Goal: Information Seeking & Learning: Check status

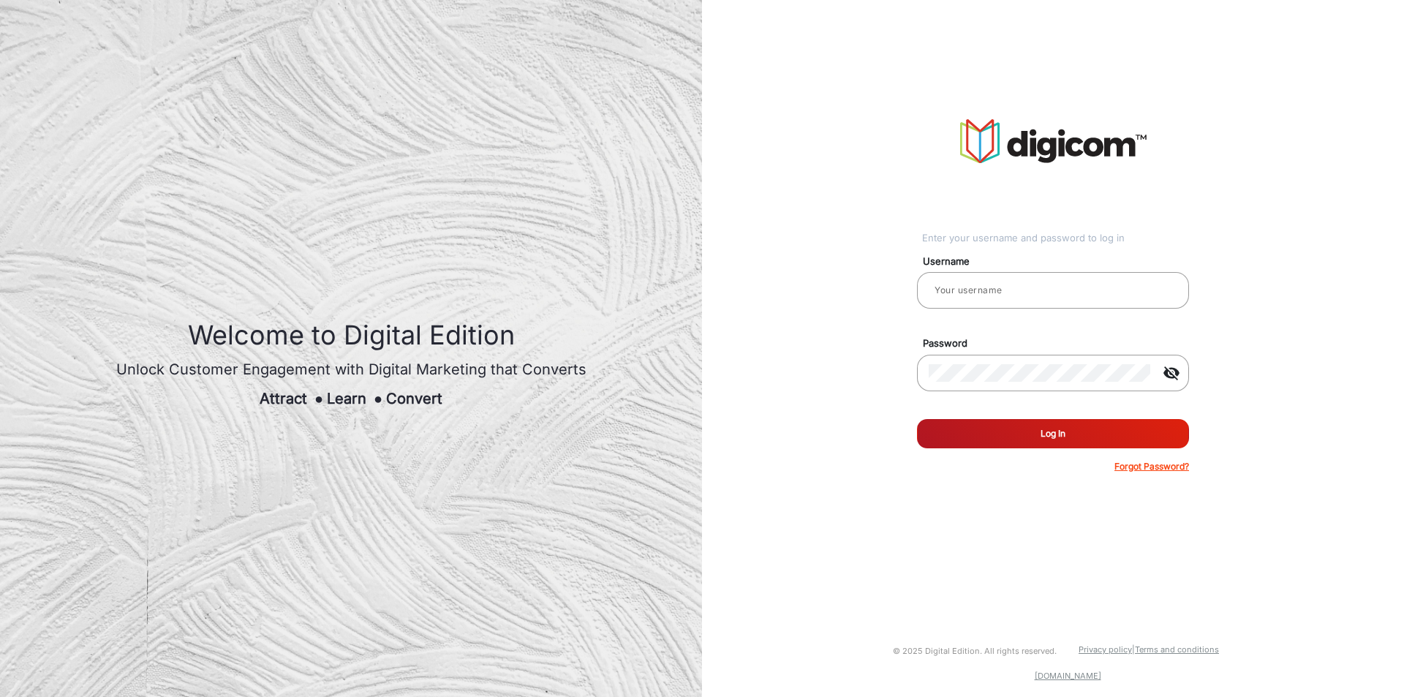
type input "[PERSON_NAME]"
click at [1001, 430] on button "Log In" at bounding box center [1053, 433] width 272 height 29
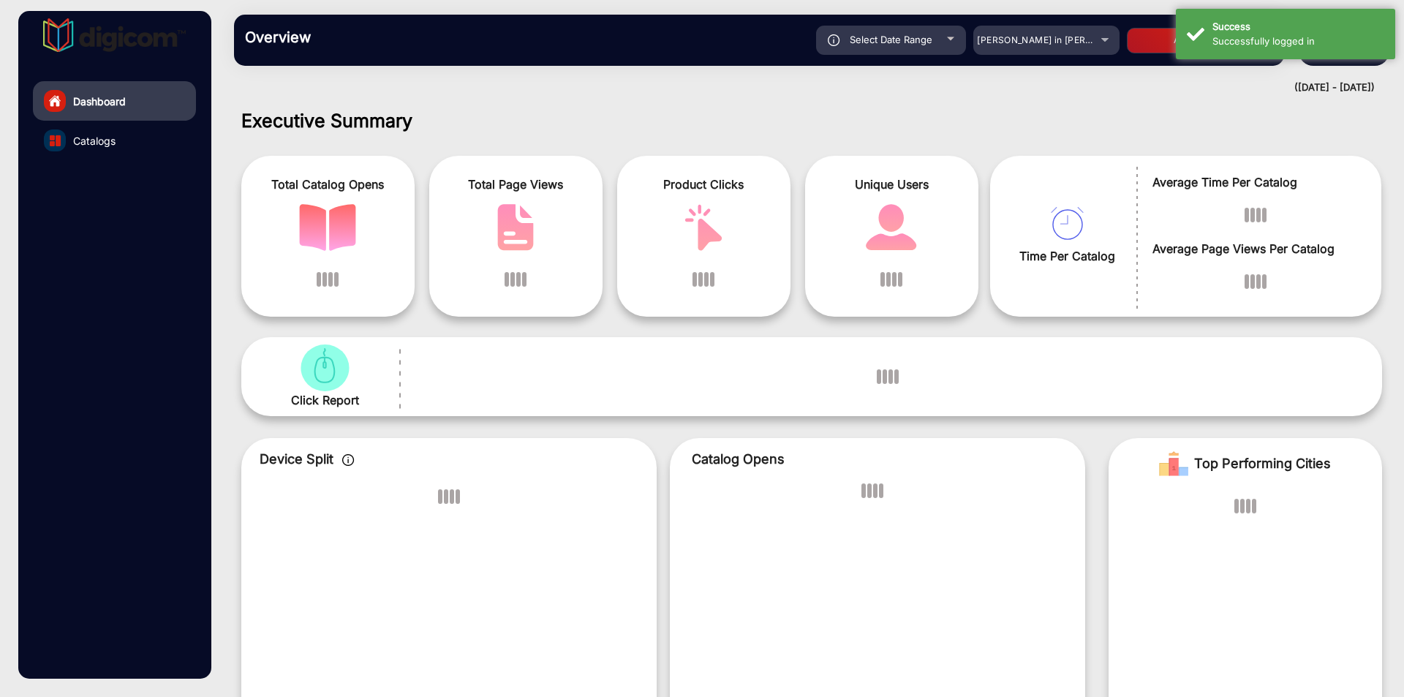
scroll to position [11, 0]
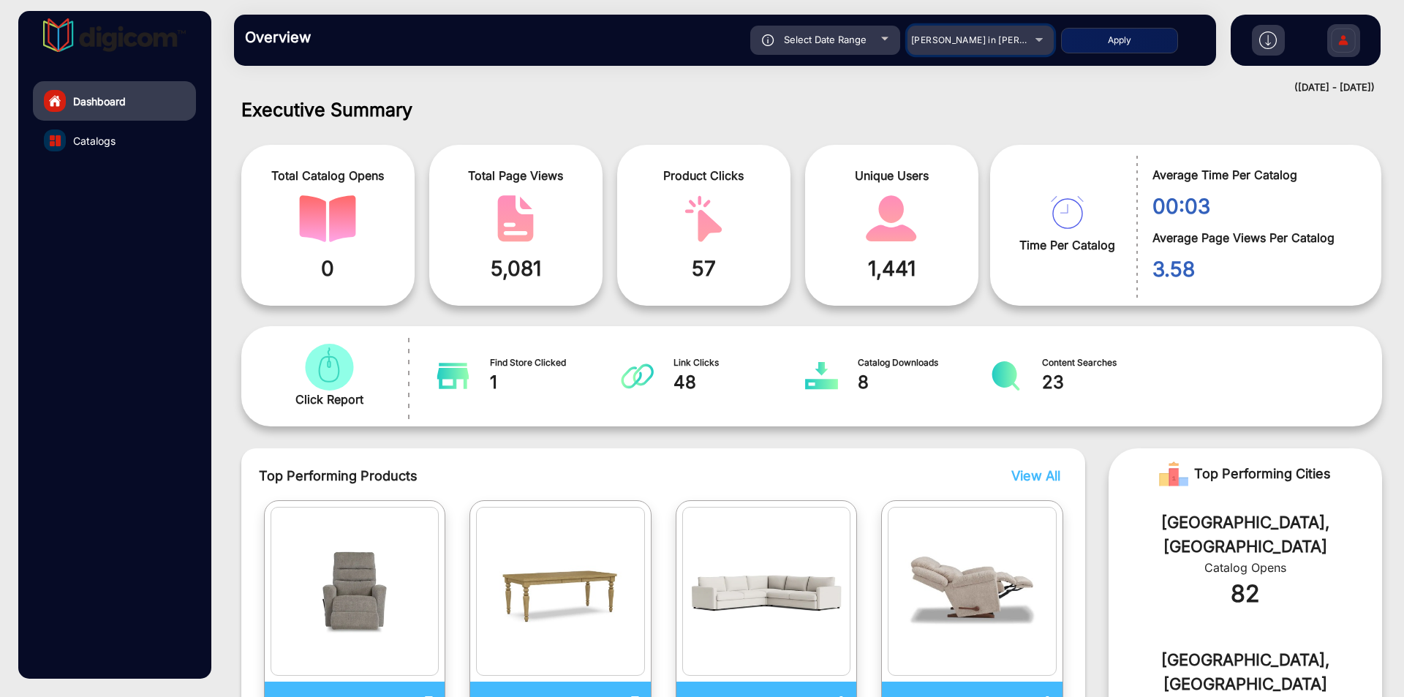
click at [979, 47] on div "[PERSON_NAME] in [PERSON_NAME]" at bounding box center [969, 40] width 117 height 18
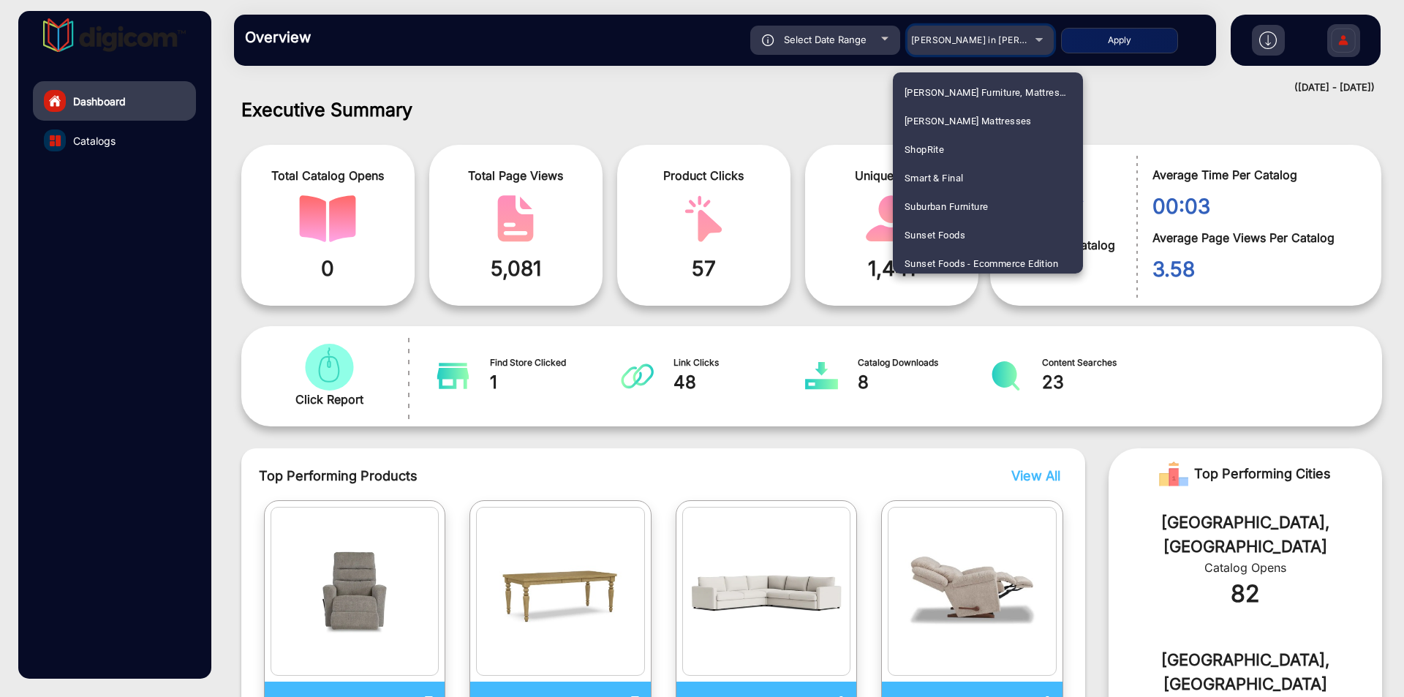
scroll to position [3291, 0]
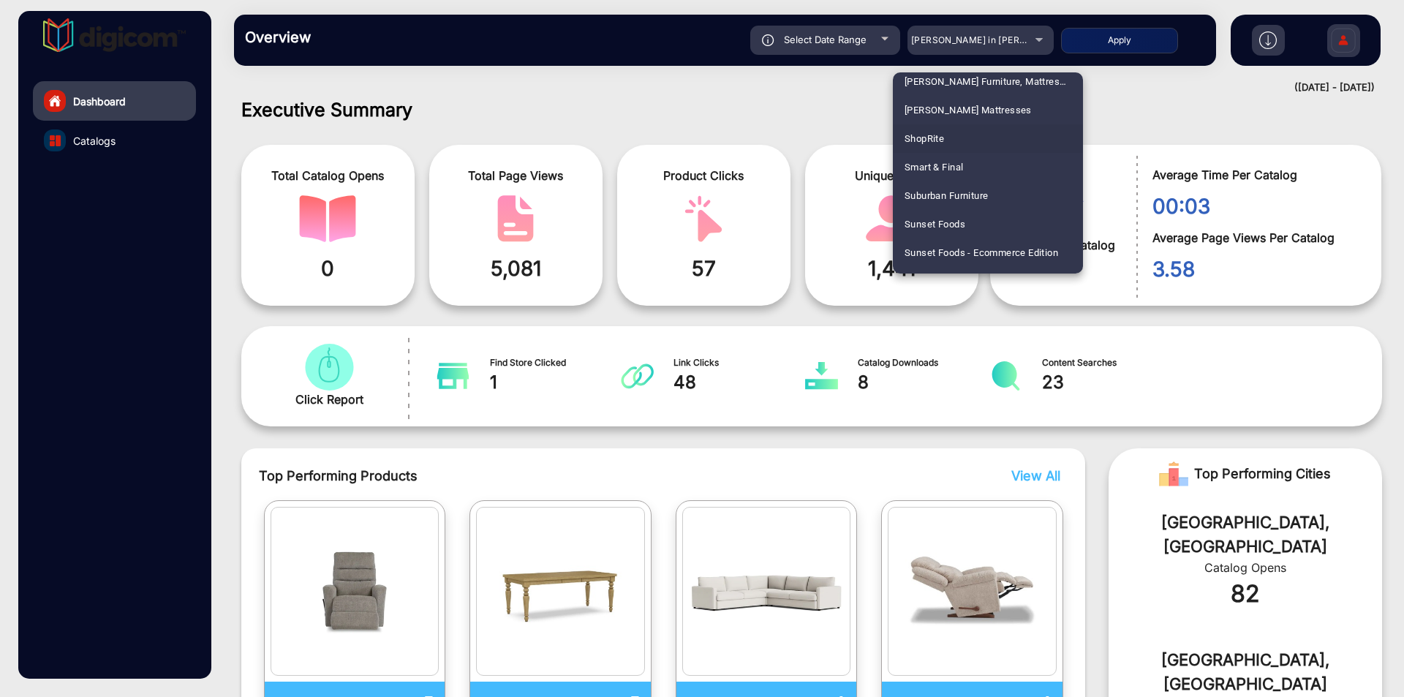
click at [964, 141] on mat-option "ShopRite" at bounding box center [988, 138] width 190 height 29
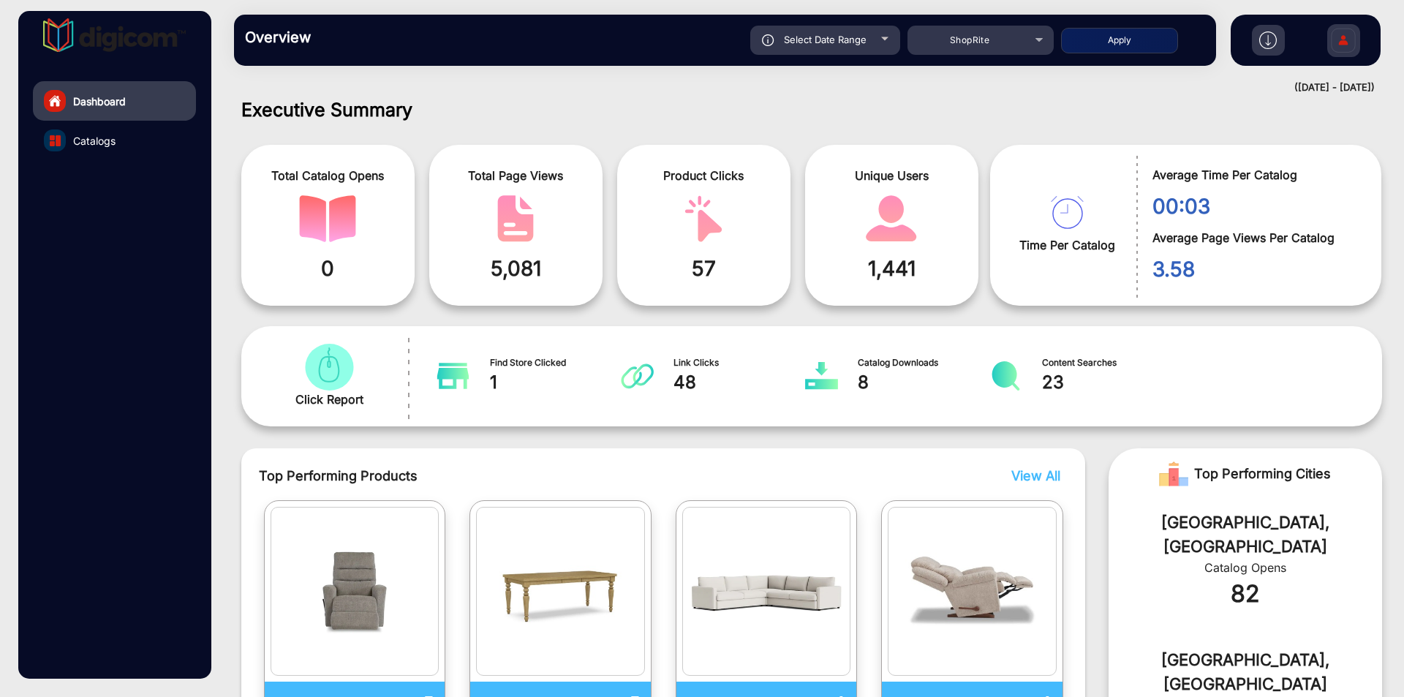
click at [832, 39] on span "Select Date Range" at bounding box center [825, 40] width 83 height 12
type input "[DATE]"
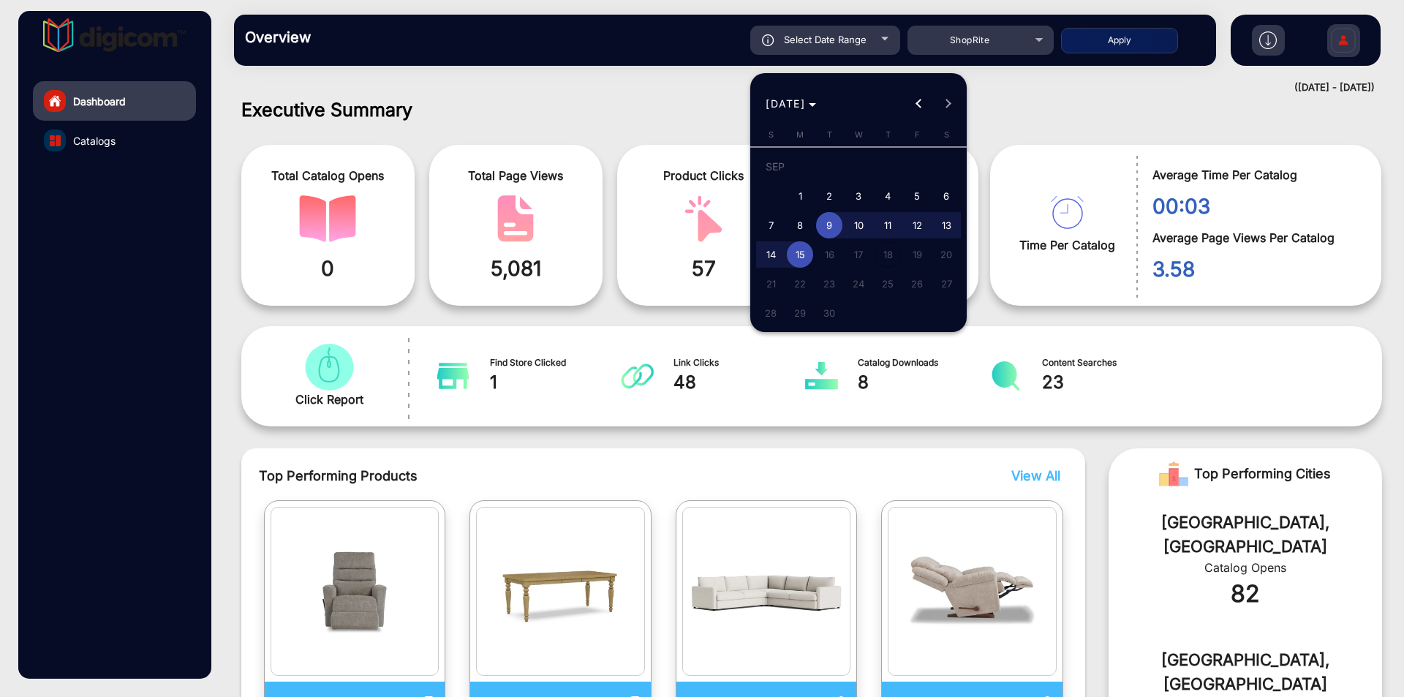
click at [800, 192] on span "1" at bounding box center [800, 196] width 26 height 26
type input "[DATE]"
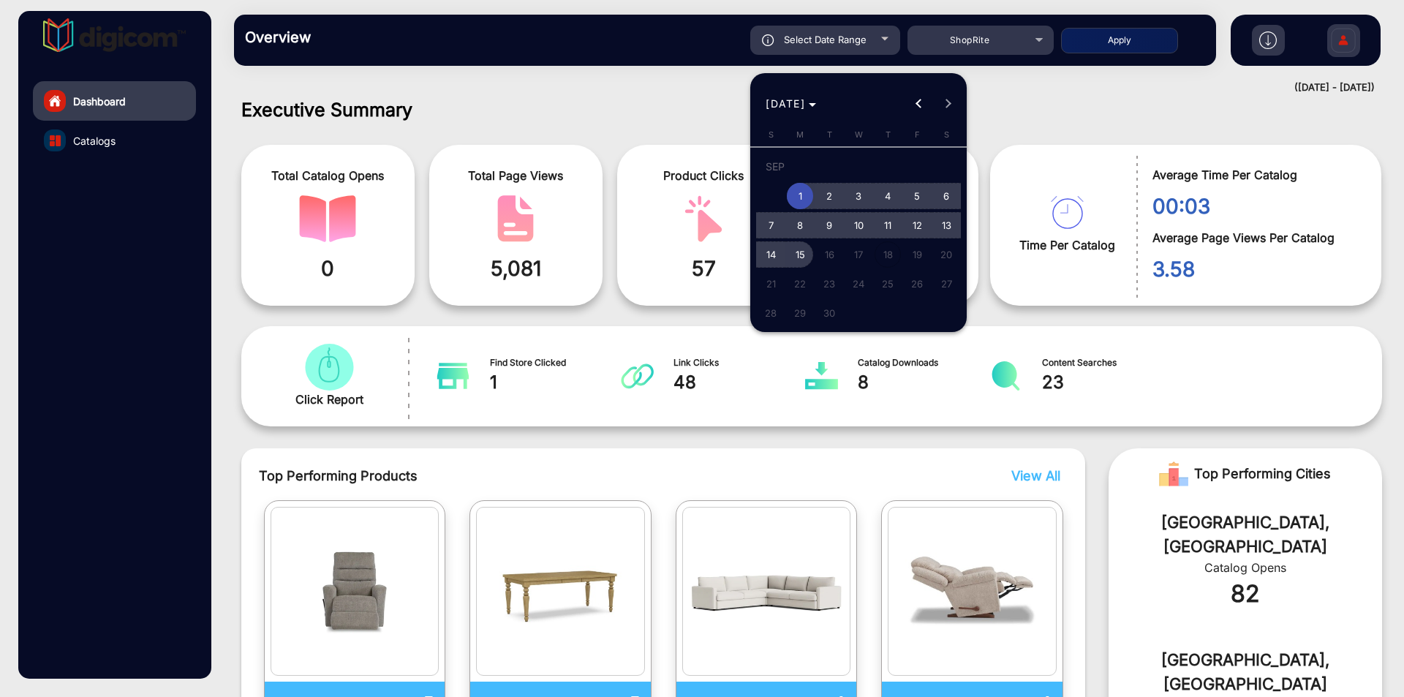
click at [804, 245] on span "15" at bounding box center [800, 254] width 26 height 26
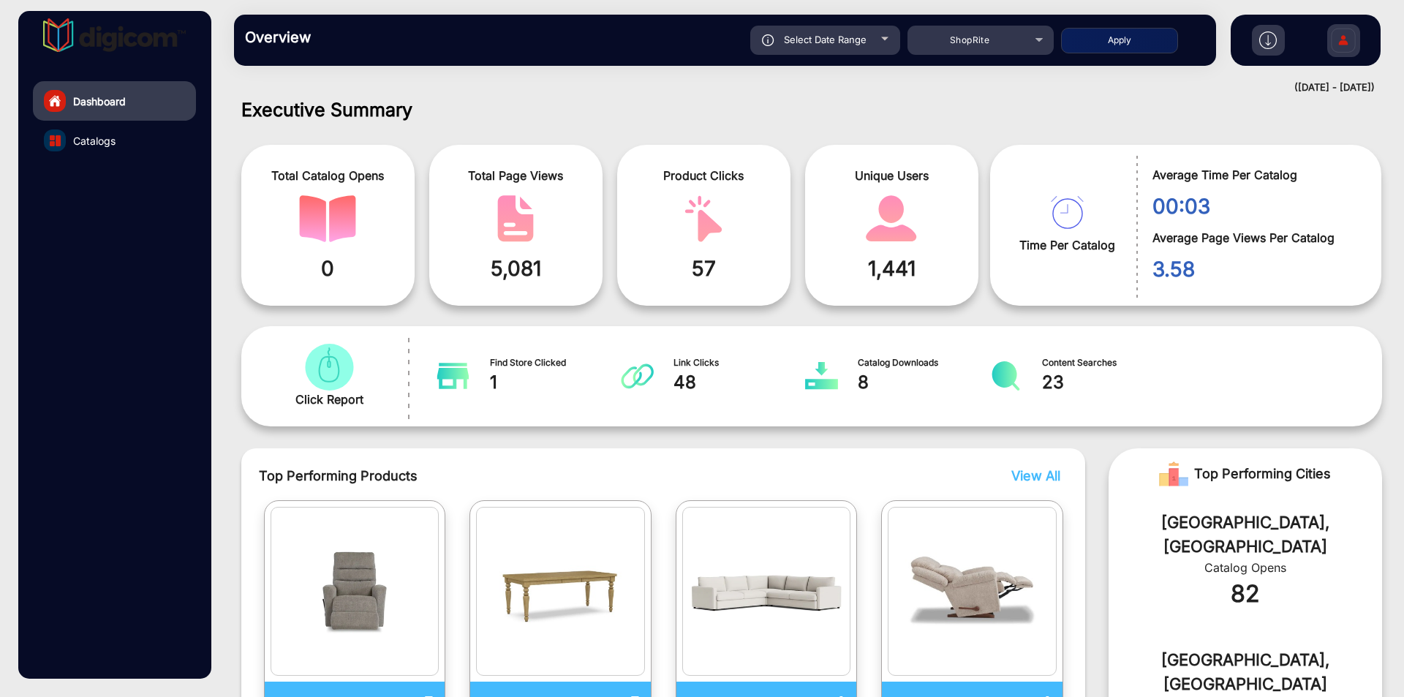
type input "[DATE]"
click at [1093, 30] on button "Apply" at bounding box center [1119, 41] width 117 height 26
type input "[DATE]"
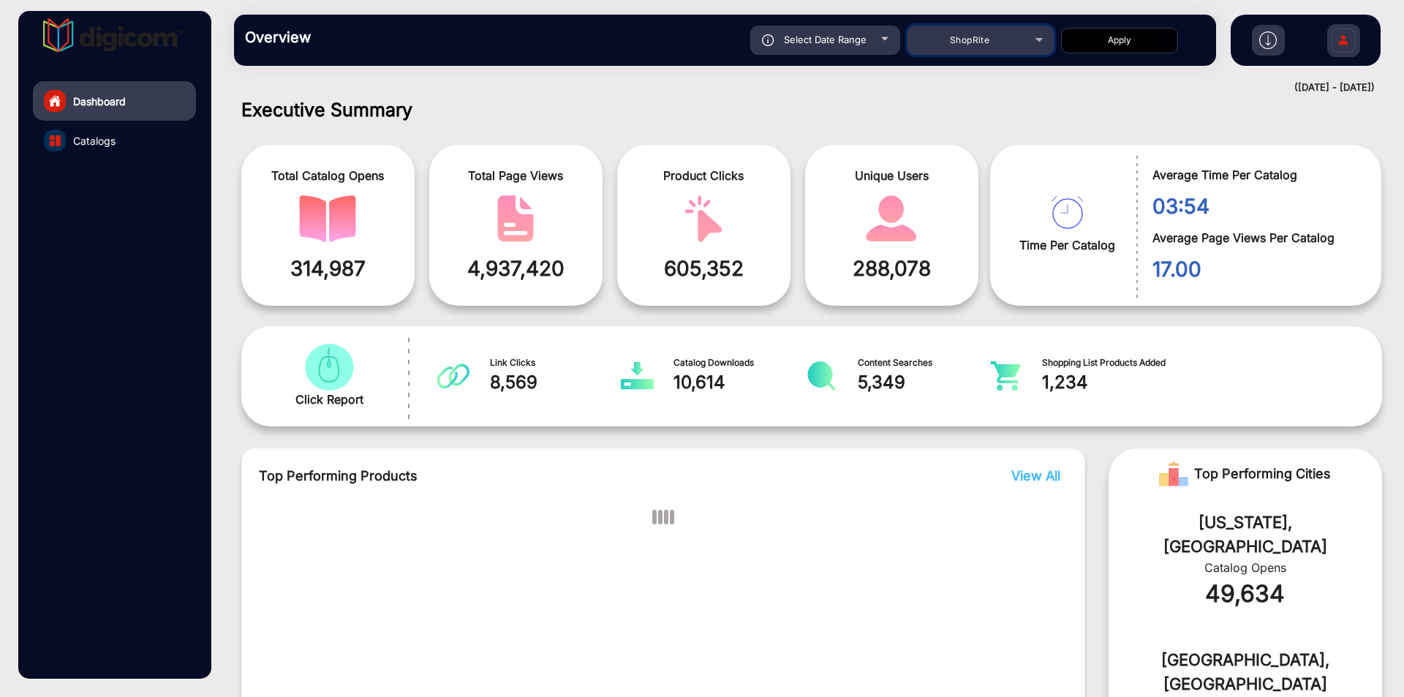
click at [933, 45] on div "ShopRite" at bounding box center [969, 40] width 117 height 18
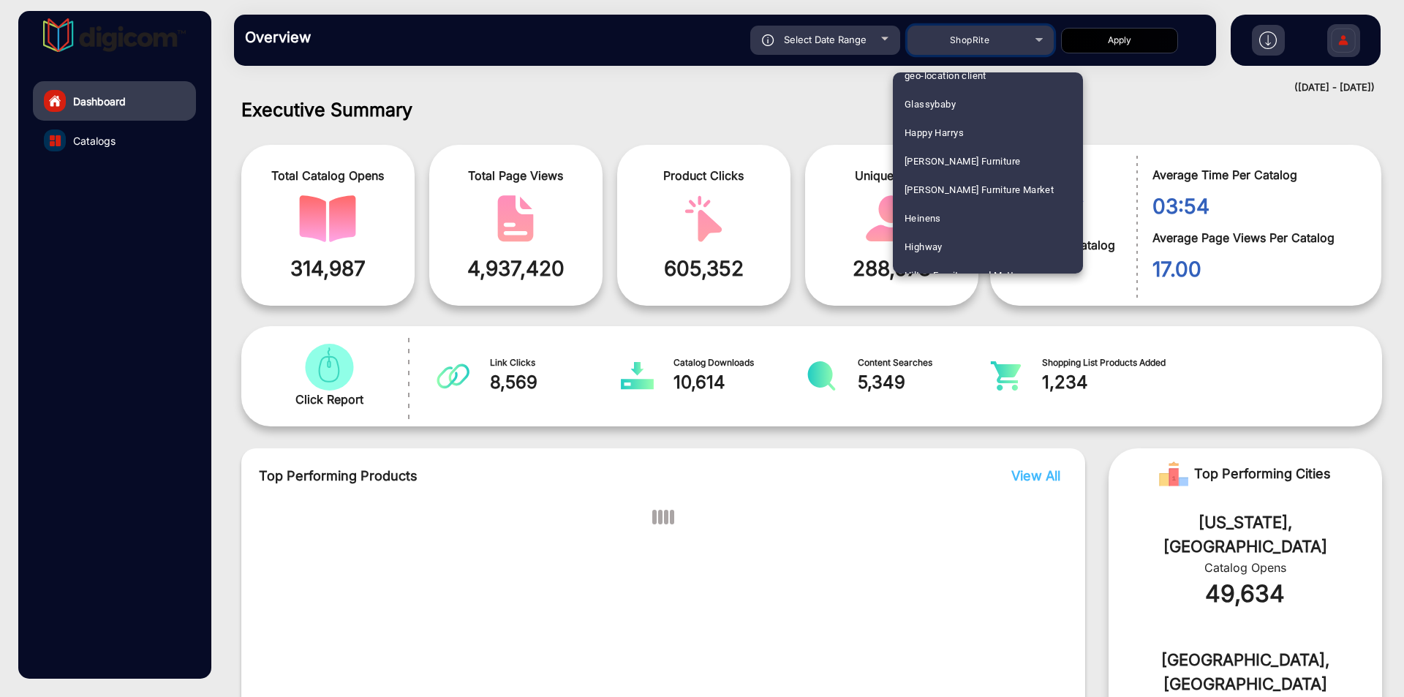
scroll to position [1927, 0]
click at [935, 223] on span "Heinens" at bounding box center [923, 219] width 37 height 29
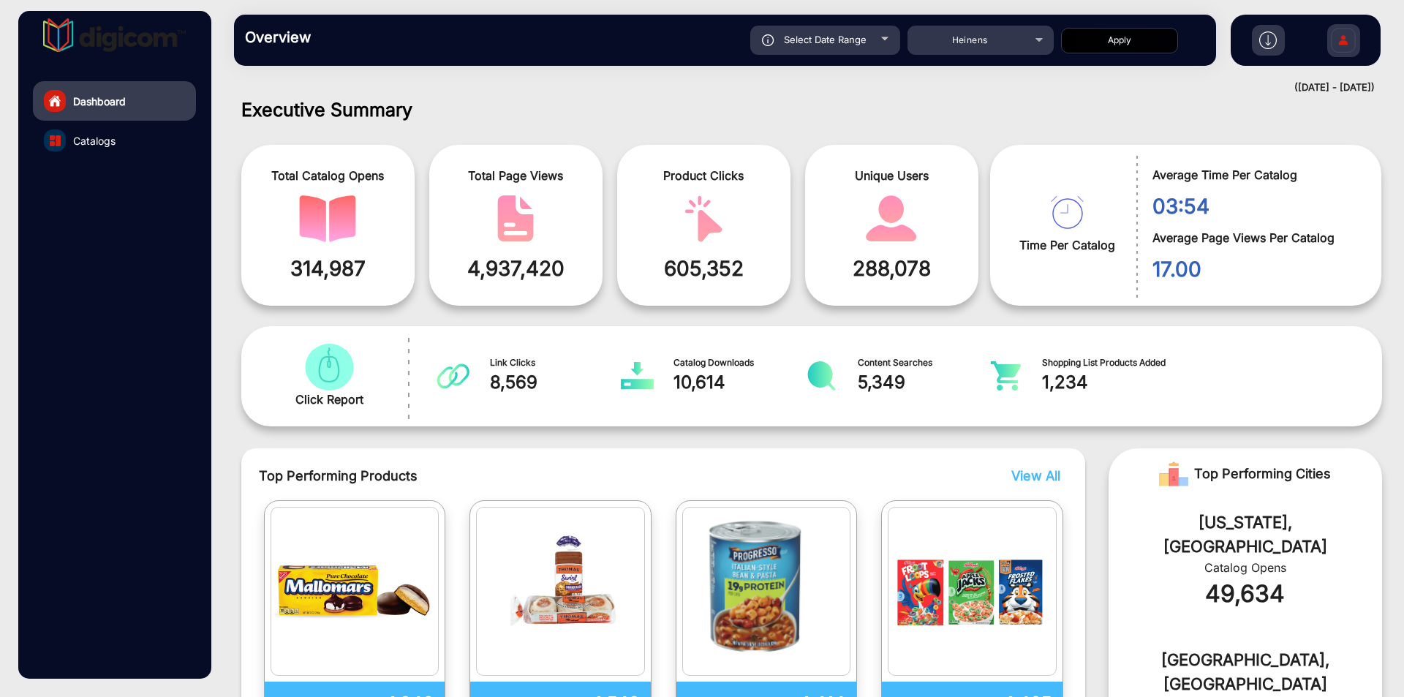
click at [799, 47] on div "Select Date Range" at bounding box center [825, 40] width 150 height 29
type input "[DATE]"
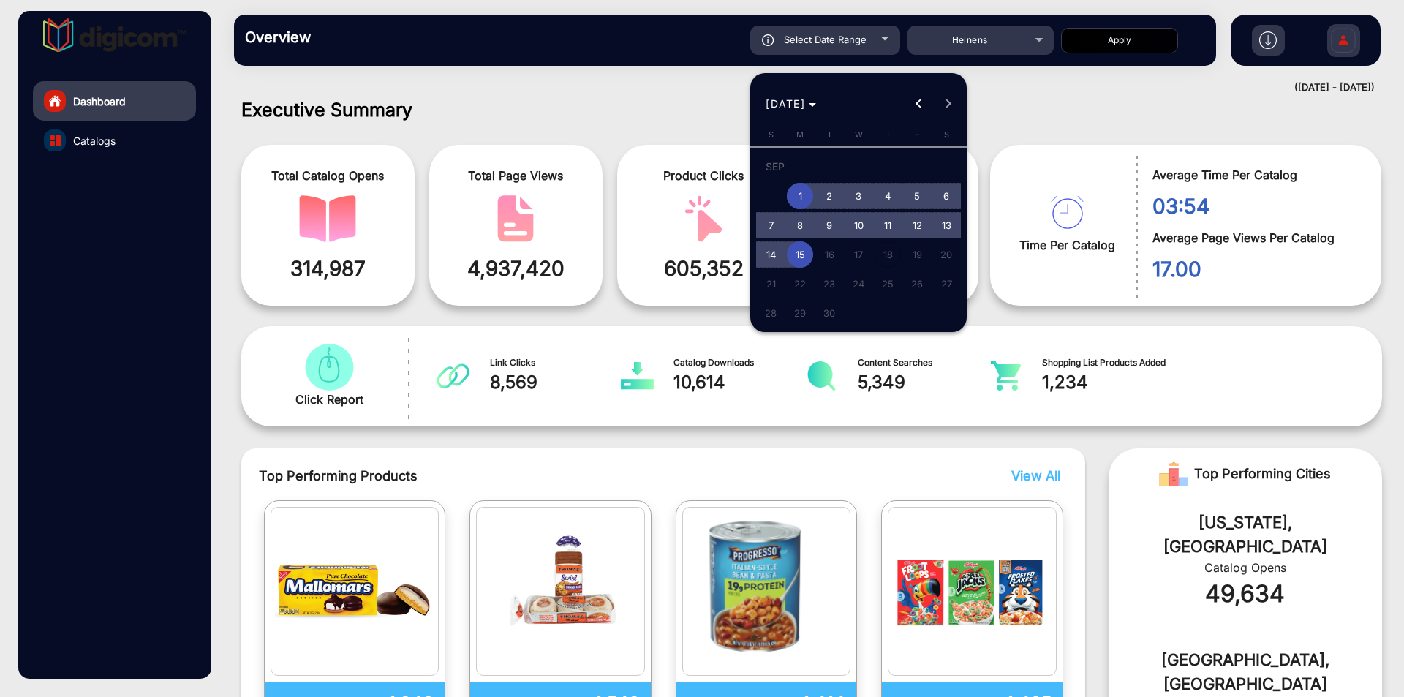
click at [828, 227] on span "9" at bounding box center [829, 225] width 26 height 26
type input "[DATE]"
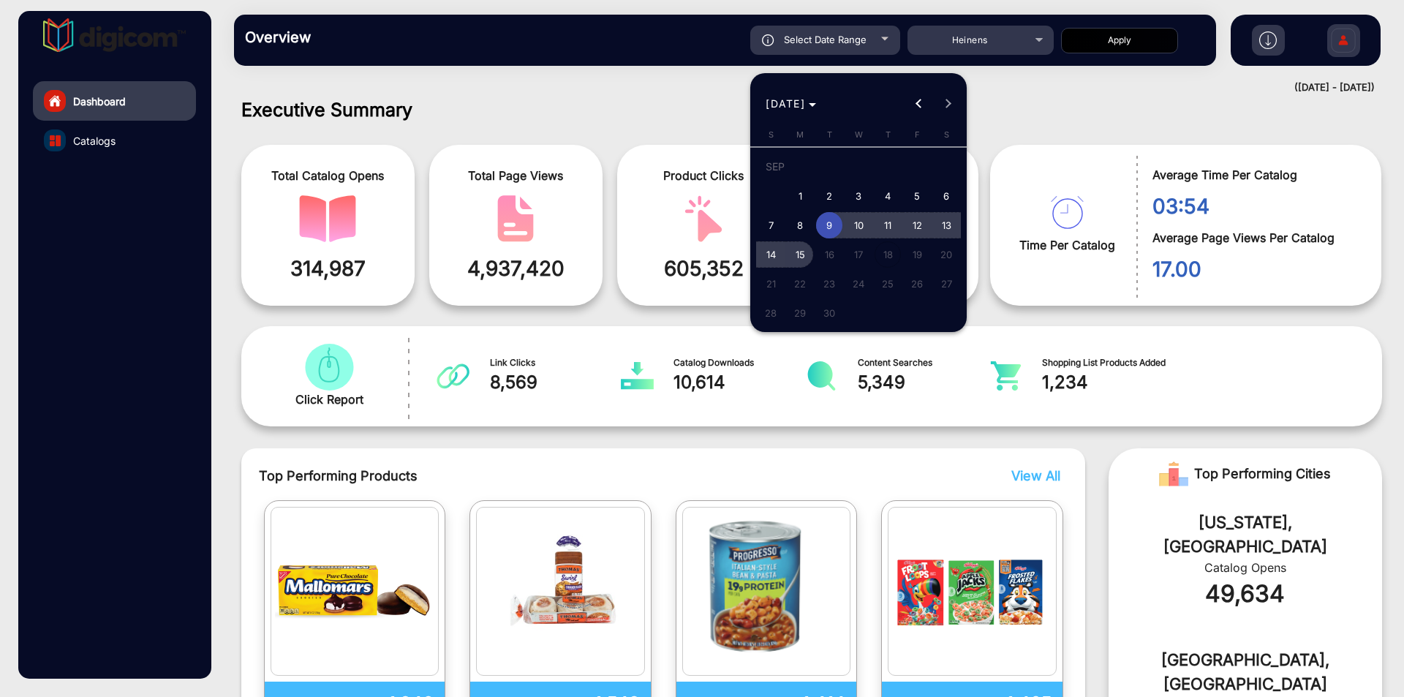
click at [805, 256] on span "15" at bounding box center [800, 254] width 26 height 26
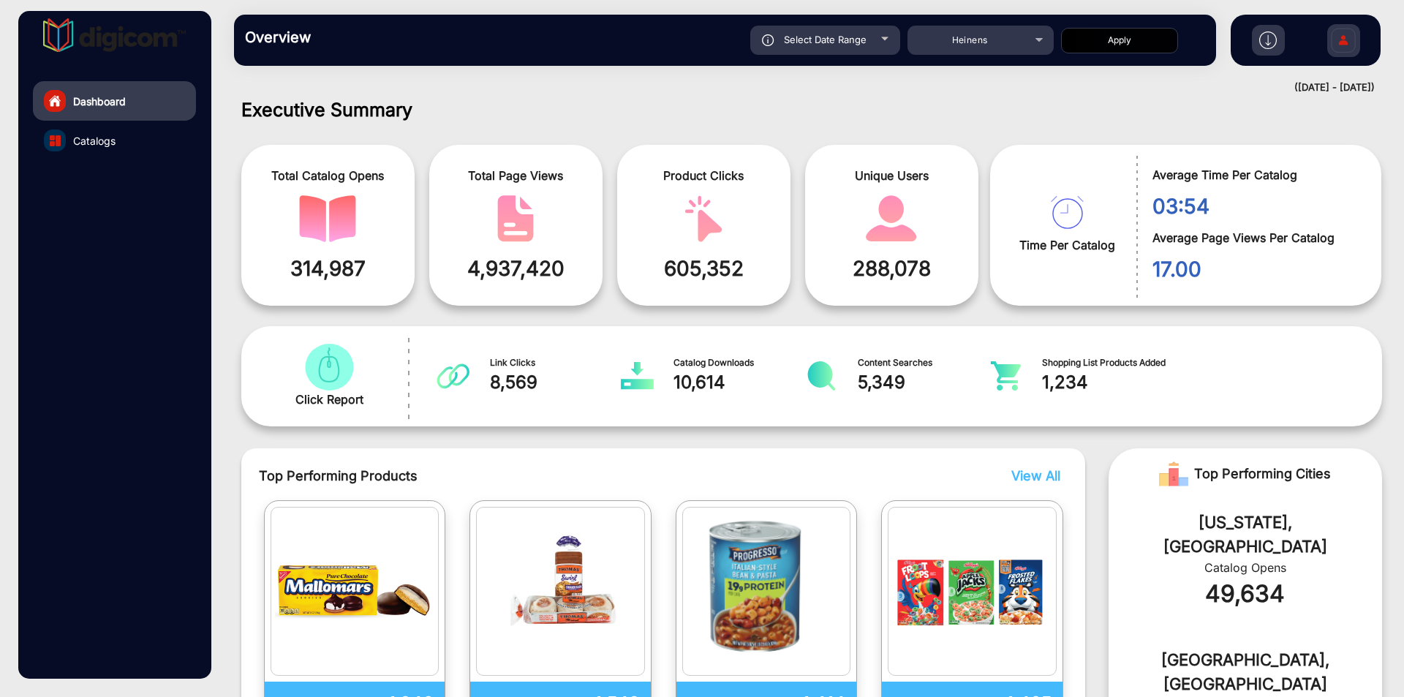
type input "[DATE]"
click at [1120, 45] on button "Apply" at bounding box center [1119, 41] width 117 height 26
type input "[DATE]"
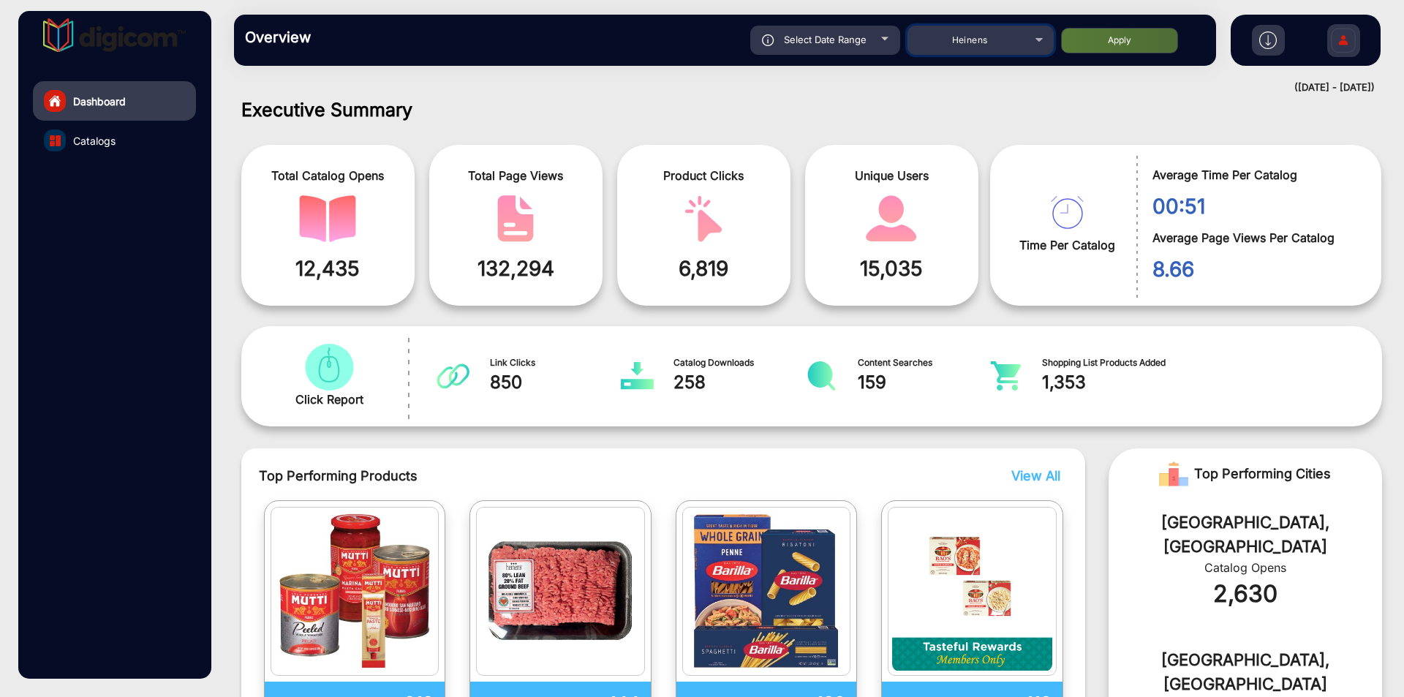
click at [985, 42] on span "Heinens" at bounding box center [970, 39] width 36 height 11
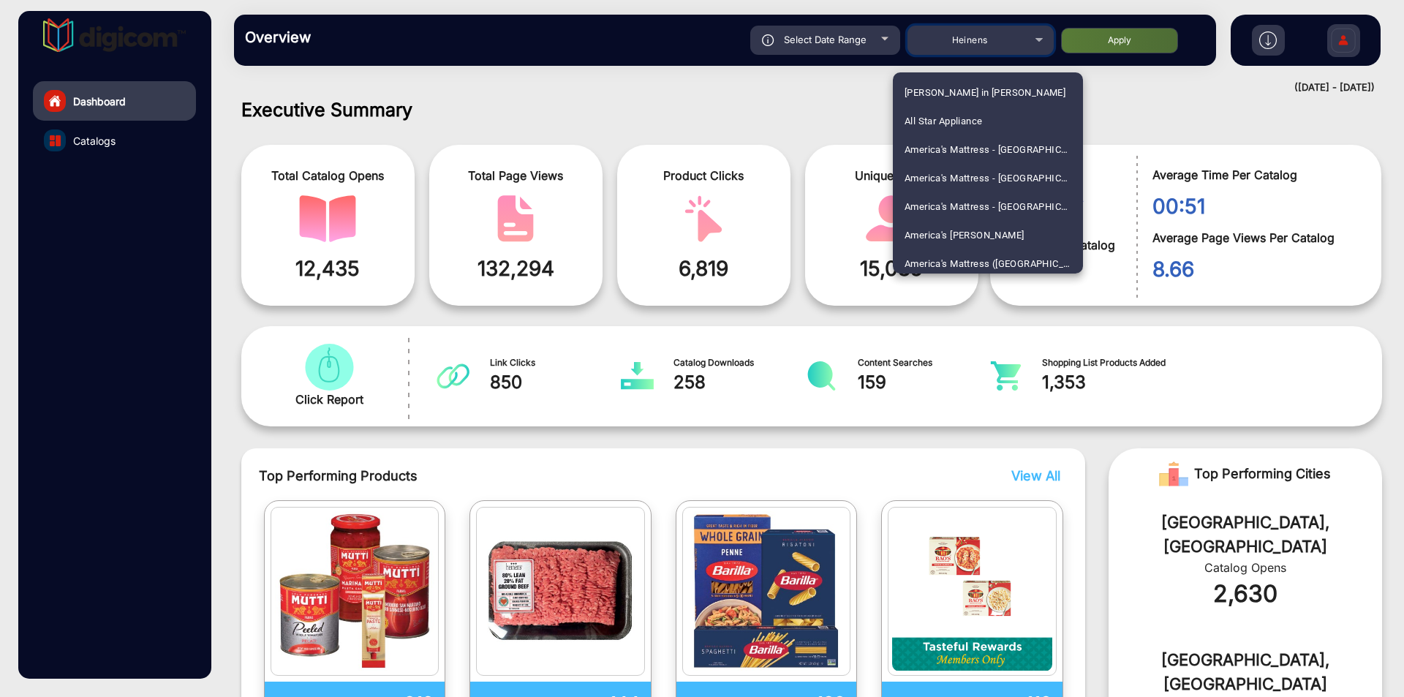
scroll to position [1887, 0]
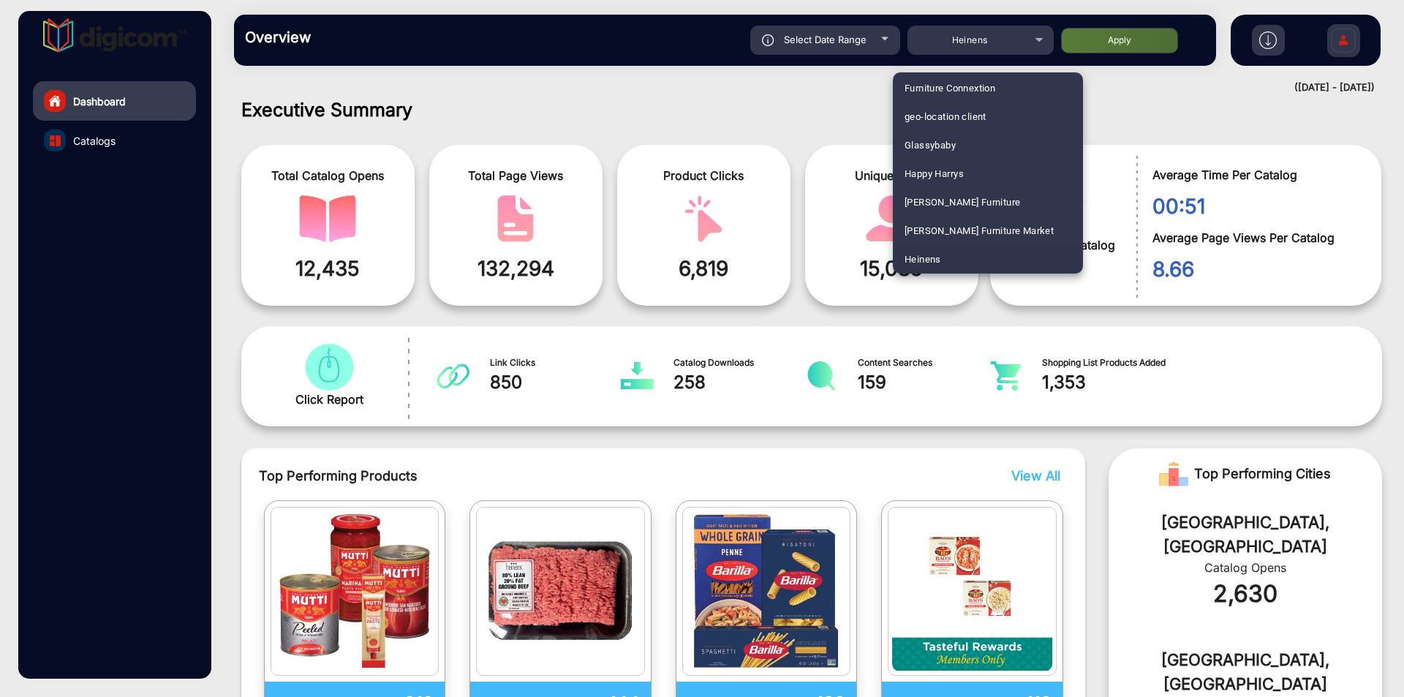
click at [807, 108] on div at bounding box center [702, 348] width 1404 height 697
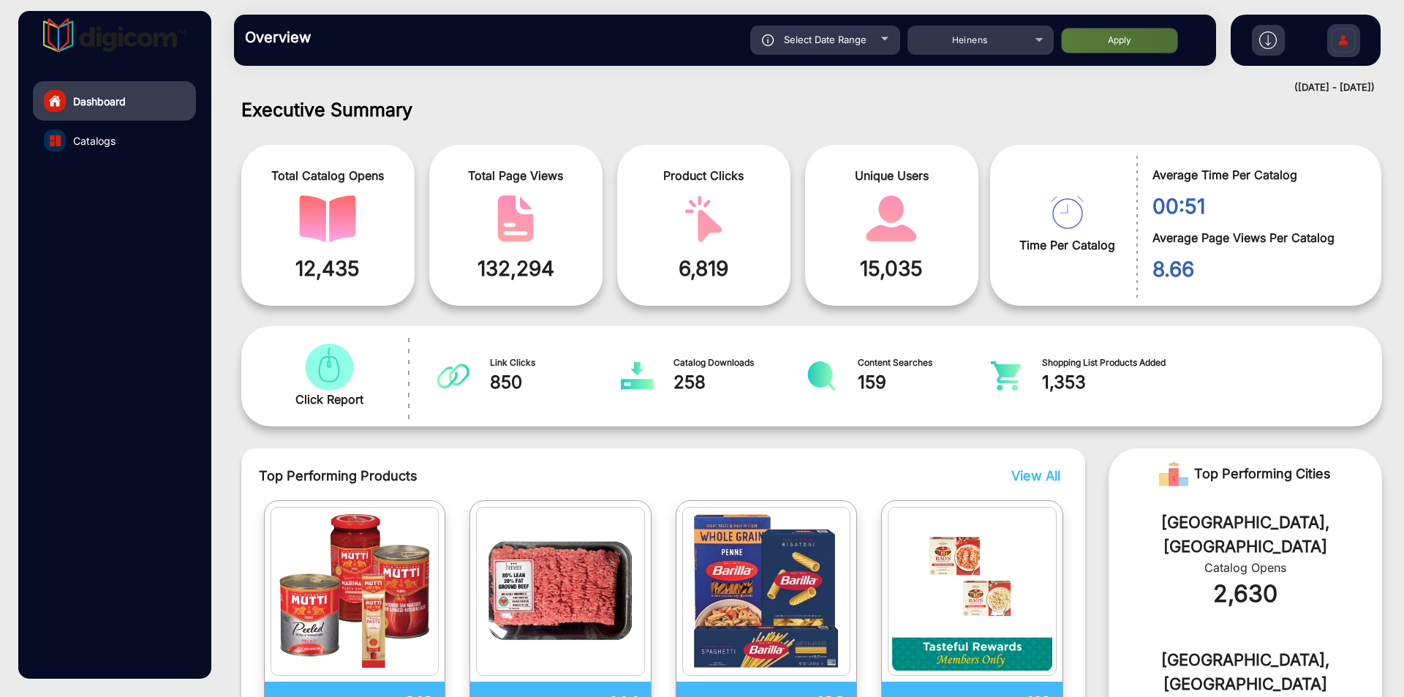
click at [829, 43] on span "Select Date Range" at bounding box center [825, 40] width 83 height 12
type input "[DATE]"
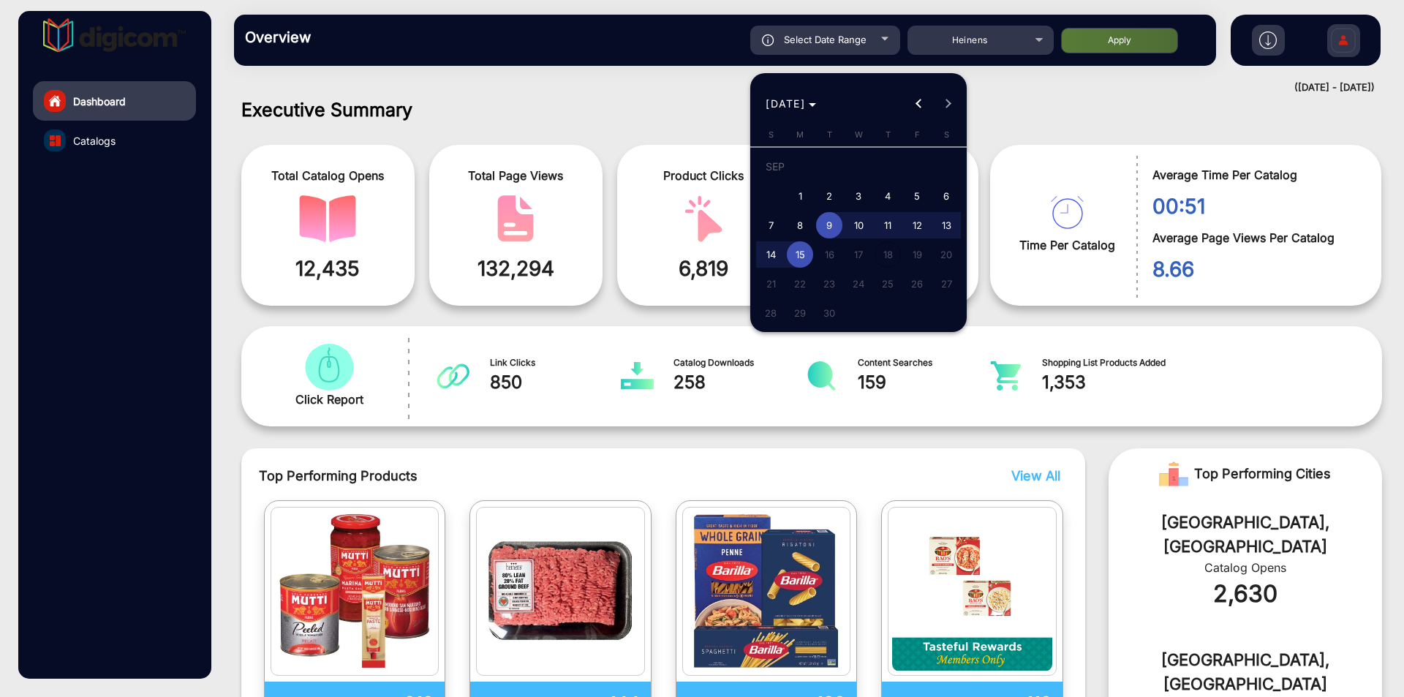
click at [829, 199] on span "2" at bounding box center [829, 196] width 26 height 26
type input "[DATE]"
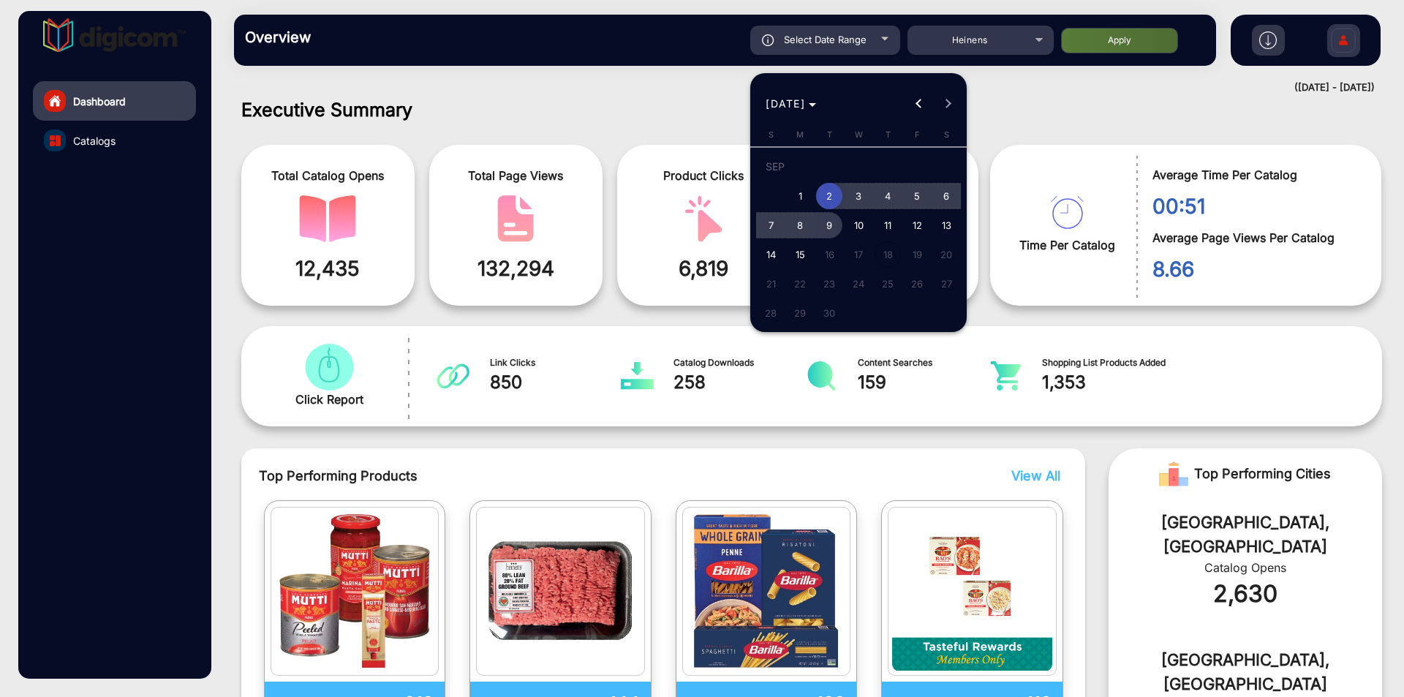
click at [830, 230] on span "9" at bounding box center [829, 225] width 26 height 26
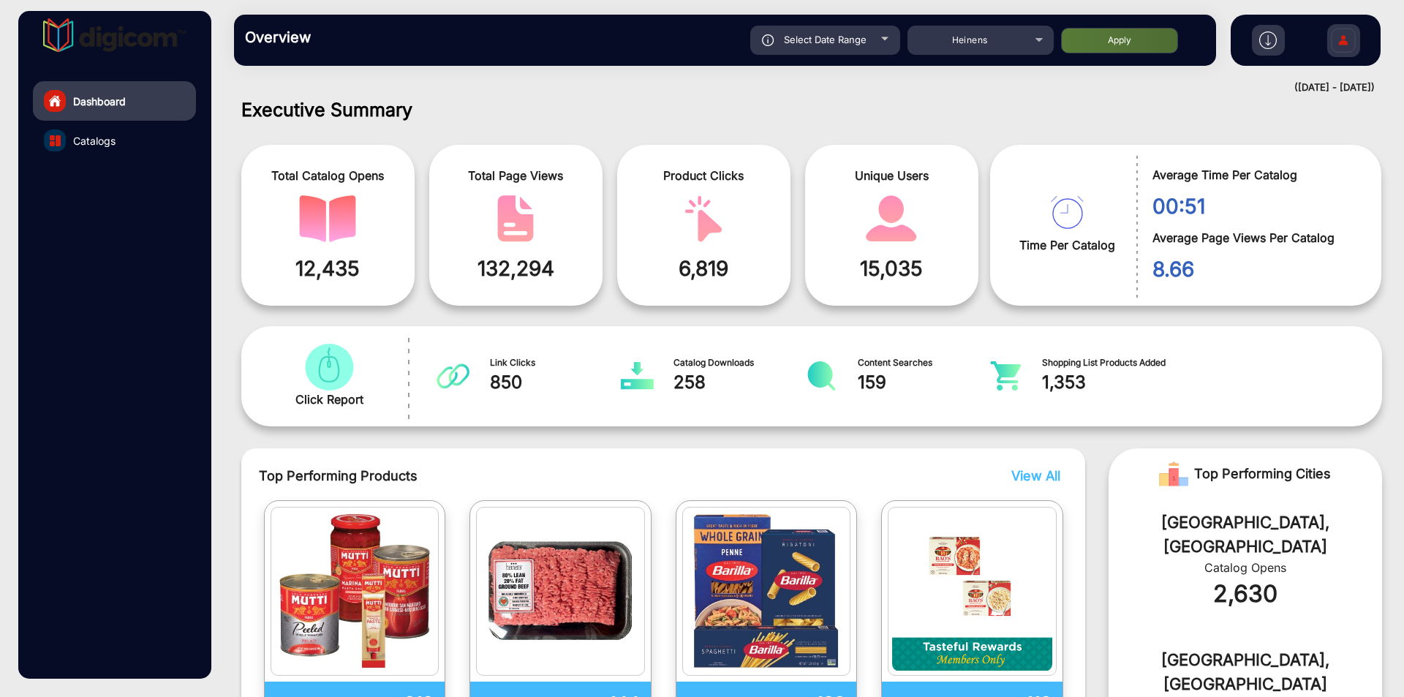
type input "[DATE]"
click at [1103, 42] on button "Apply" at bounding box center [1119, 41] width 117 height 26
type input "[DATE]"
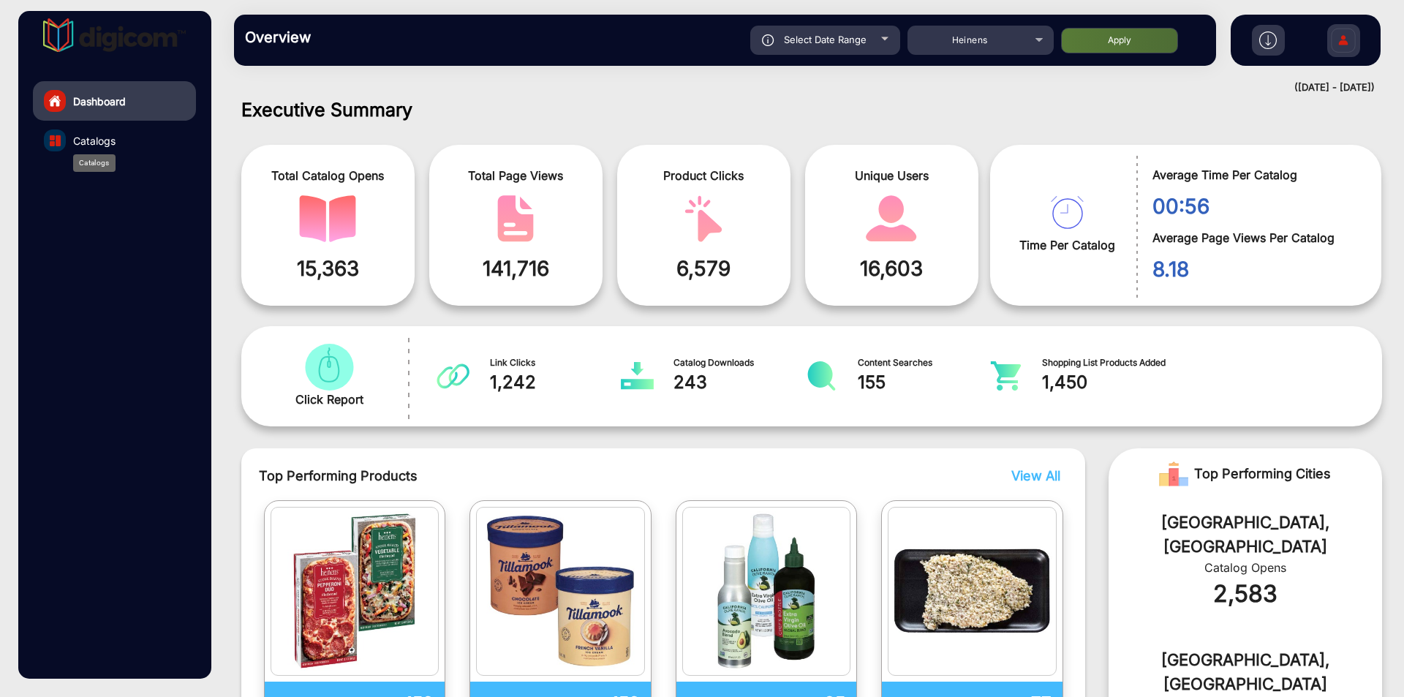
click at [106, 147] on span "Catalogs" at bounding box center [94, 140] width 42 height 15
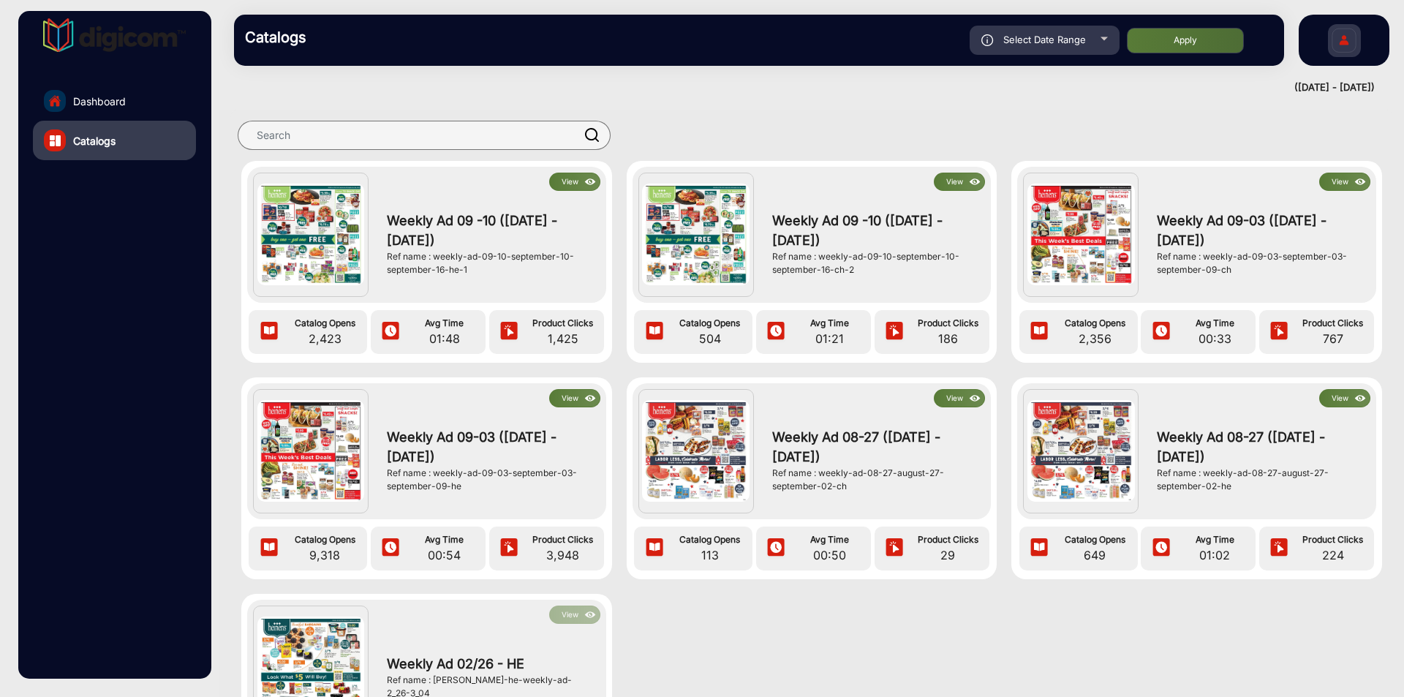
click at [564, 179] on button "View" at bounding box center [574, 182] width 51 height 18
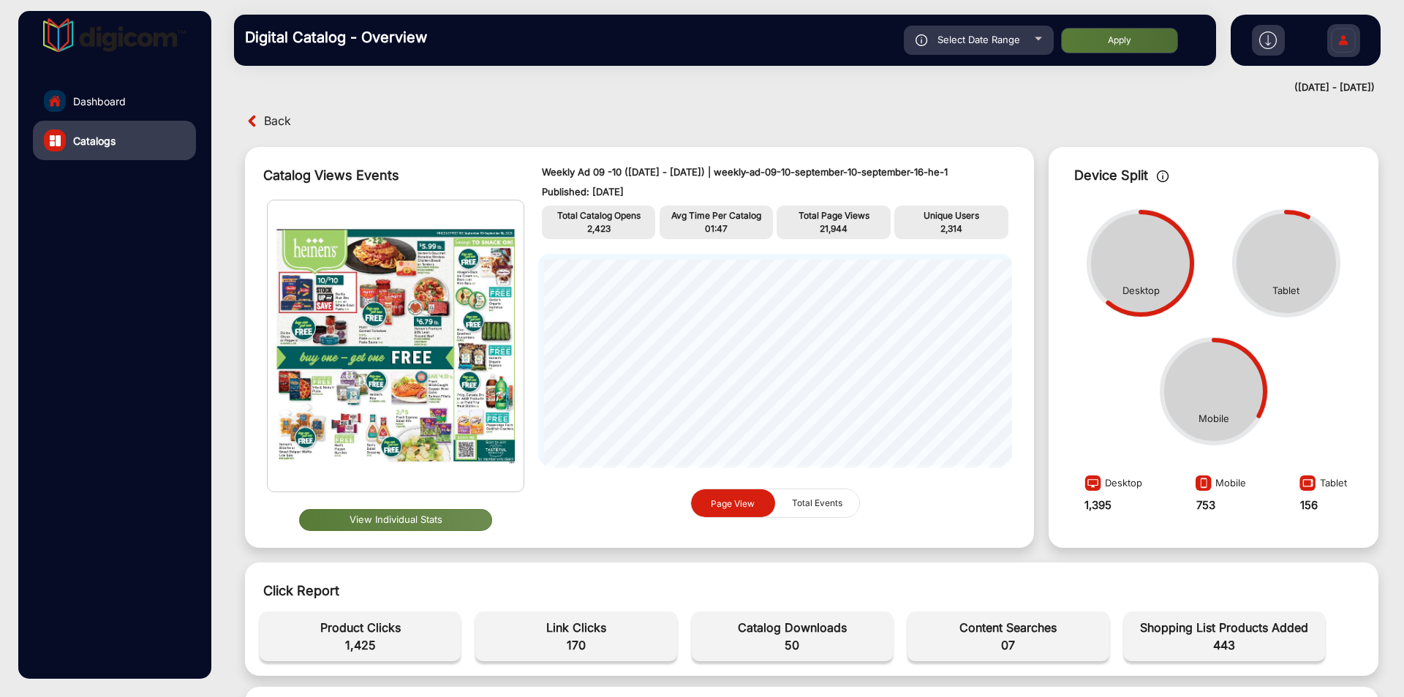
click at [279, 118] on span "Back" at bounding box center [277, 121] width 27 height 23
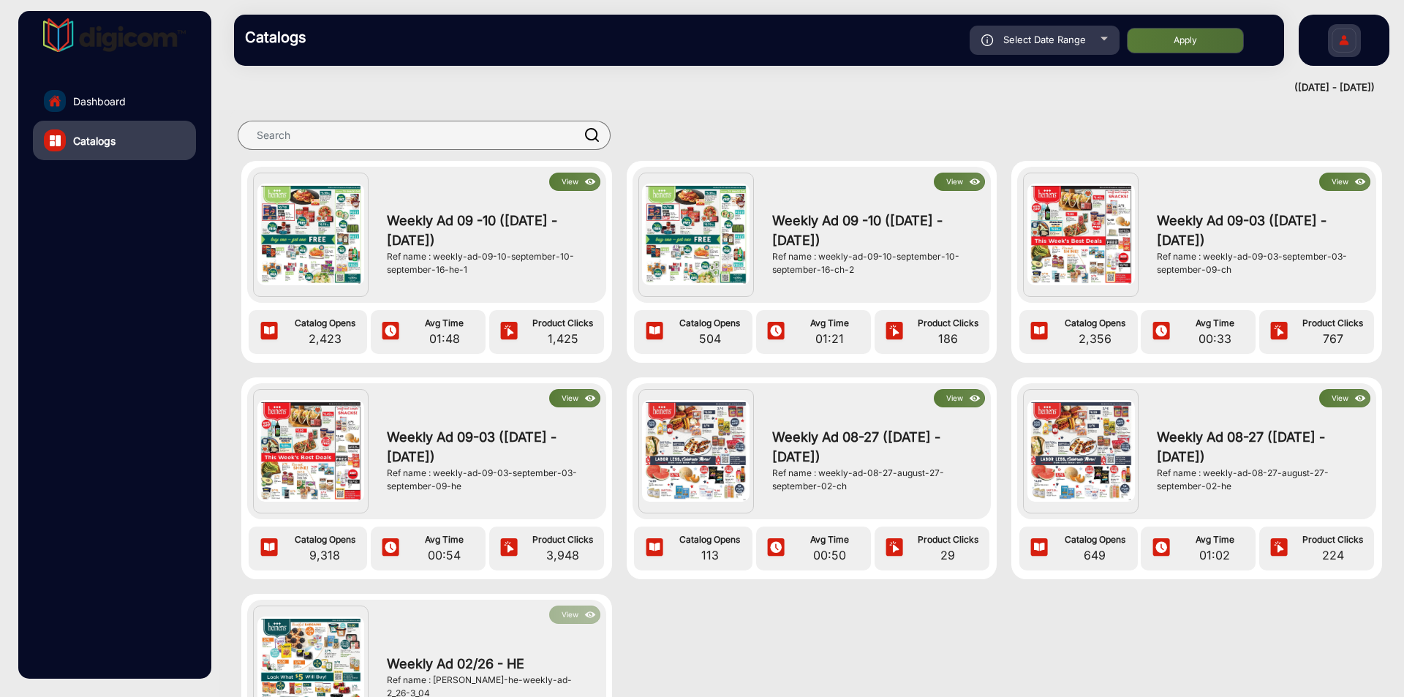
click at [1337, 179] on button "View" at bounding box center [1344, 182] width 51 height 18
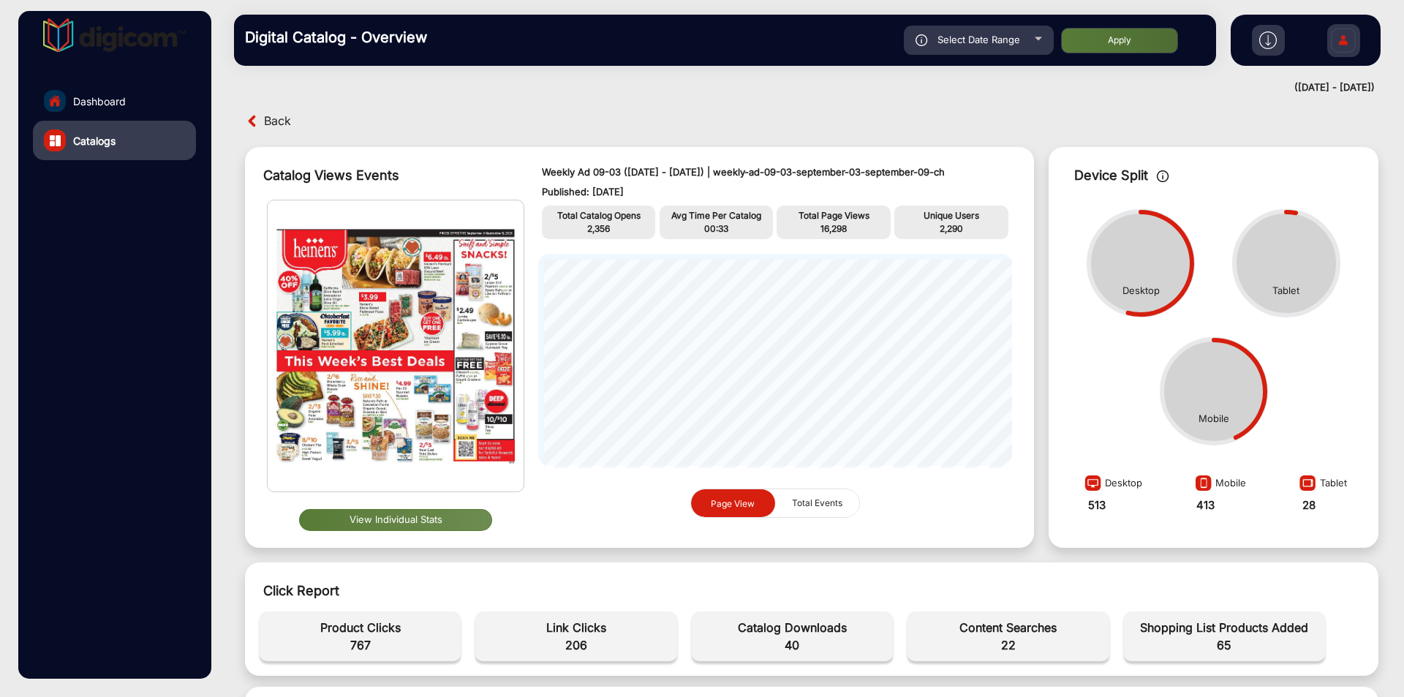
click at [436, 524] on button "View Individual Stats" at bounding box center [395, 520] width 193 height 22
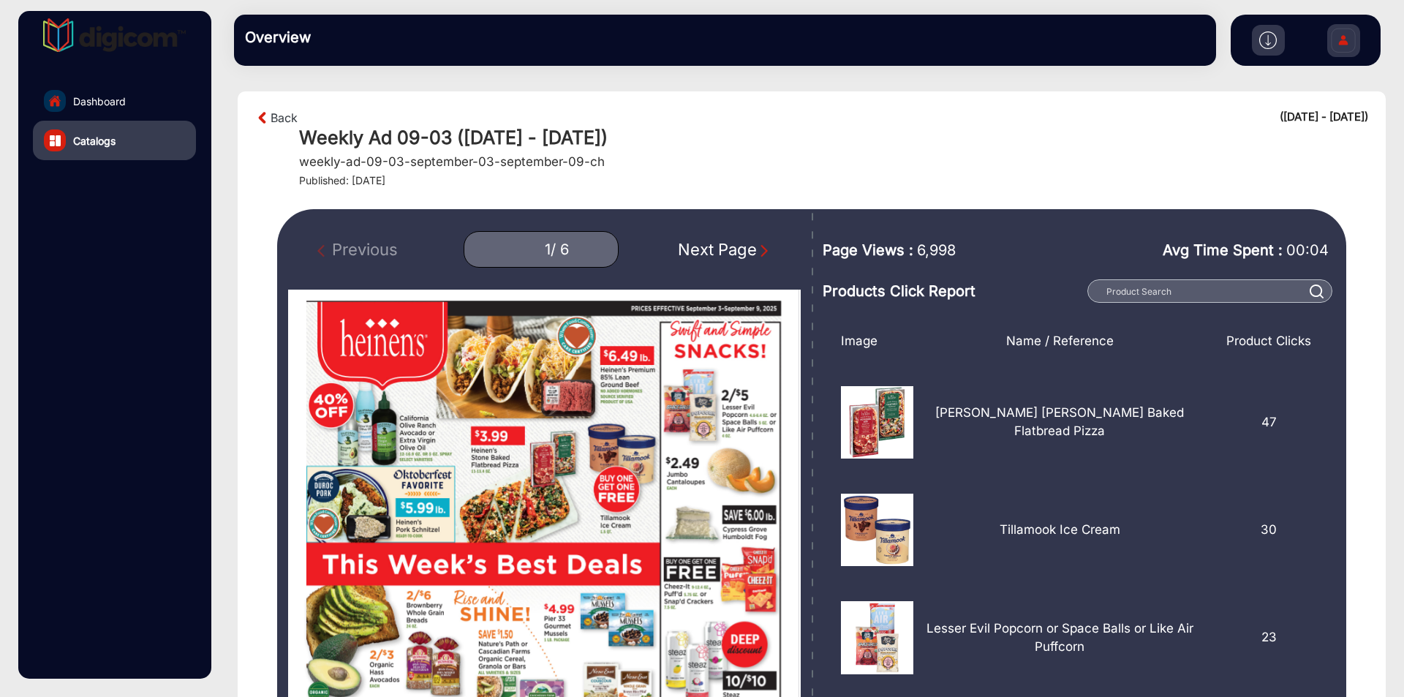
click at [767, 255] on img "Next Page" at bounding box center [764, 251] width 15 height 15
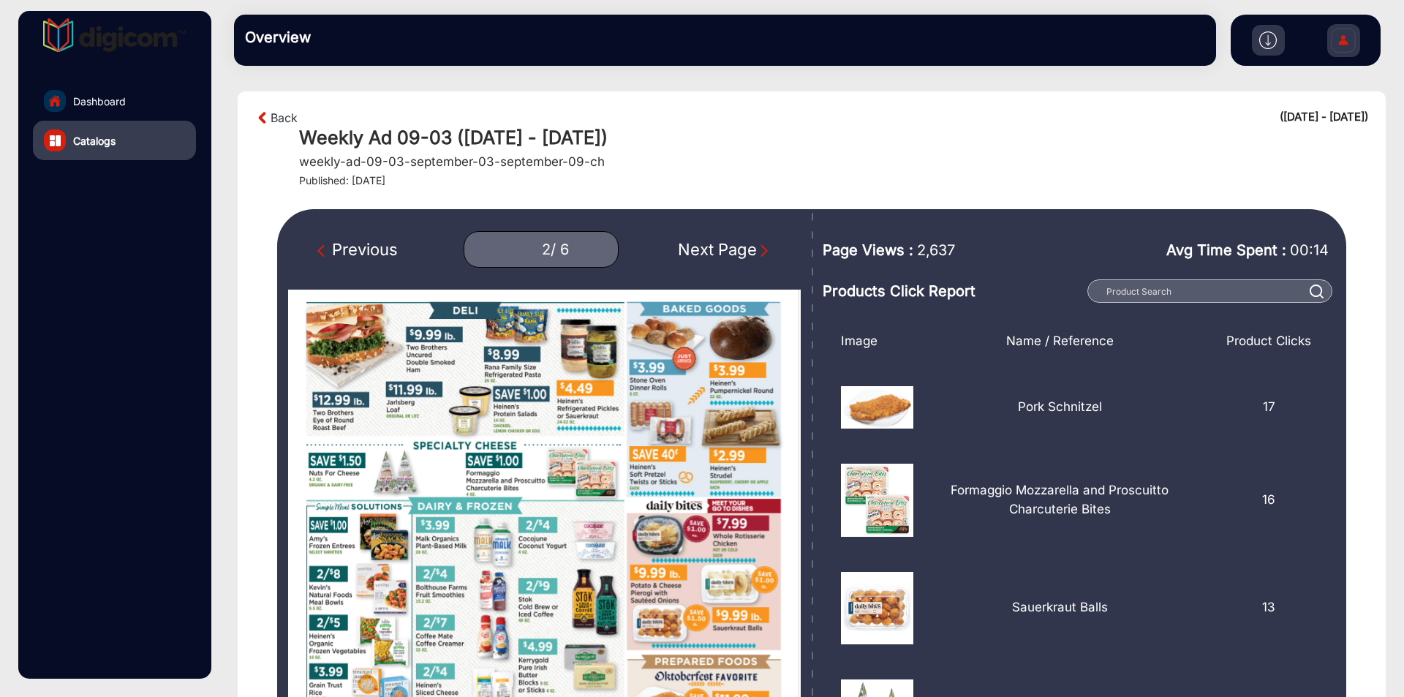
click at [767, 255] on img "Next Page" at bounding box center [764, 251] width 15 height 15
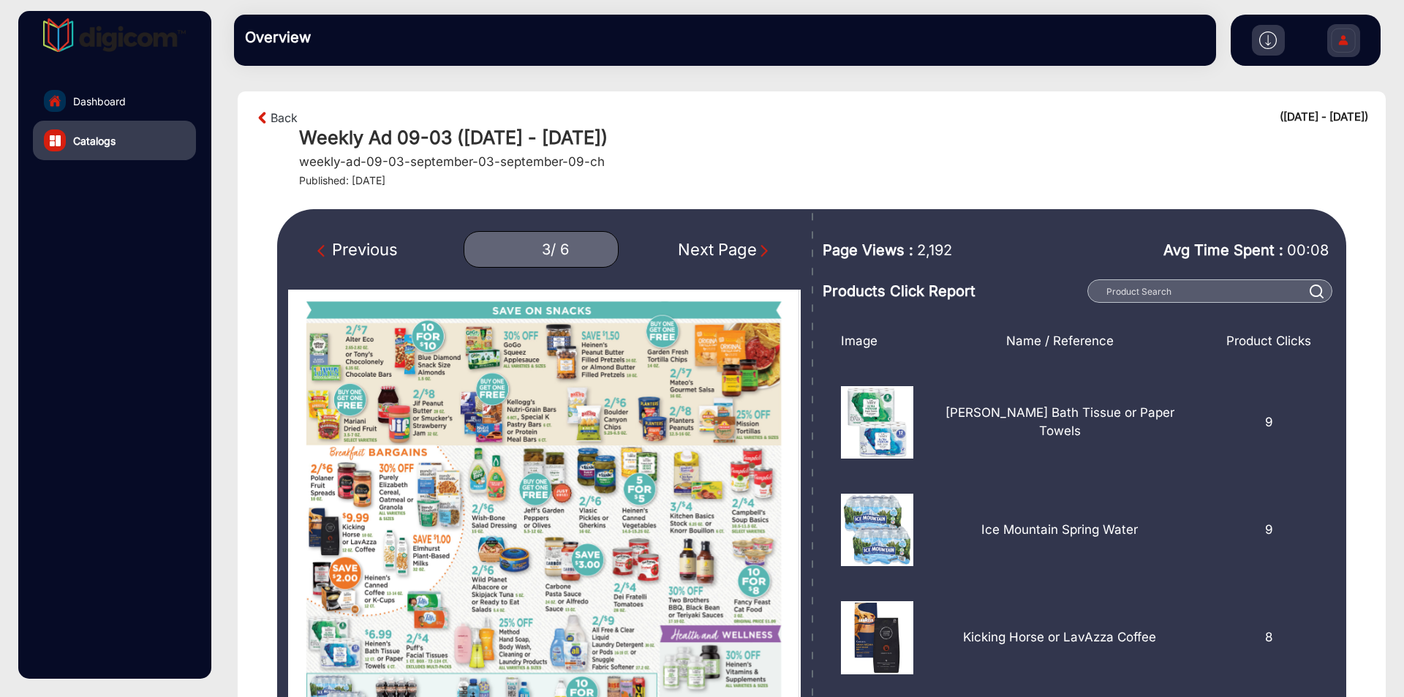
click at [767, 255] on img "Next Page" at bounding box center [764, 251] width 15 height 15
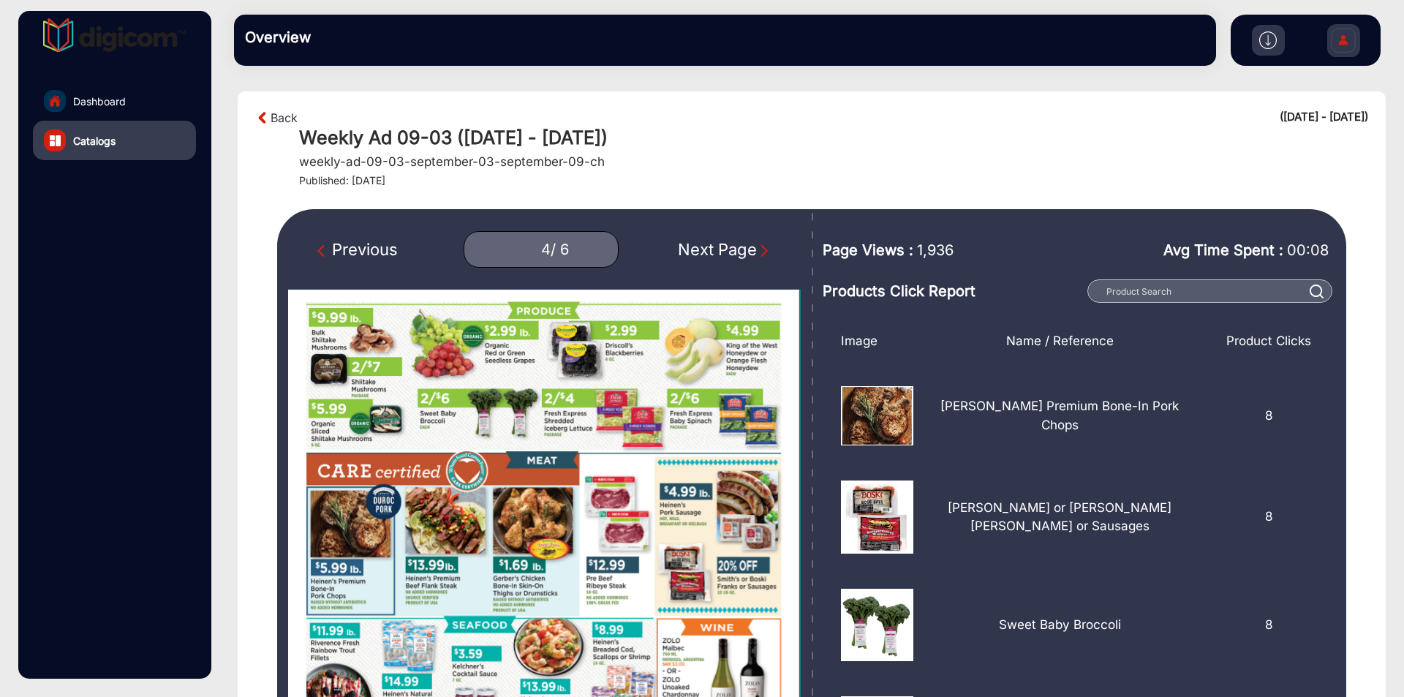
click at [767, 255] on img "Next Page" at bounding box center [764, 251] width 15 height 15
type input "5"
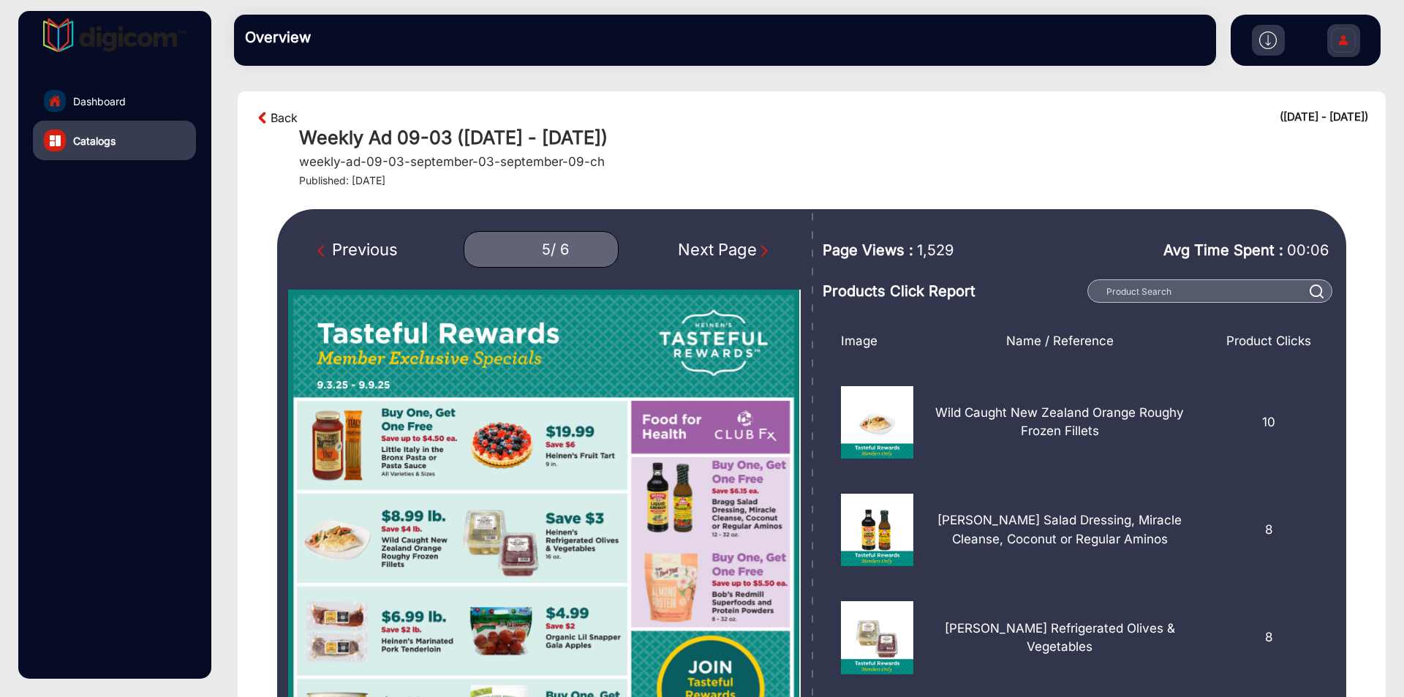
click at [276, 112] on link "Back" at bounding box center [284, 118] width 27 height 18
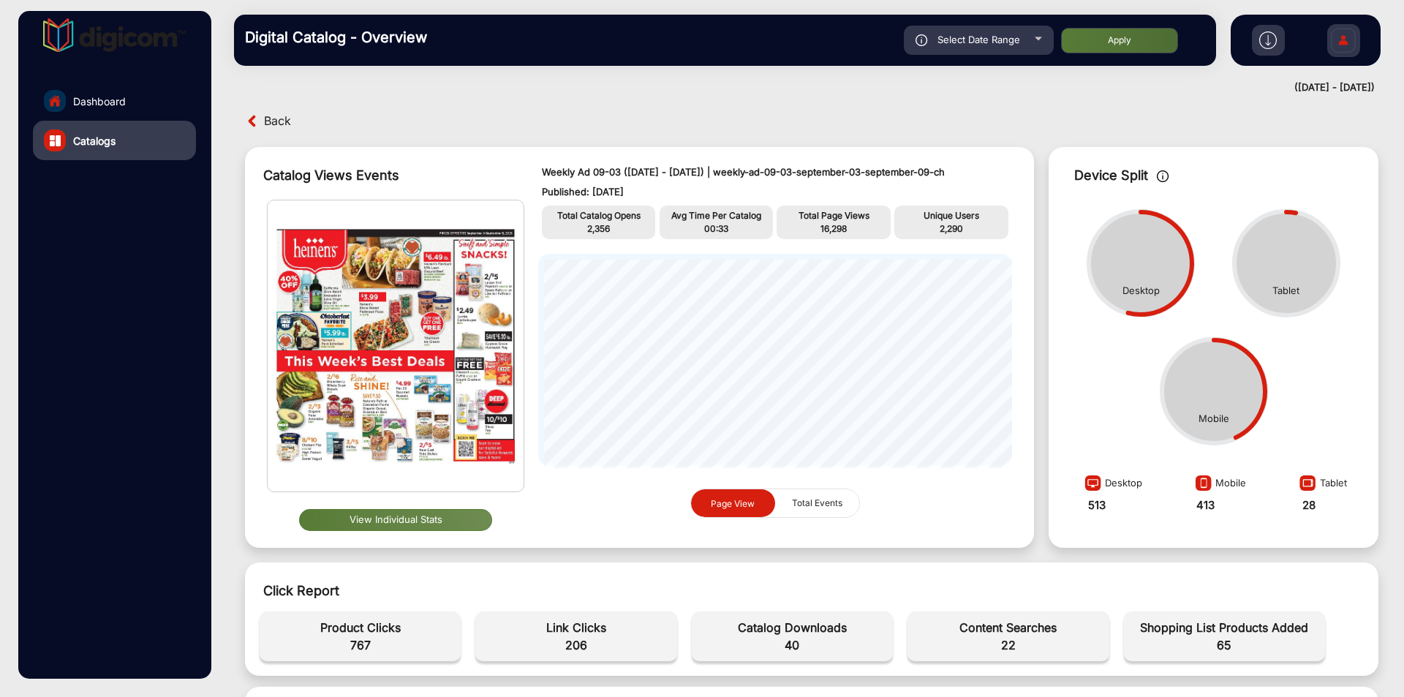
click at [276, 112] on span "Back" at bounding box center [277, 121] width 27 height 23
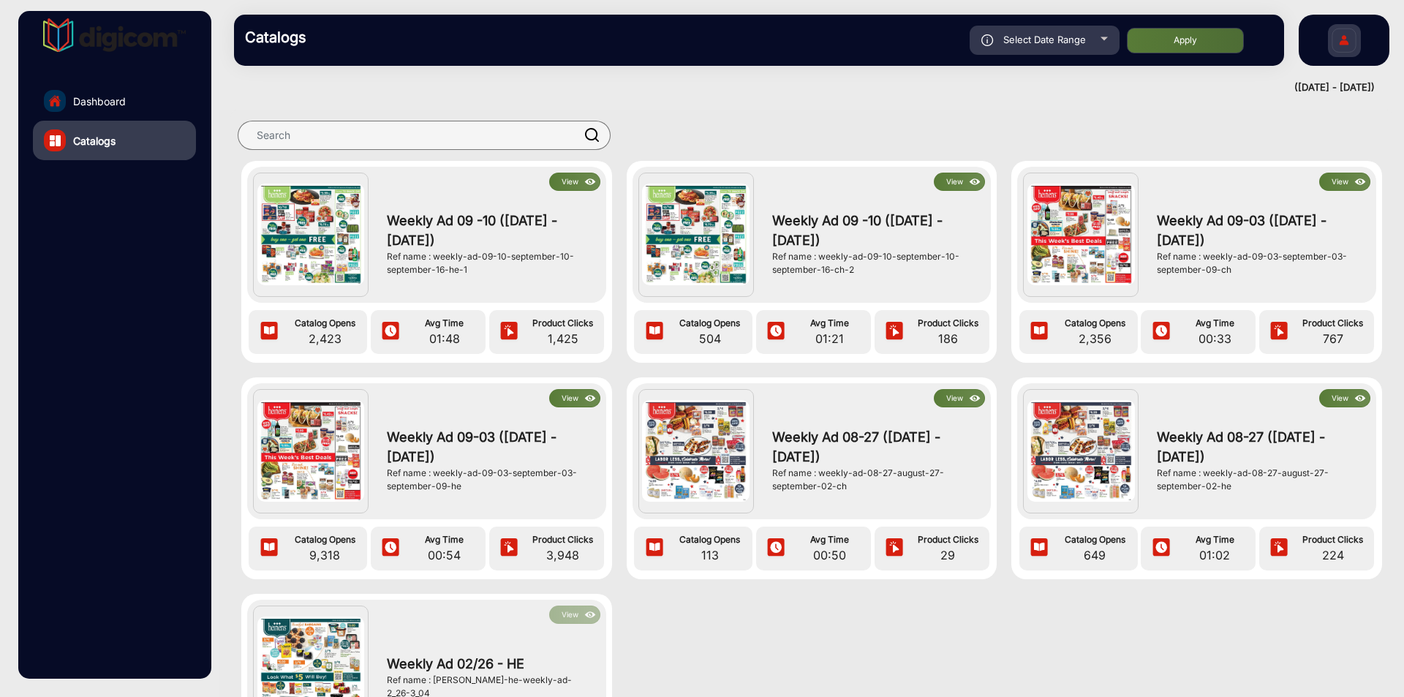
click at [1040, 47] on div "Select Date Range" at bounding box center [1045, 40] width 150 height 29
type input "[DATE]"
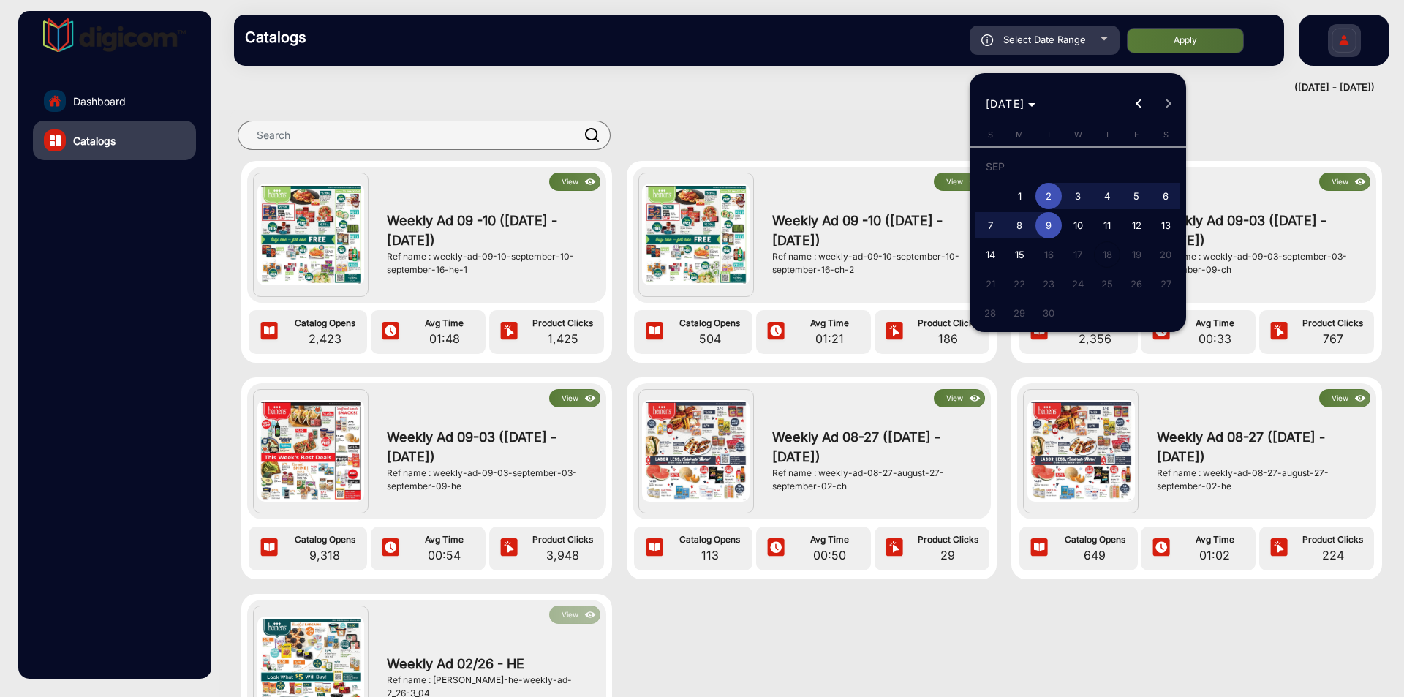
click at [156, 101] on div at bounding box center [702, 348] width 1404 height 697
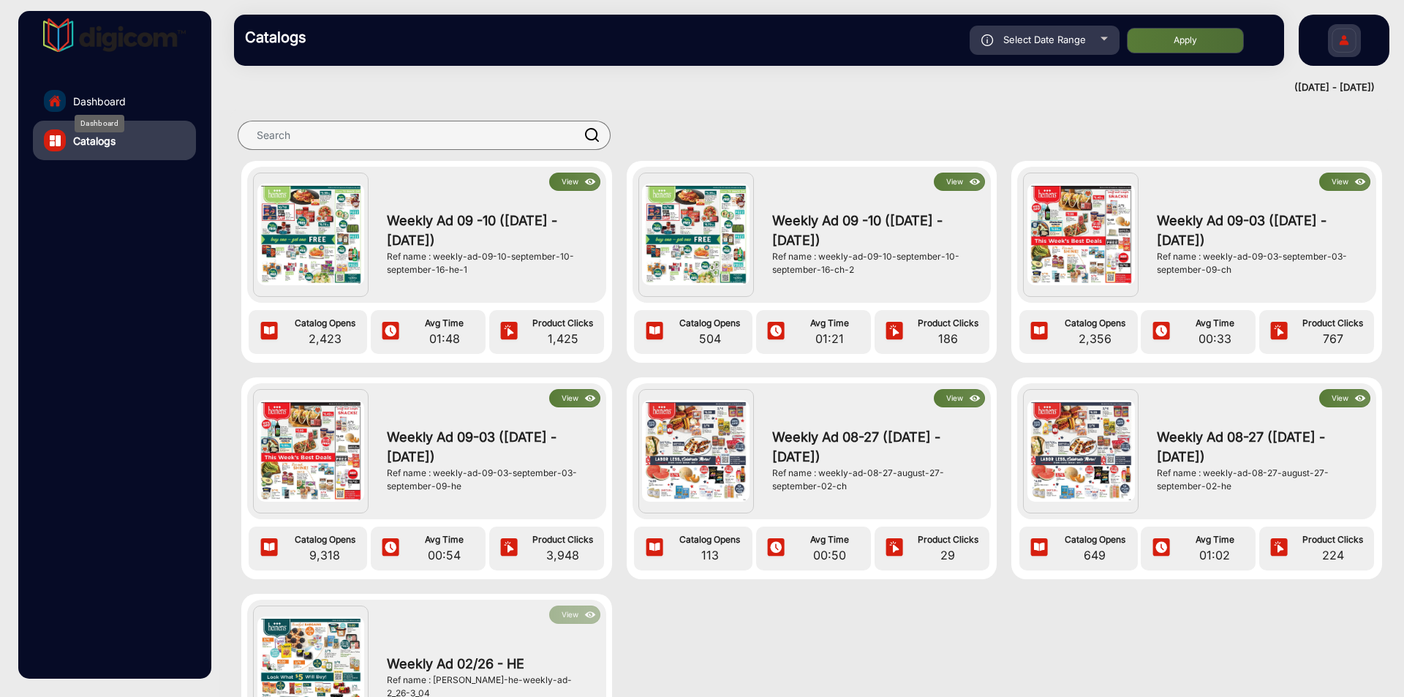
click at [108, 102] on span "Dashboard" at bounding box center [99, 101] width 53 height 15
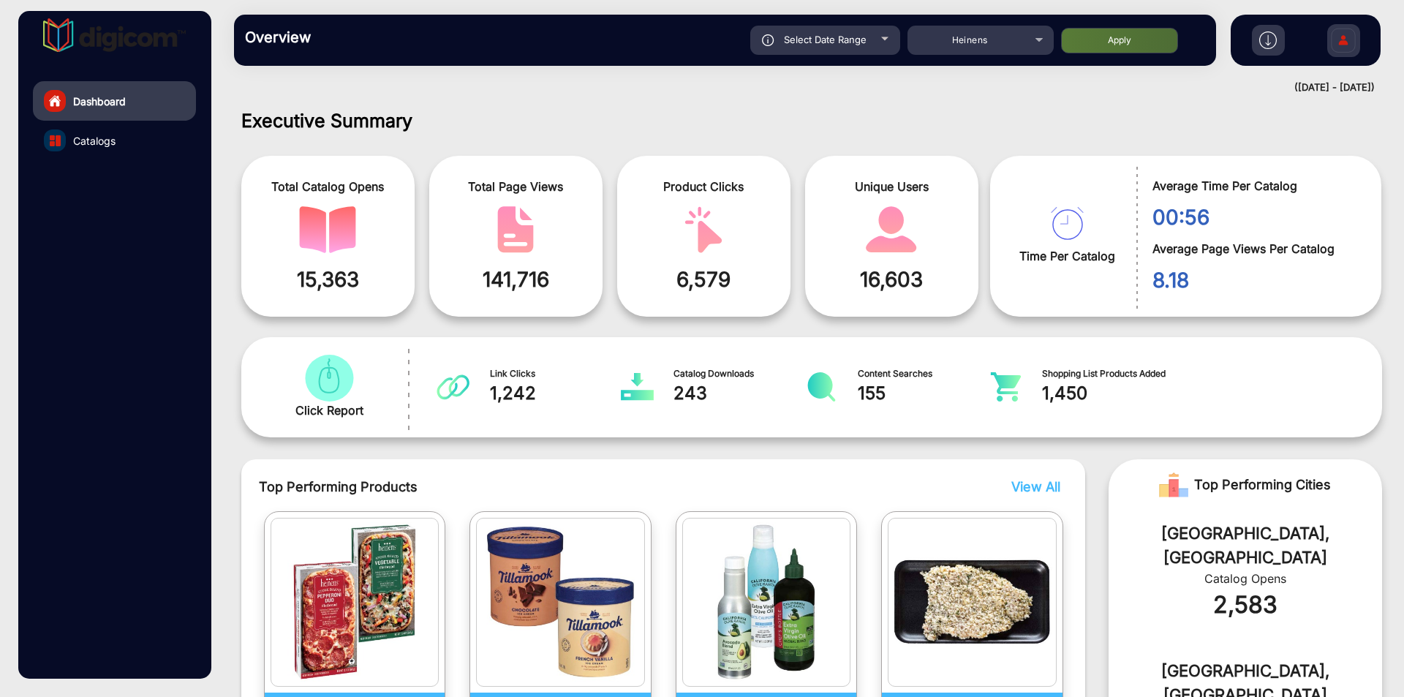
scroll to position [11, 0]
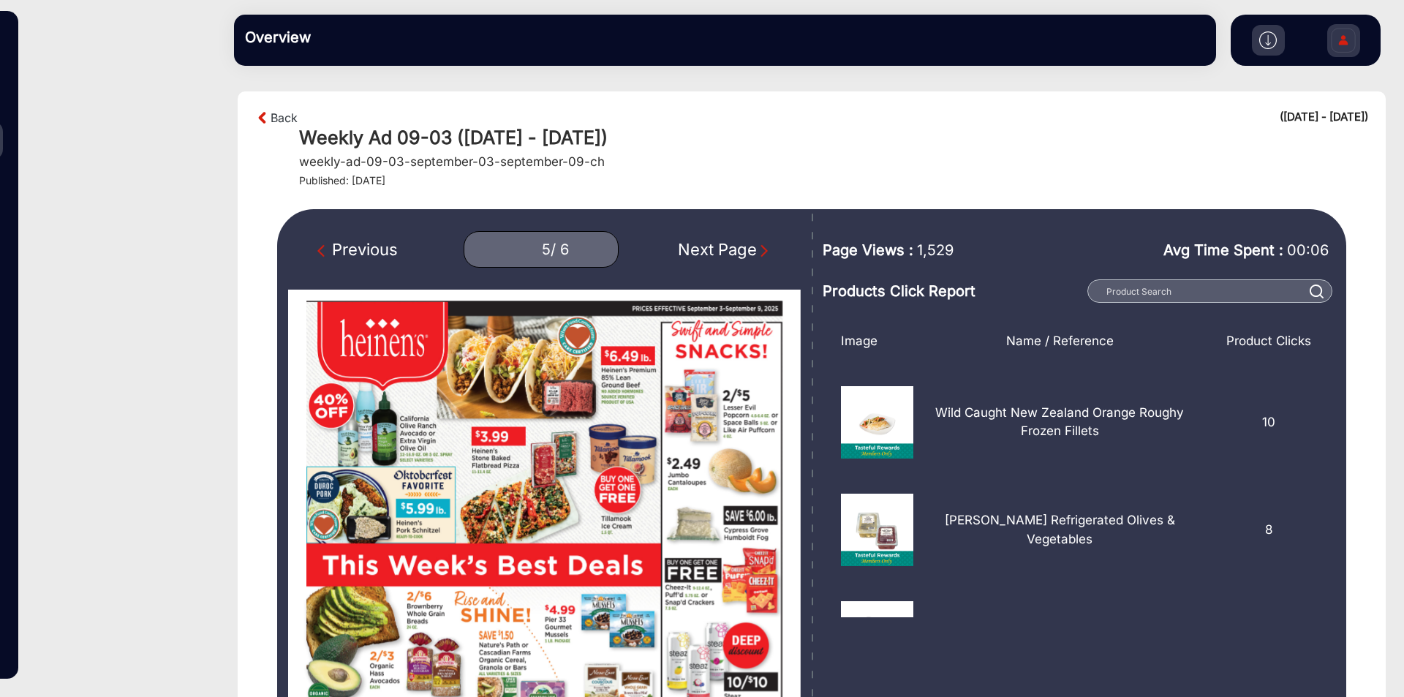
type input "1"
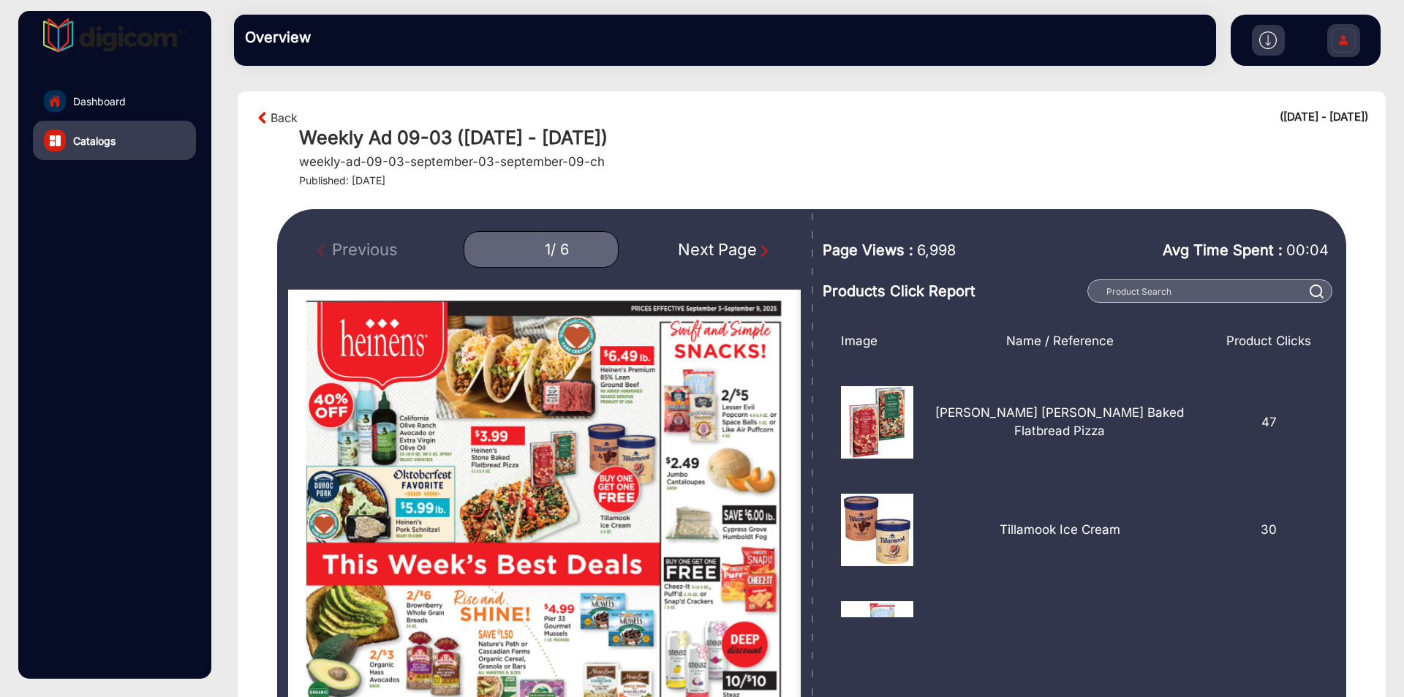
click at [117, 129] on link "Catalogs" at bounding box center [114, 140] width 163 height 39
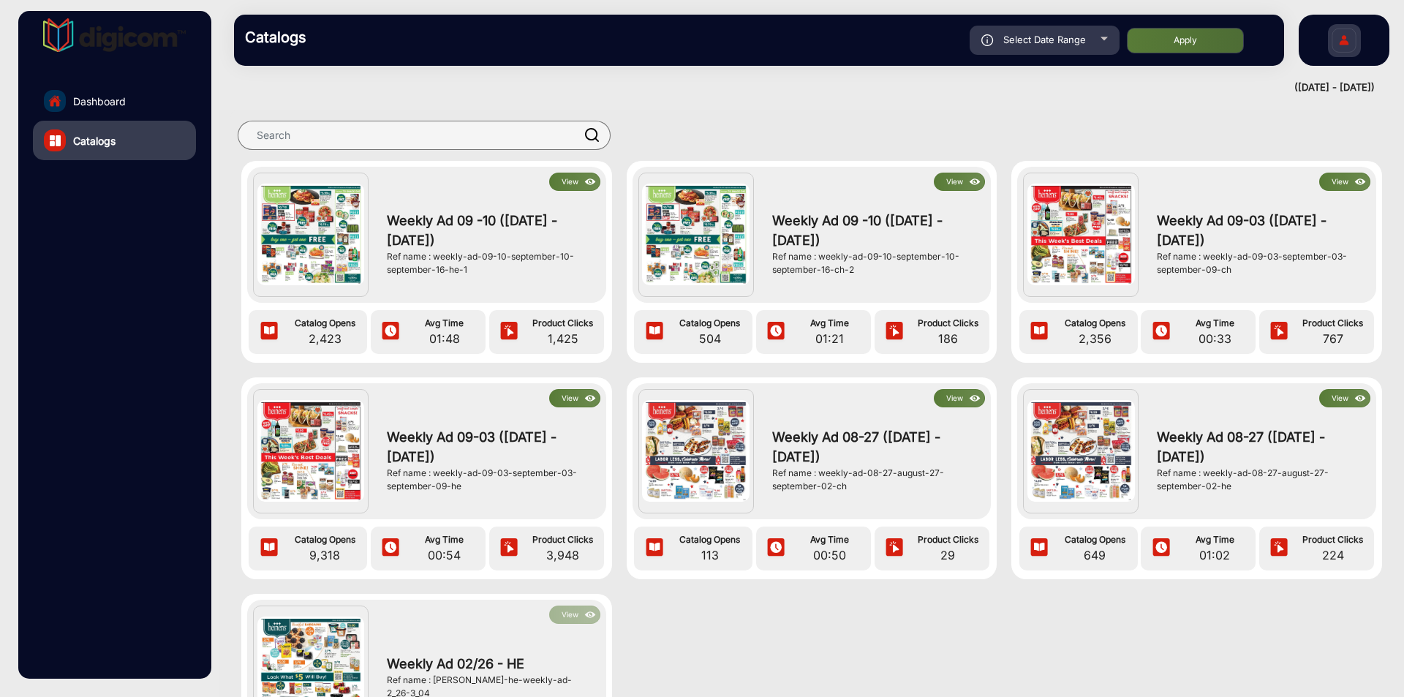
click at [957, 181] on button "View" at bounding box center [959, 182] width 51 height 18
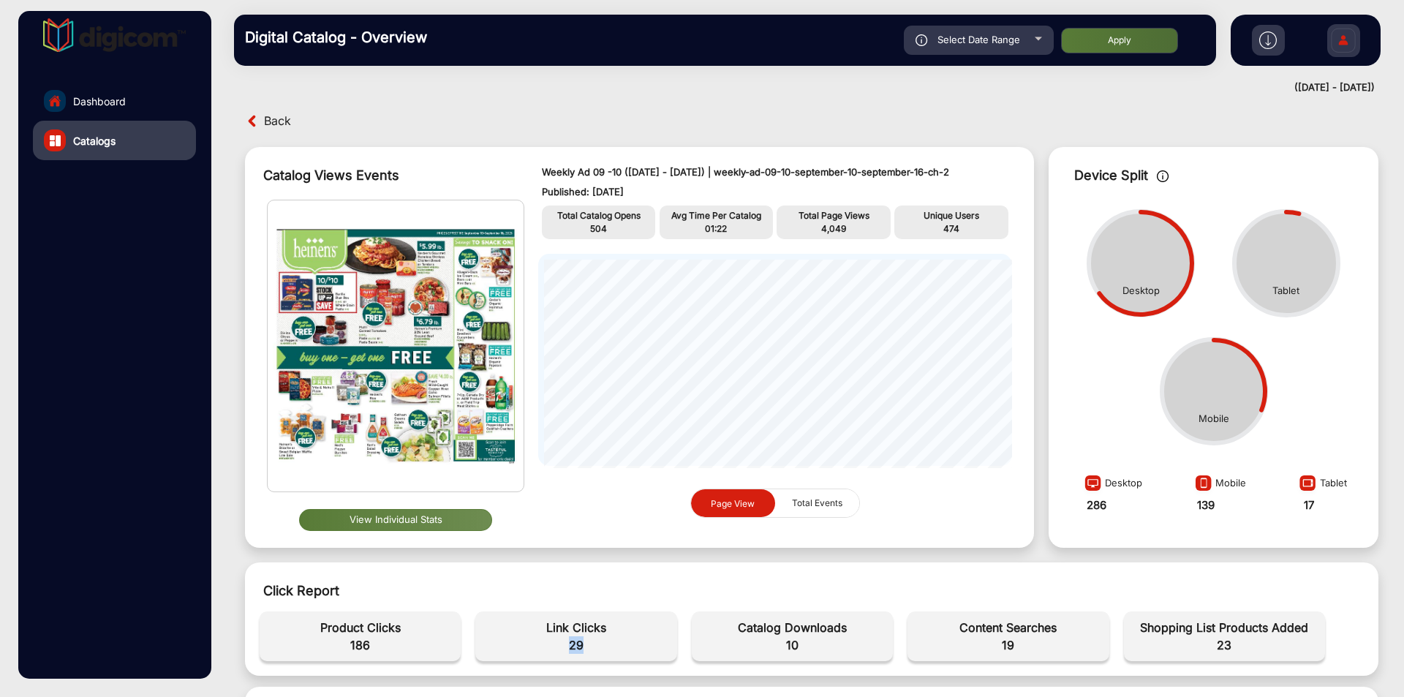
drag, startPoint x: 559, startPoint y: 647, endPoint x: 609, endPoint y: 651, distance: 50.7
click at [609, 651] on span "29" at bounding box center [576, 645] width 187 height 18
click at [607, 652] on span "29" at bounding box center [576, 645] width 187 height 18
click at [1271, 39] on img at bounding box center [1269, 40] width 18 height 18
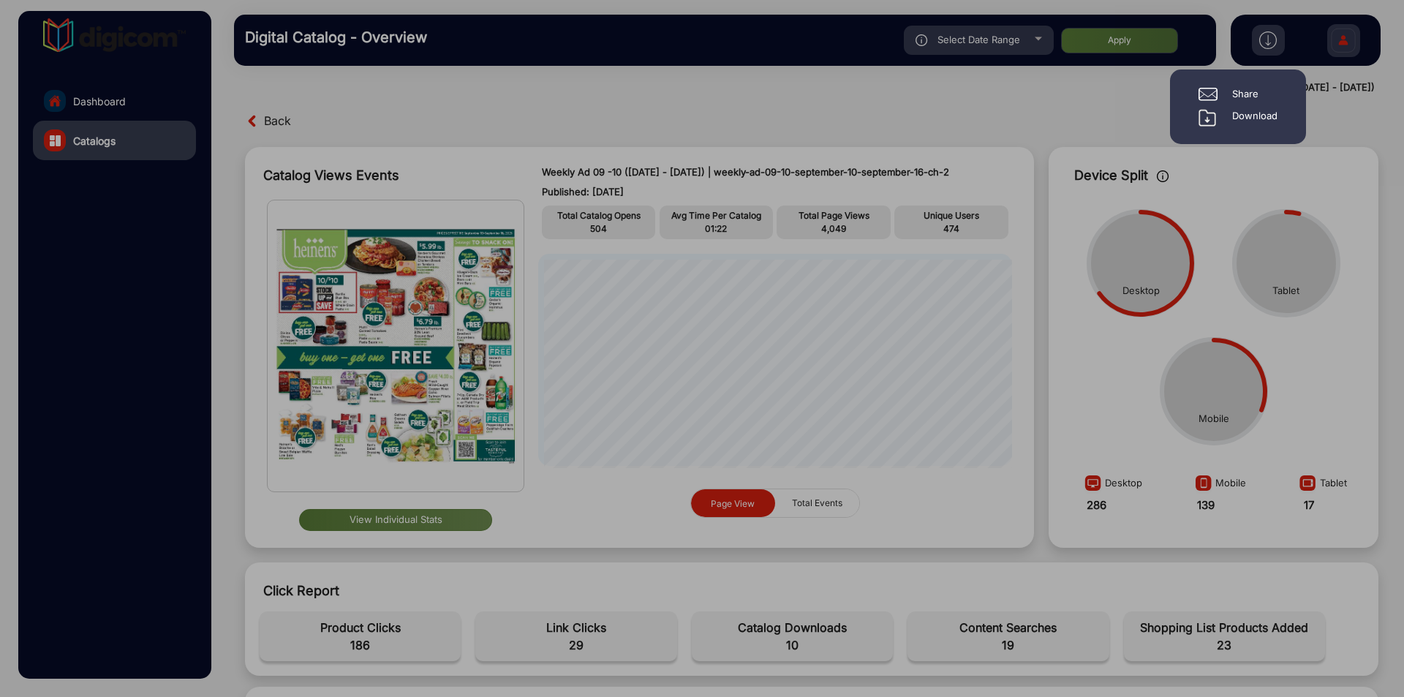
click at [1046, 102] on div at bounding box center [702, 348] width 1404 height 697
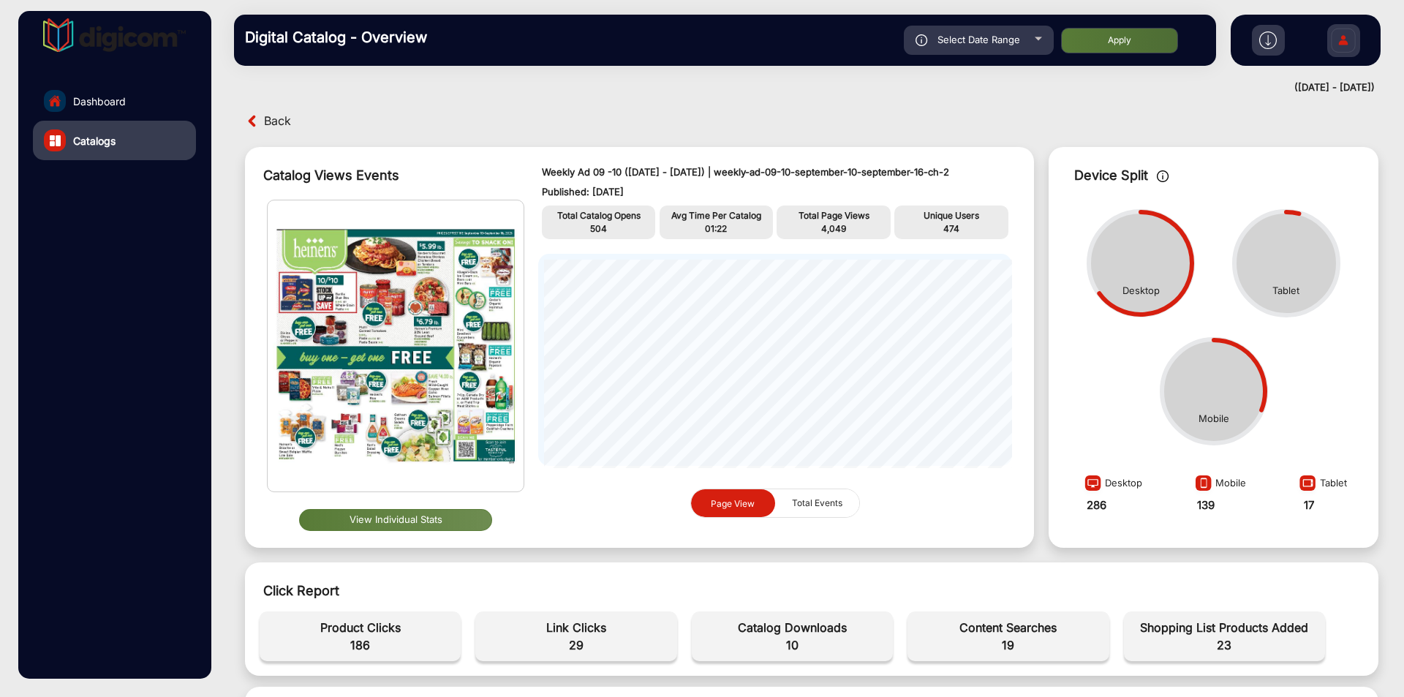
click at [444, 516] on button "View Individual Stats" at bounding box center [395, 520] width 193 height 22
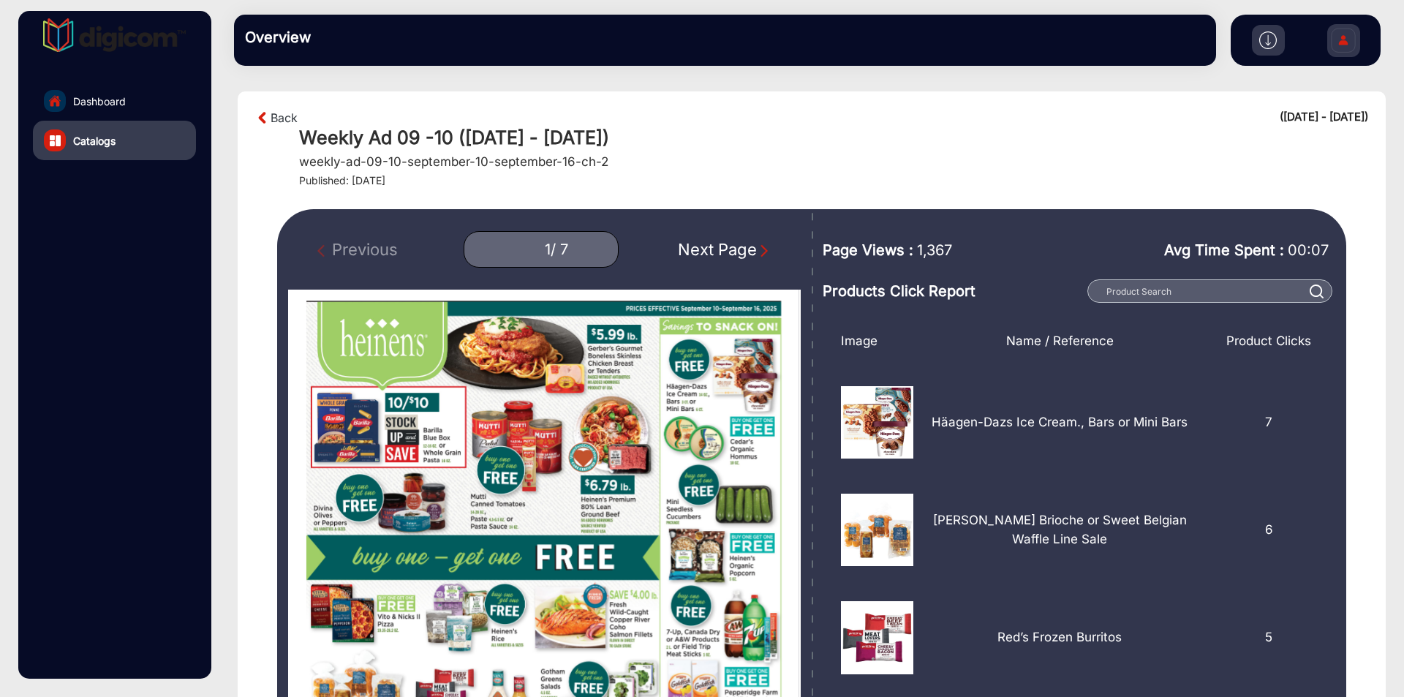
click at [761, 246] on img "Next Page" at bounding box center [764, 251] width 15 height 15
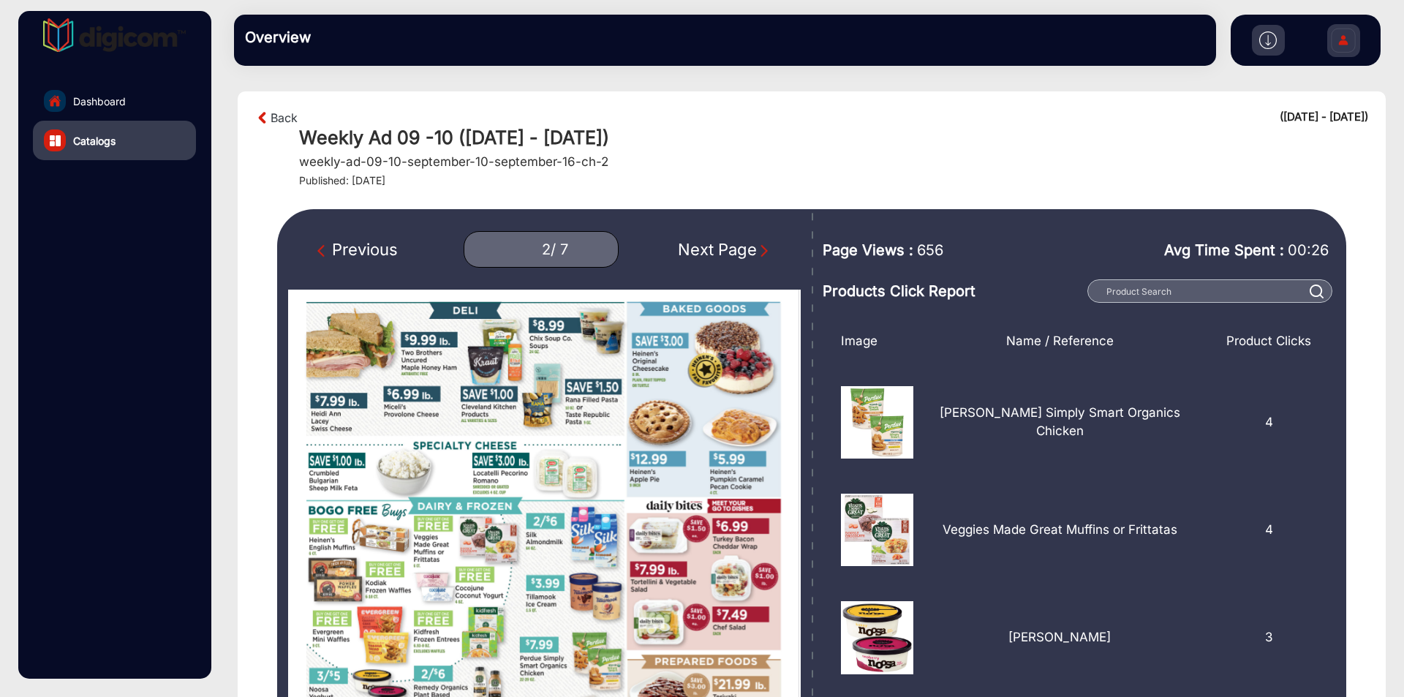
click at [761, 246] on img "Next Page" at bounding box center [764, 251] width 15 height 15
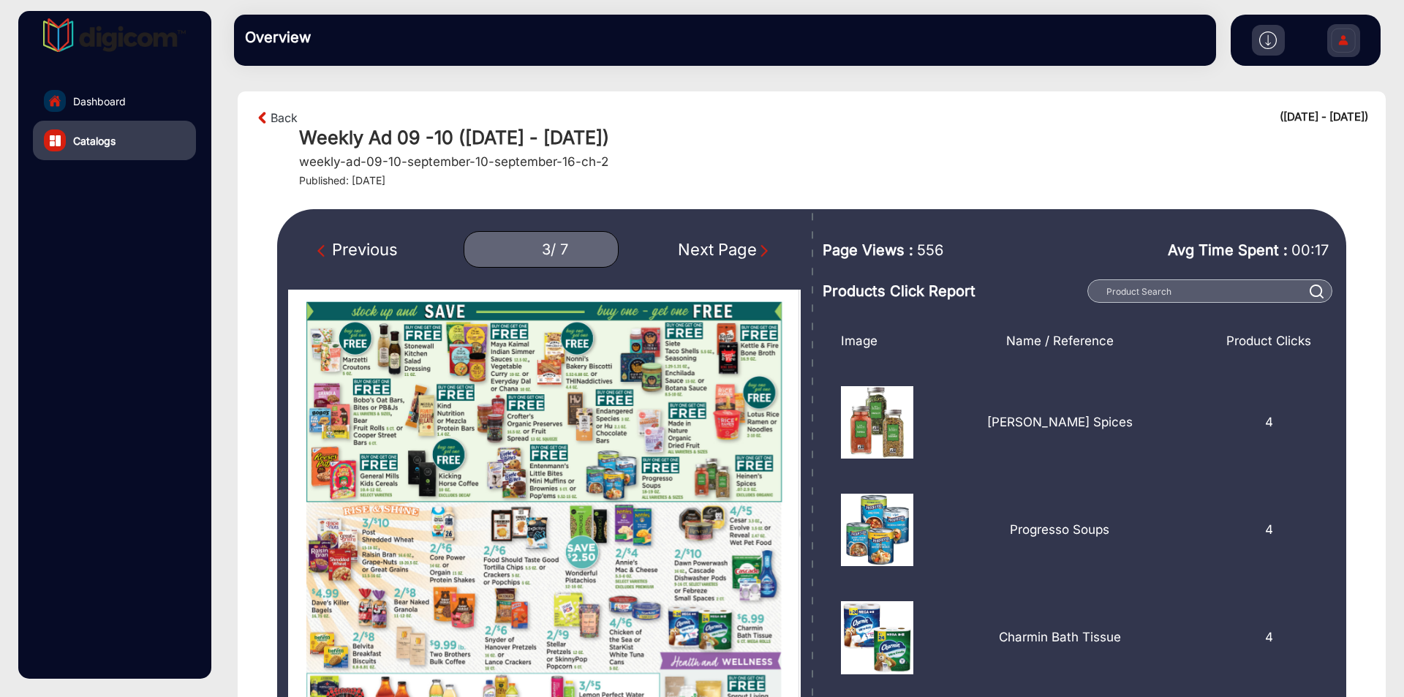
click at [761, 246] on img "Next Page" at bounding box center [764, 251] width 15 height 15
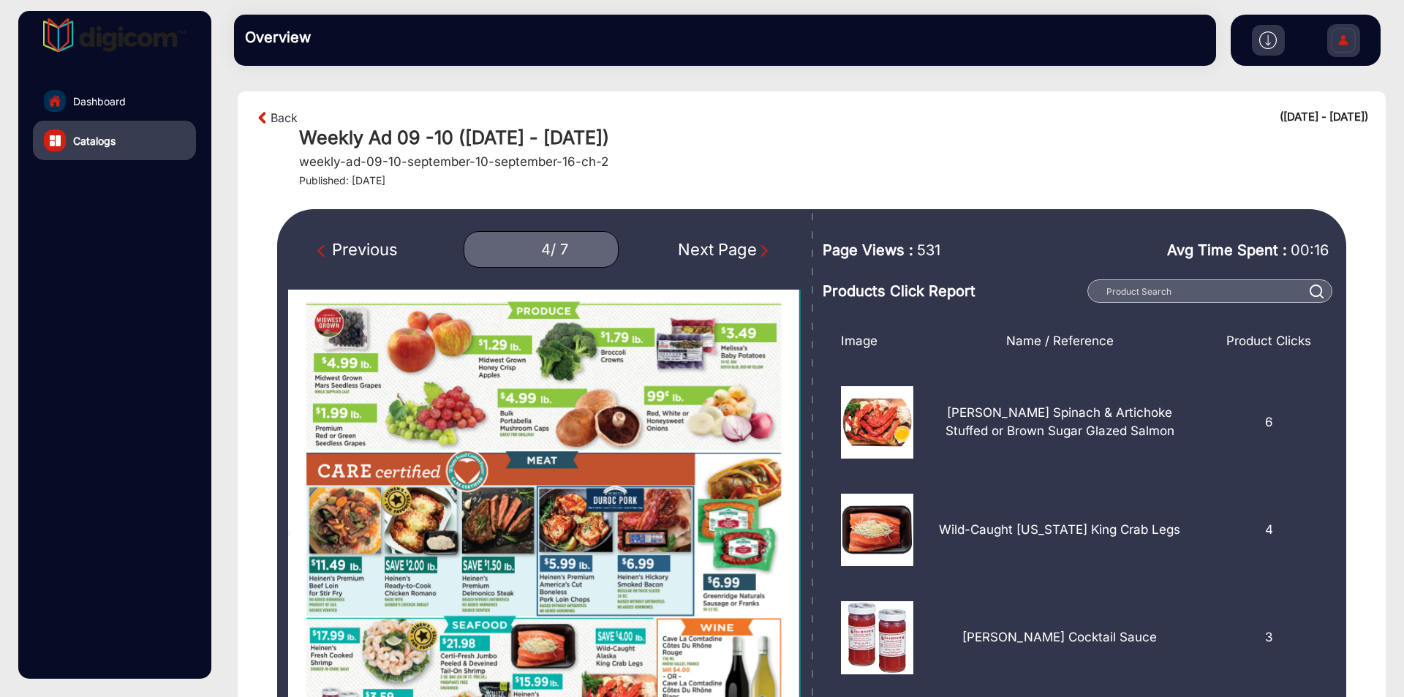
click at [761, 246] on img "Next Page" at bounding box center [764, 251] width 15 height 15
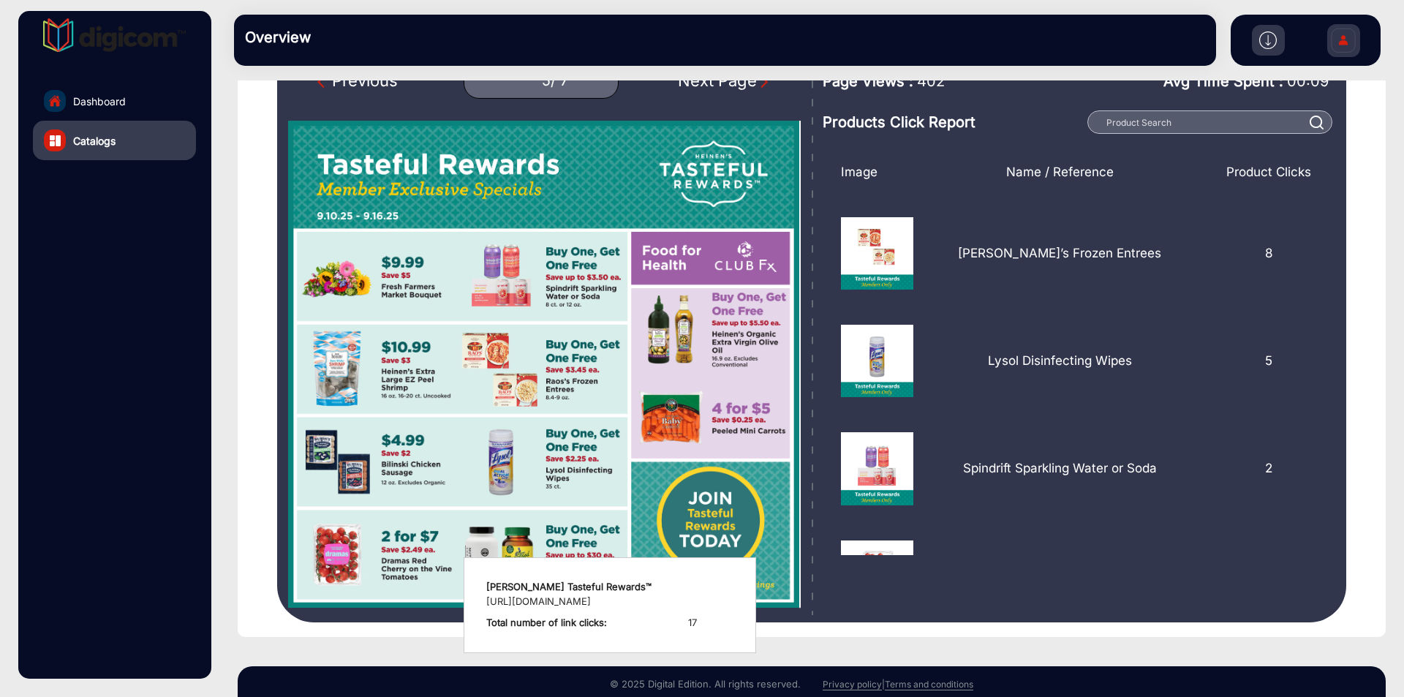
scroll to position [143, 0]
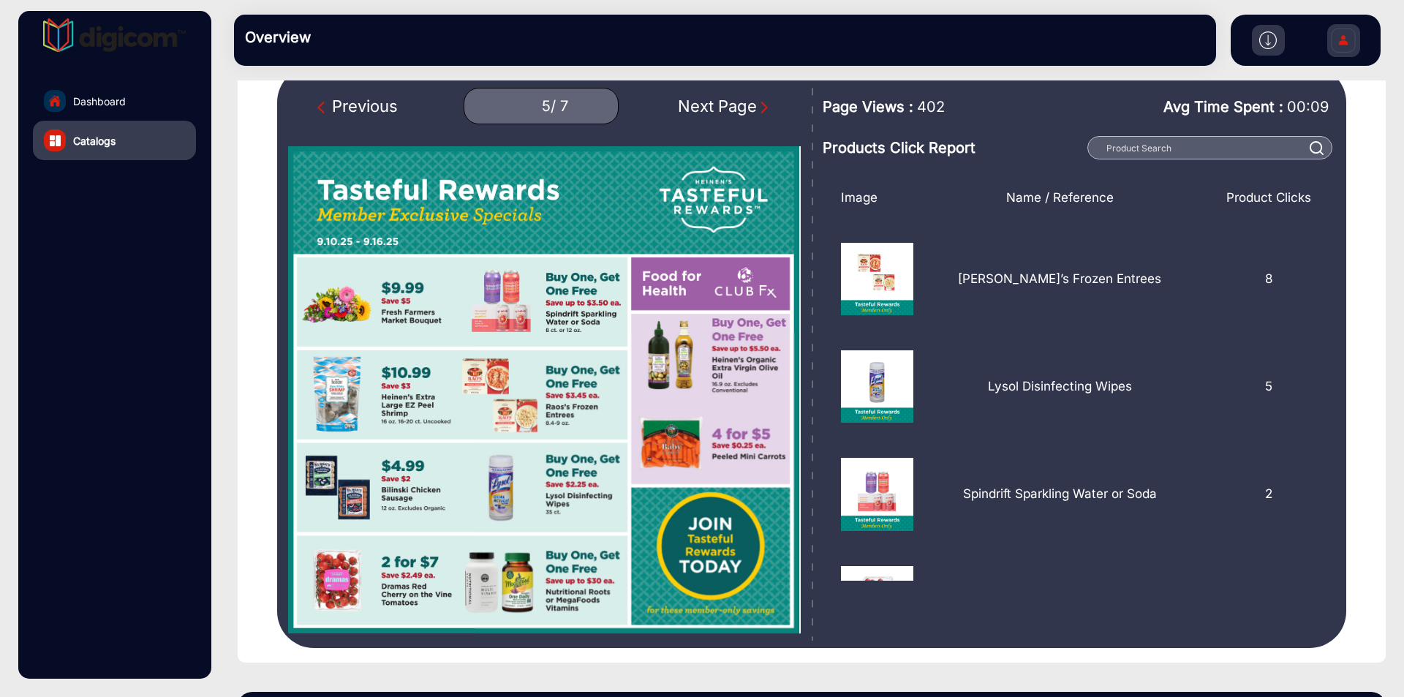
click at [761, 107] on img "Next Page" at bounding box center [764, 107] width 15 height 15
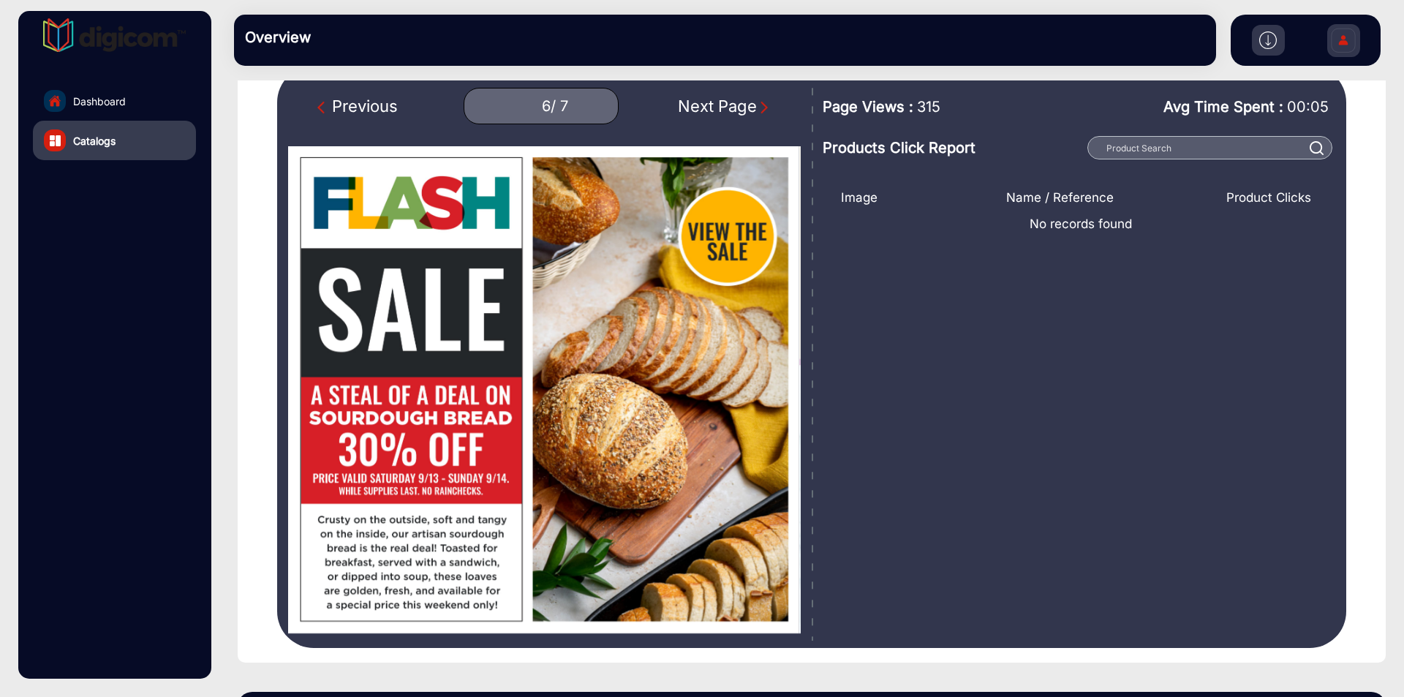
click at [767, 108] on img "Next Page" at bounding box center [764, 107] width 15 height 15
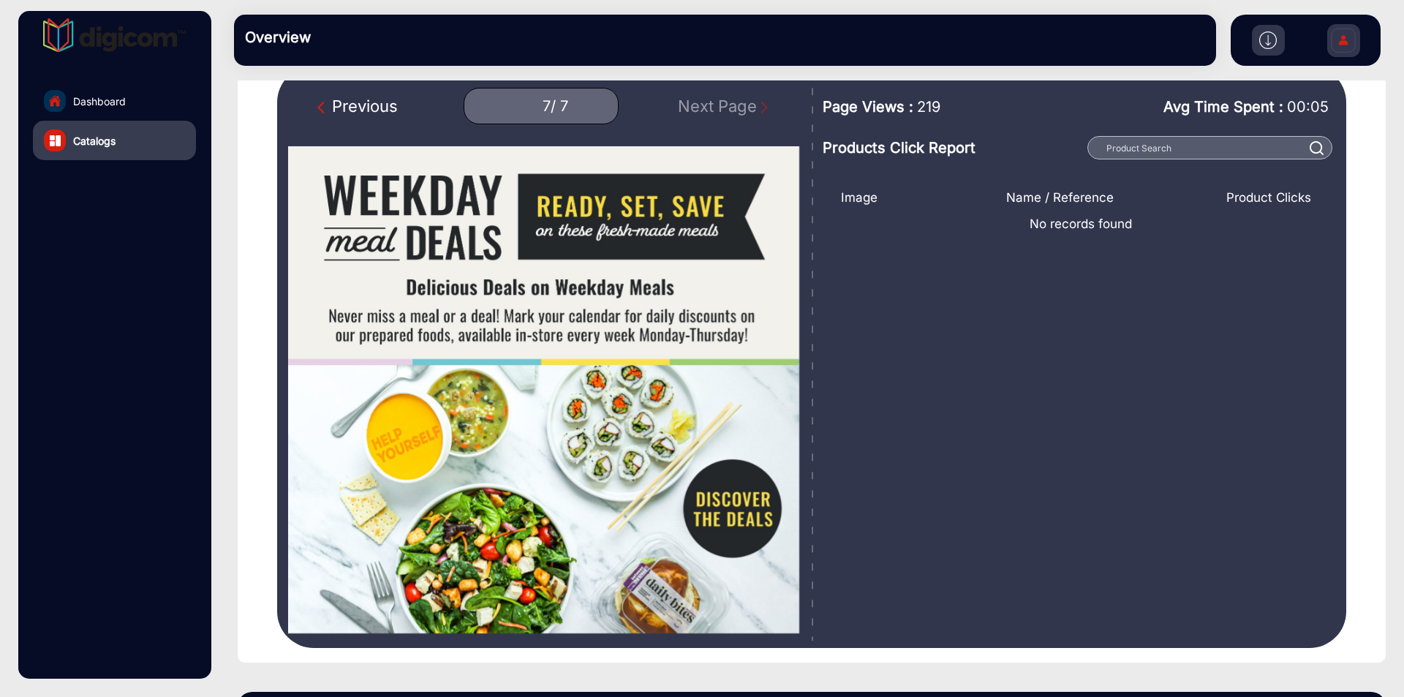
click at [335, 108] on div "Previous" at bounding box center [357, 106] width 80 height 24
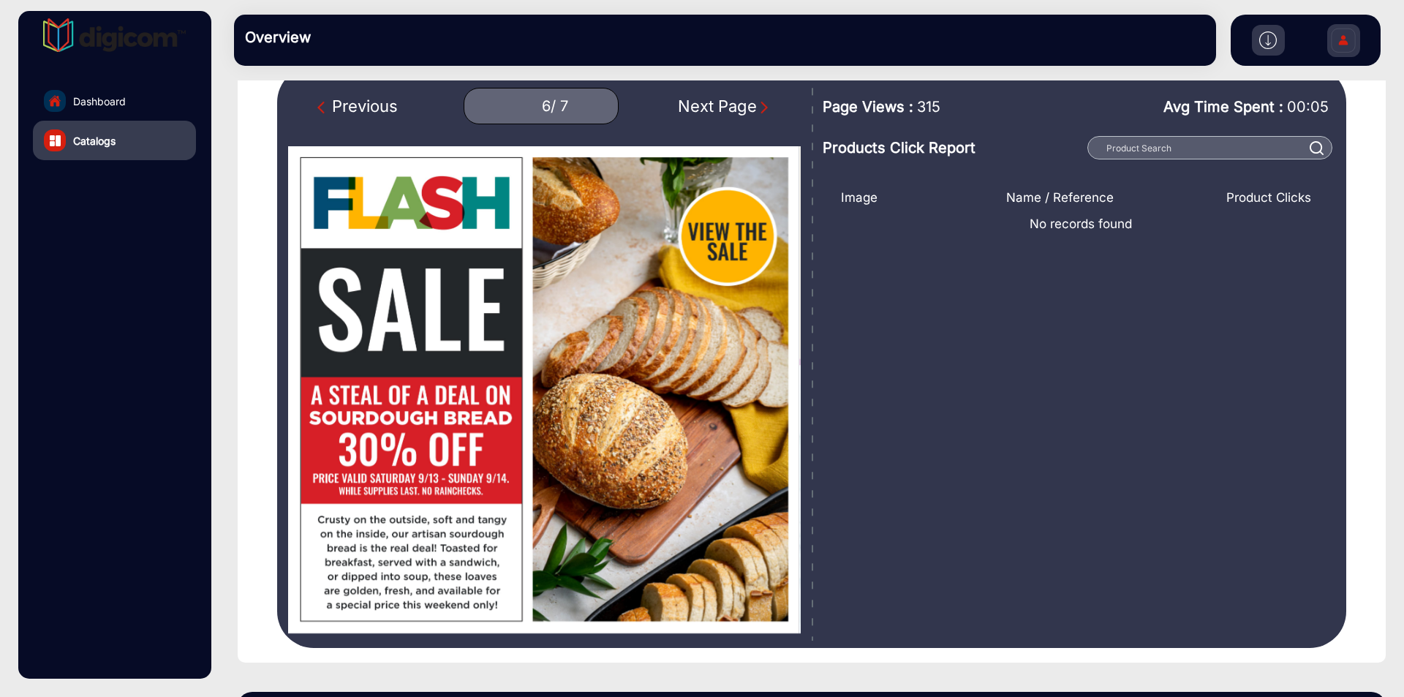
click at [335, 108] on div "Previous" at bounding box center [357, 106] width 80 height 24
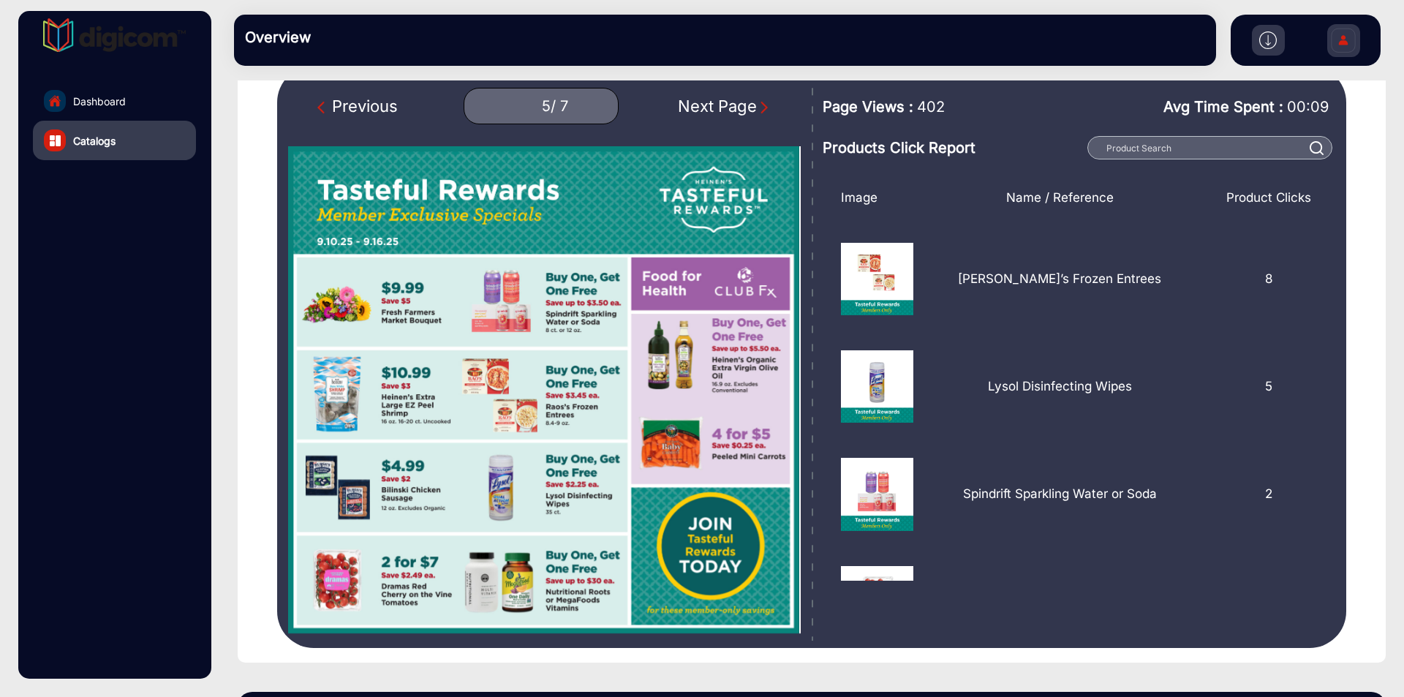
click at [335, 108] on div "Previous" at bounding box center [357, 106] width 80 height 24
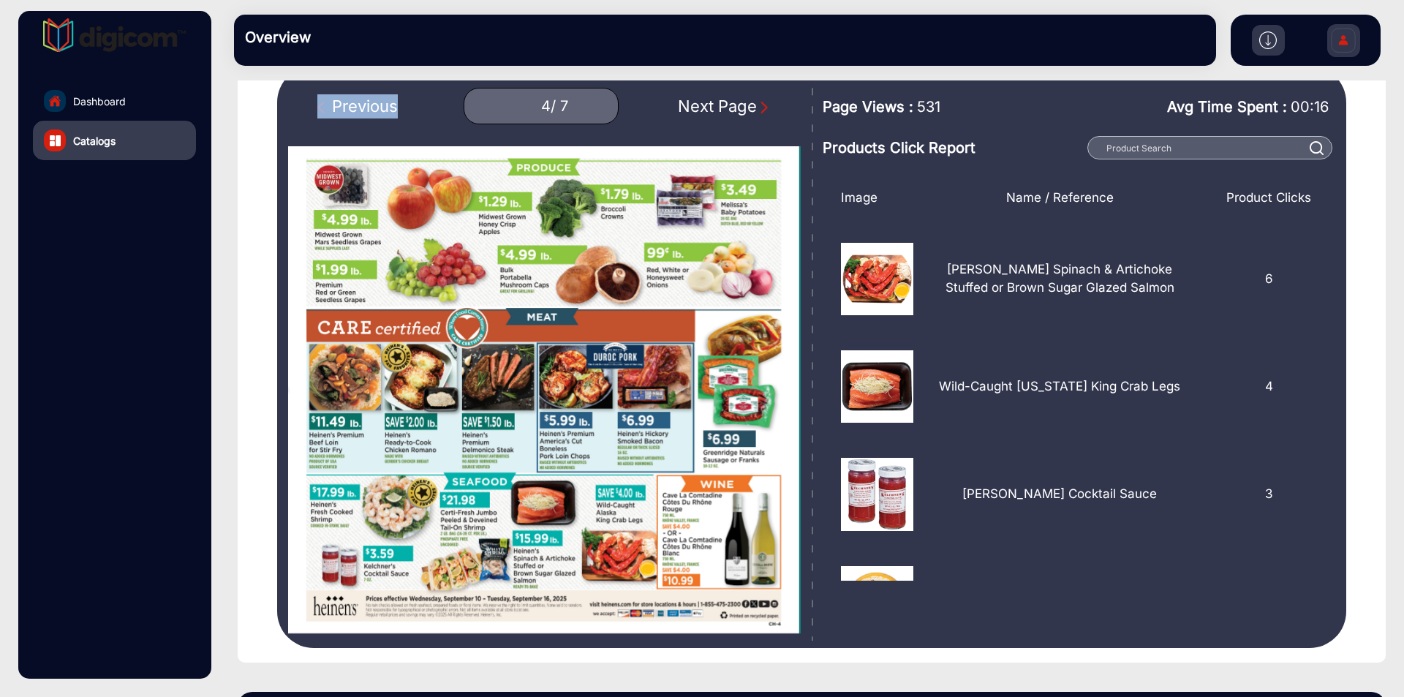
click at [335, 108] on div "Previous" at bounding box center [357, 106] width 80 height 24
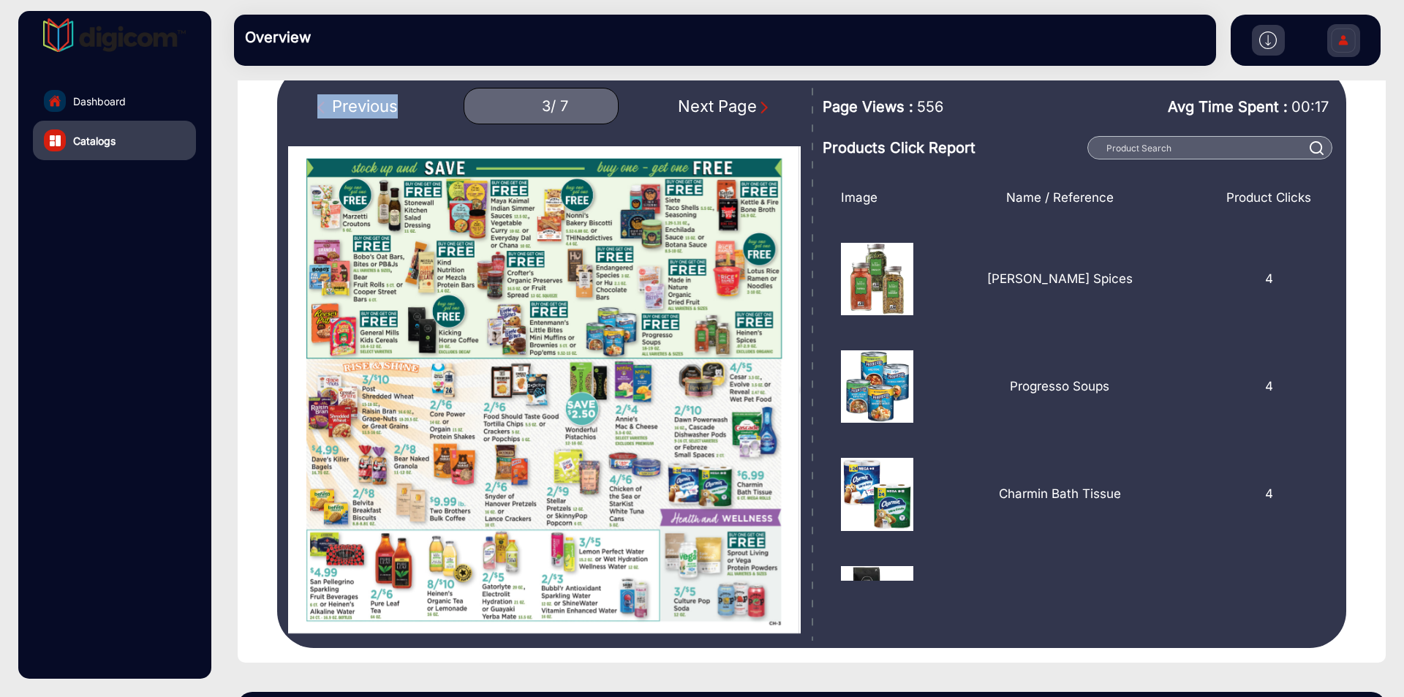
click at [335, 108] on div "Previous" at bounding box center [357, 106] width 80 height 24
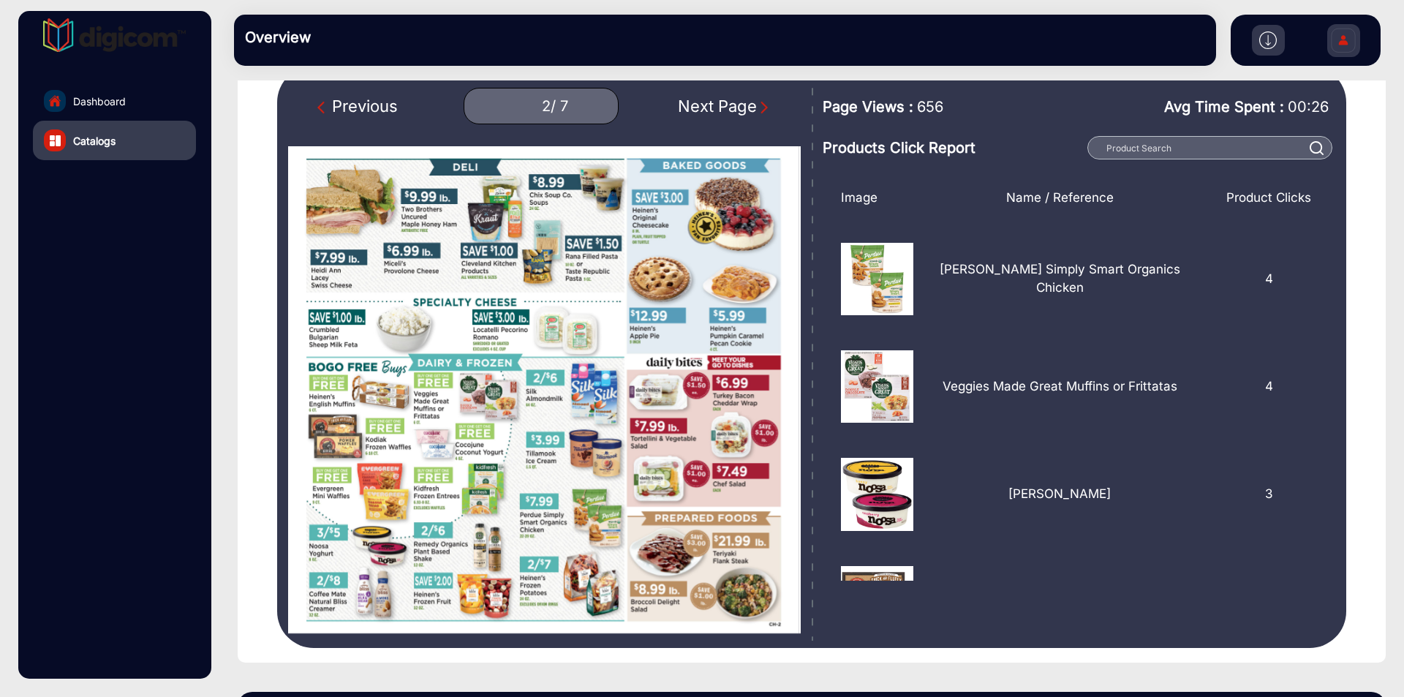
click at [335, 108] on div "Previous" at bounding box center [357, 106] width 80 height 24
type input "1"
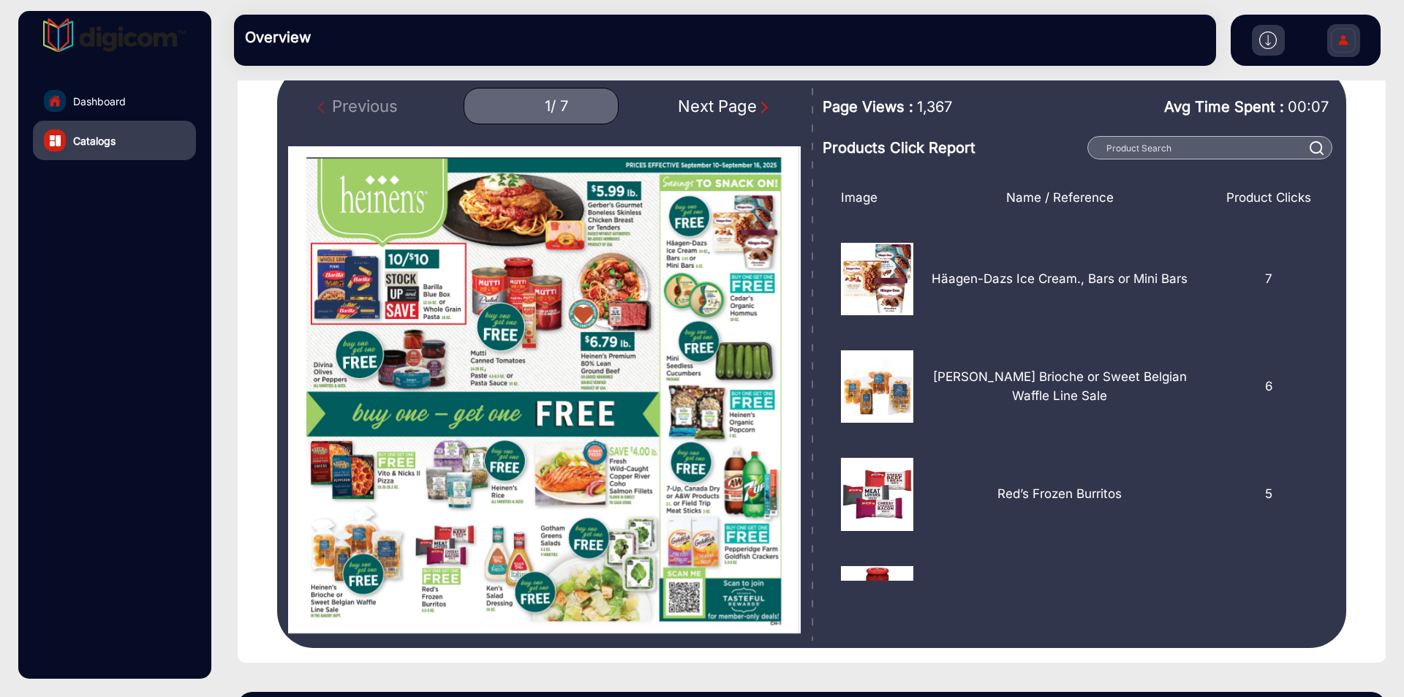
click at [335, 108] on div "Previous 1 / 7 Next Page" at bounding box center [544, 106] width 513 height 37
click at [155, 143] on link "Catalogs" at bounding box center [114, 140] width 163 height 39
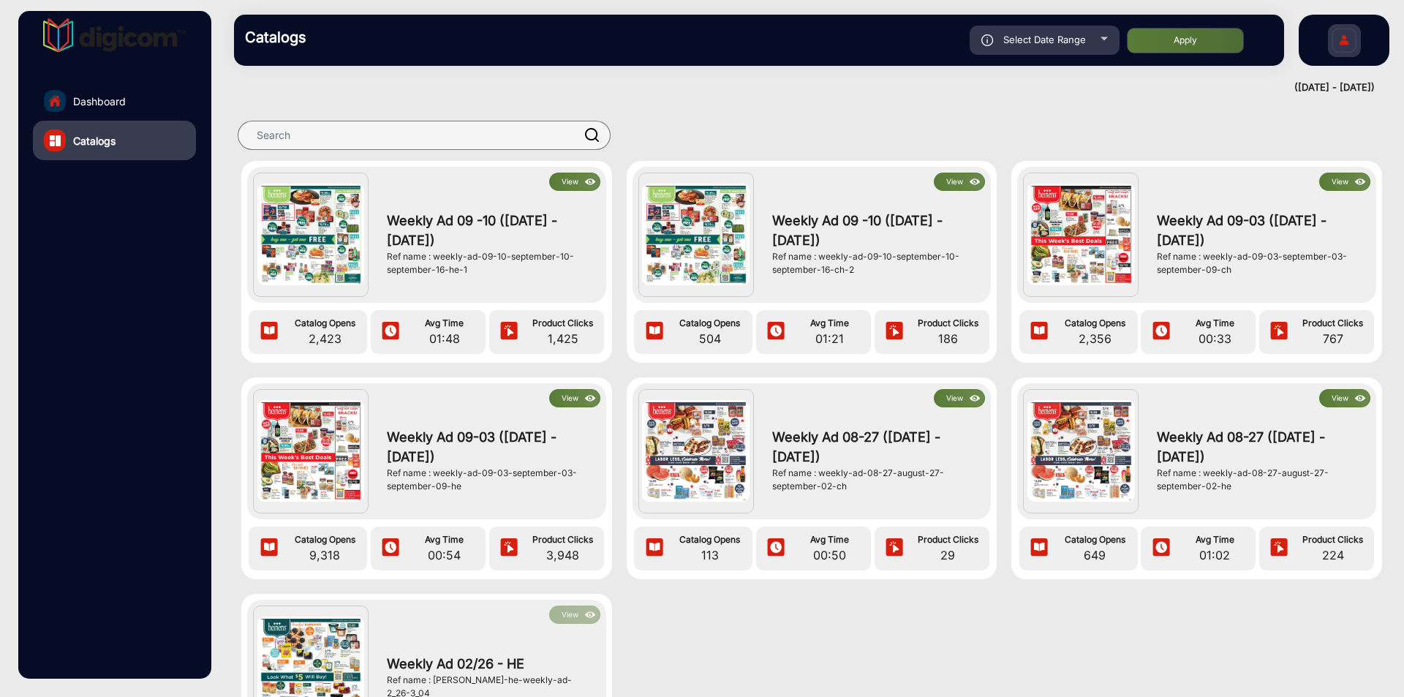
click at [983, 184] on div "View Weekly Ad 09 -10 (September 10 - September 16) Ref name : weekly-ad-09-10-…" at bounding box center [812, 235] width 359 height 136
click at [967, 184] on img at bounding box center [975, 182] width 17 height 16
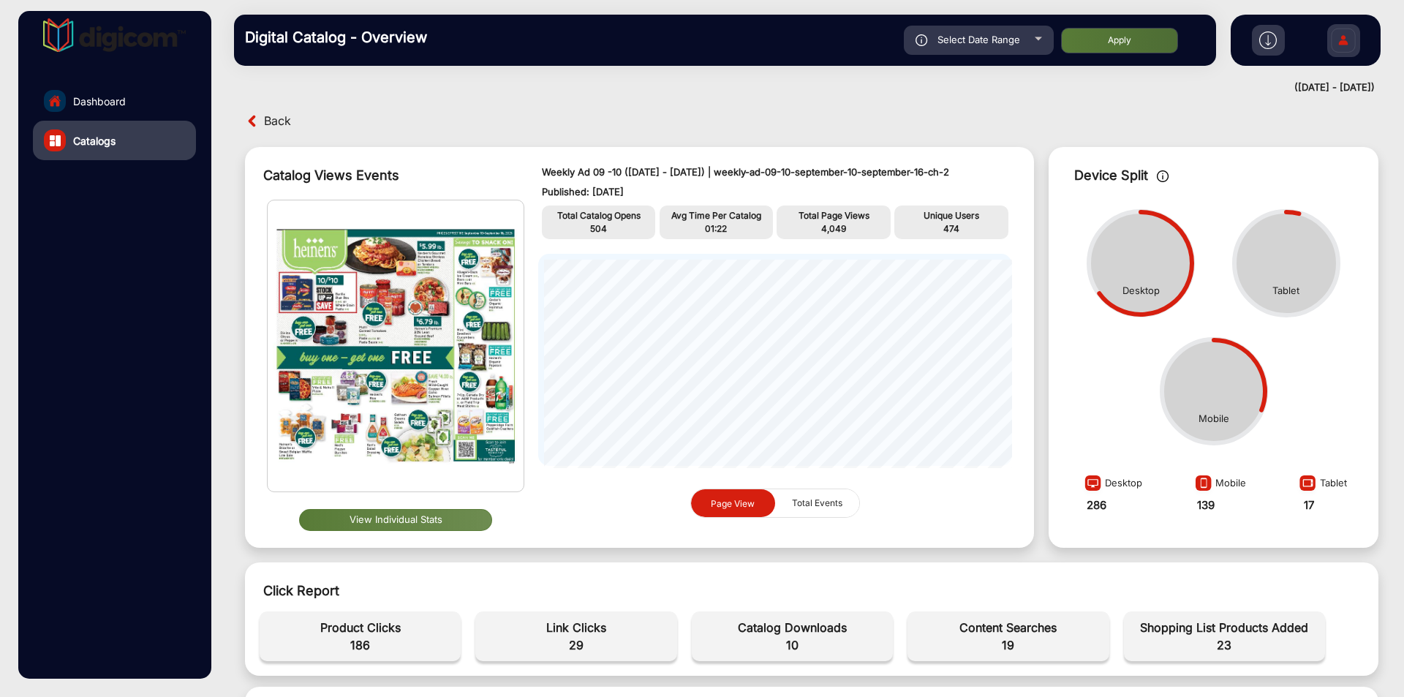
click at [1270, 46] on img at bounding box center [1269, 40] width 18 height 18
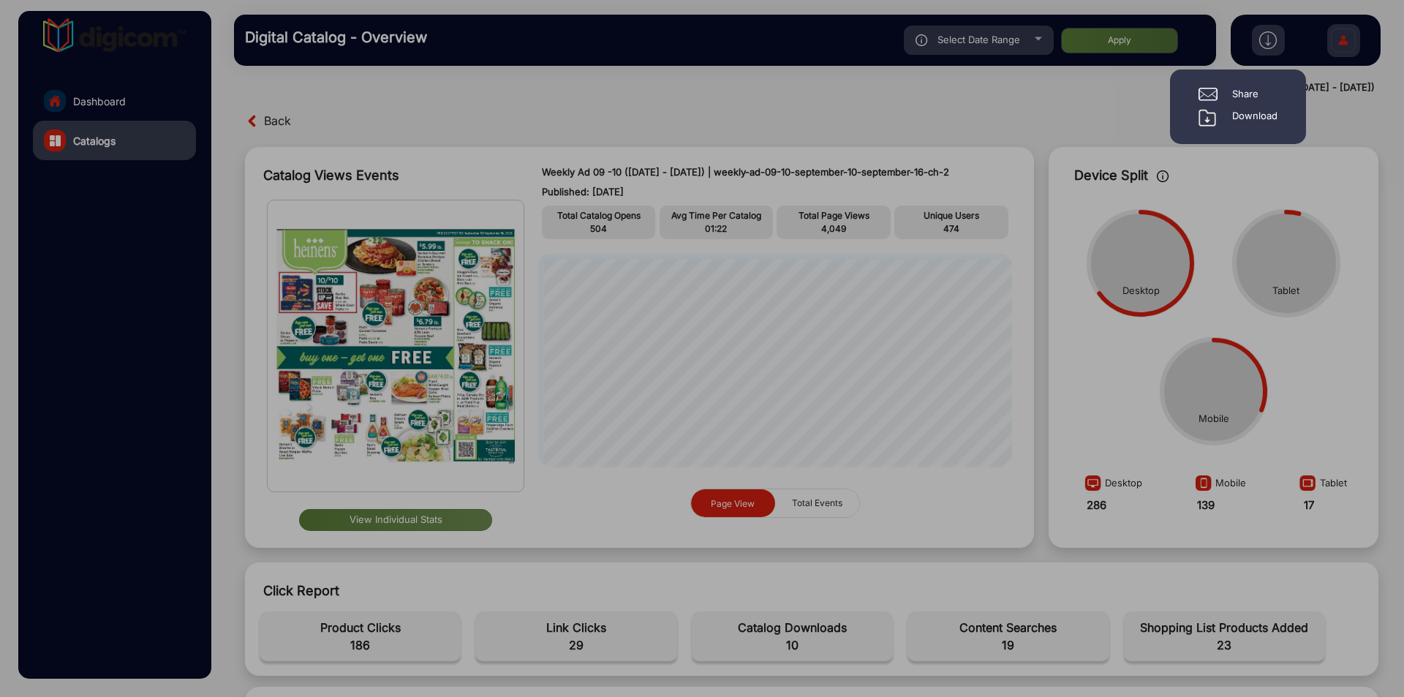
click at [1249, 118] on div "Download" at bounding box center [1254, 118] width 45 height 18
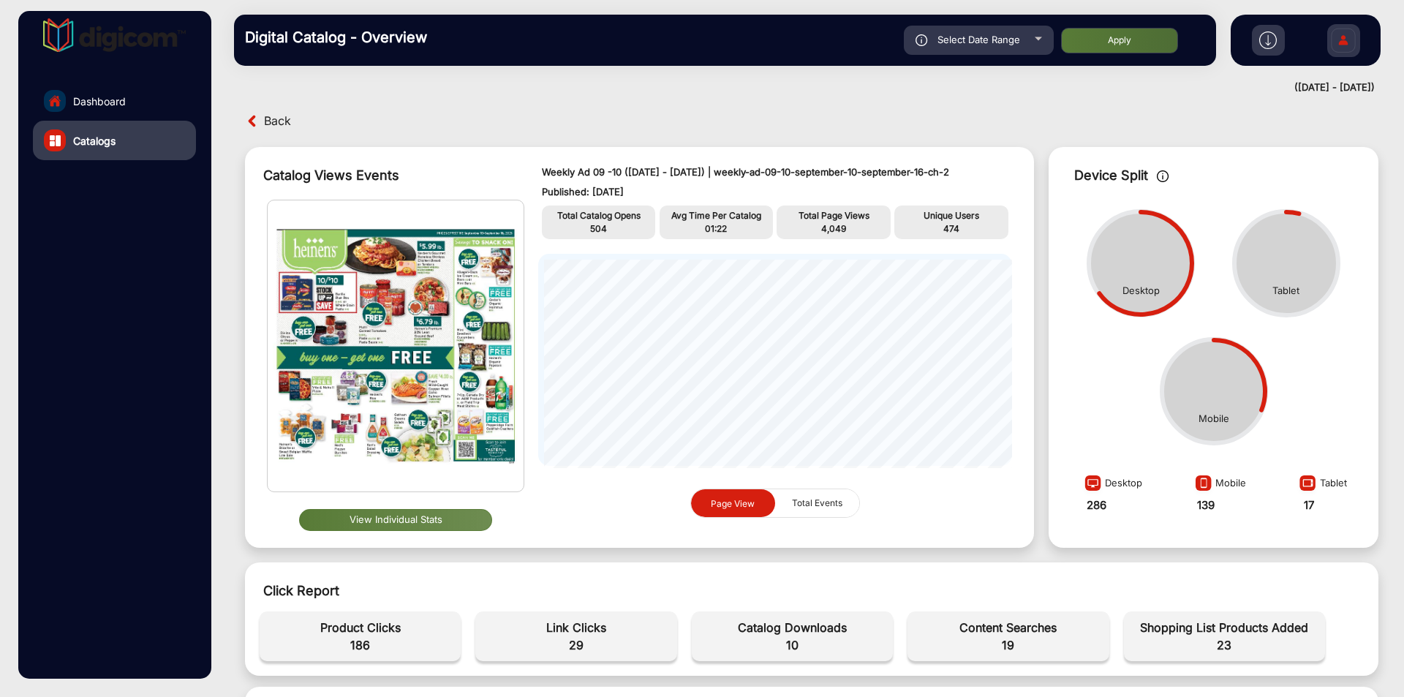
click at [1032, 35] on div "Select Date Range" at bounding box center [979, 40] width 150 height 29
type input "[DATE]"
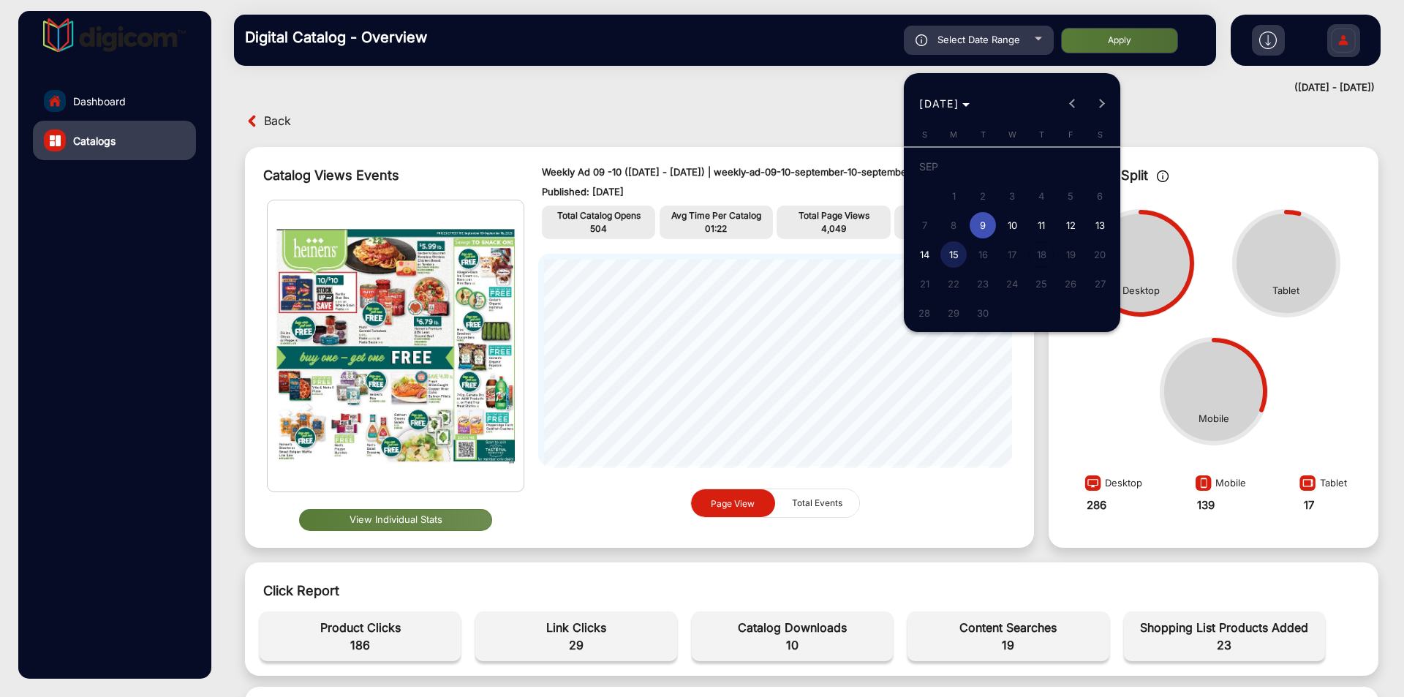
click at [1183, 103] on div at bounding box center [702, 348] width 1404 height 697
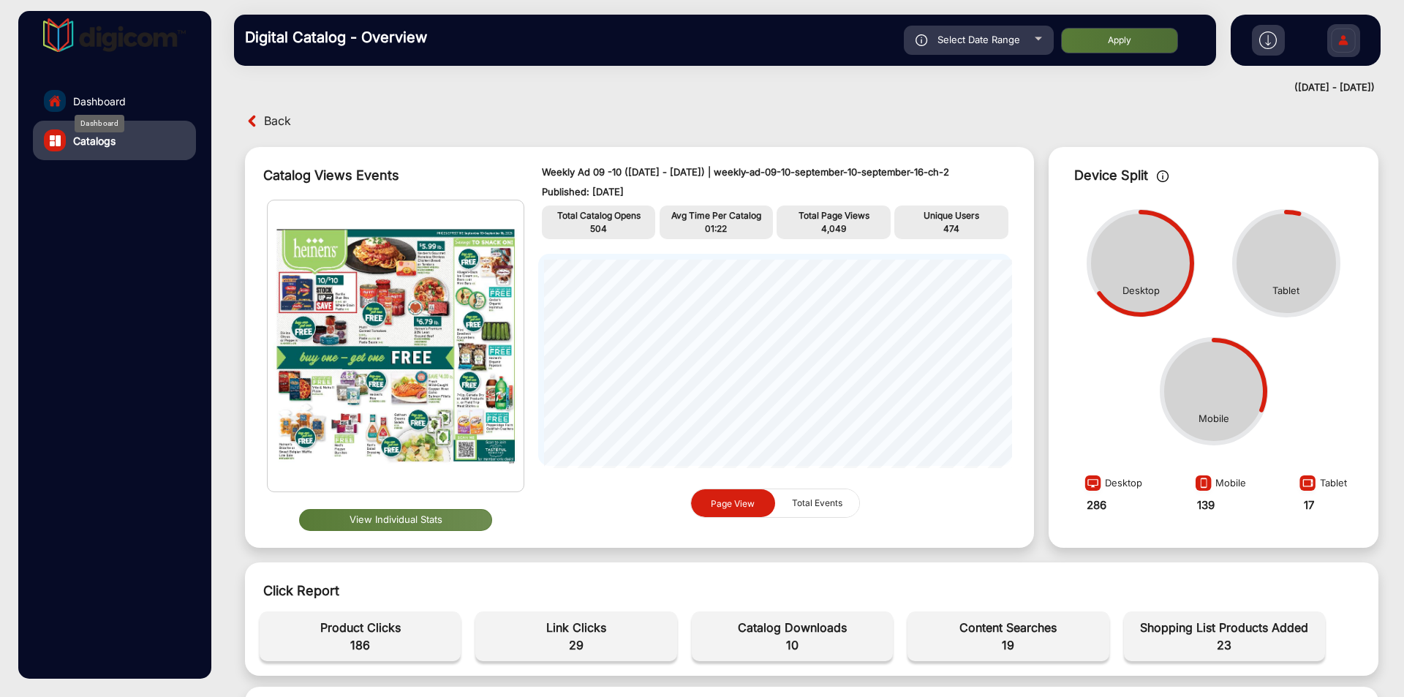
click at [106, 108] on span "Dashboard" at bounding box center [99, 101] width 53 height 15
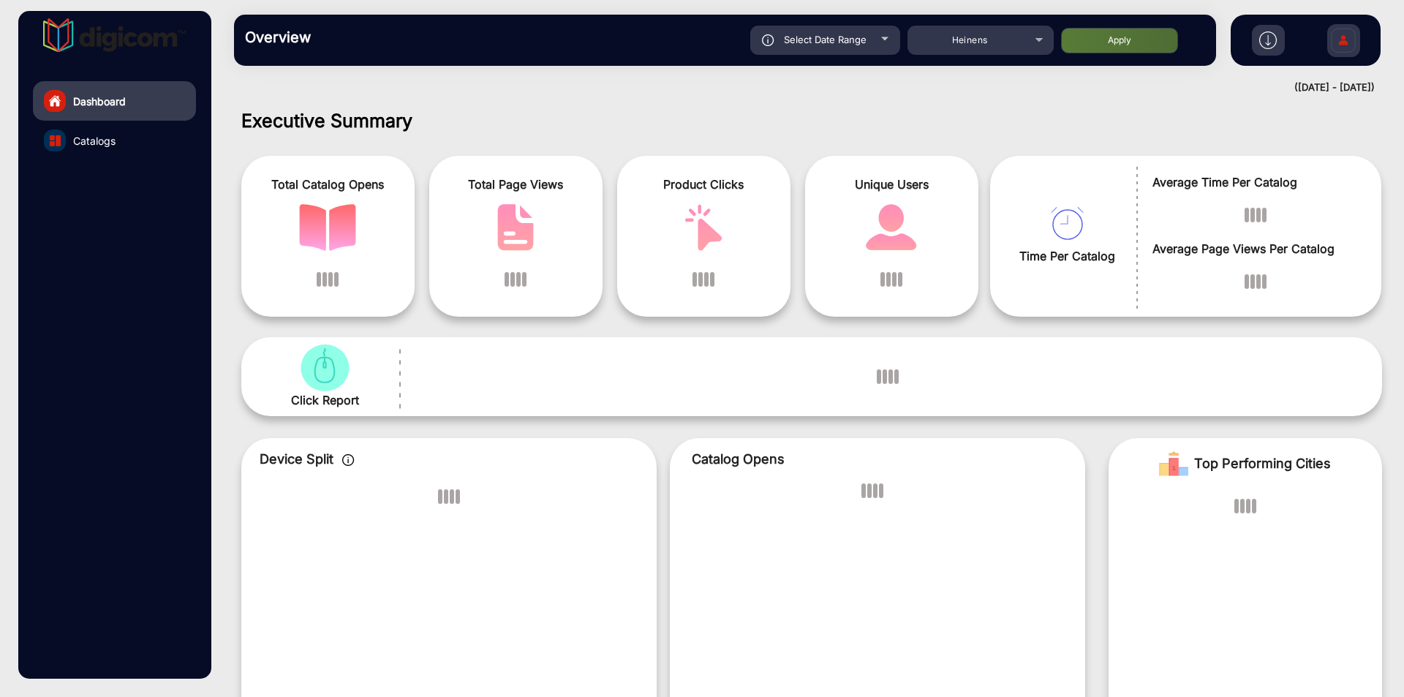
scroll to position [11, 0]
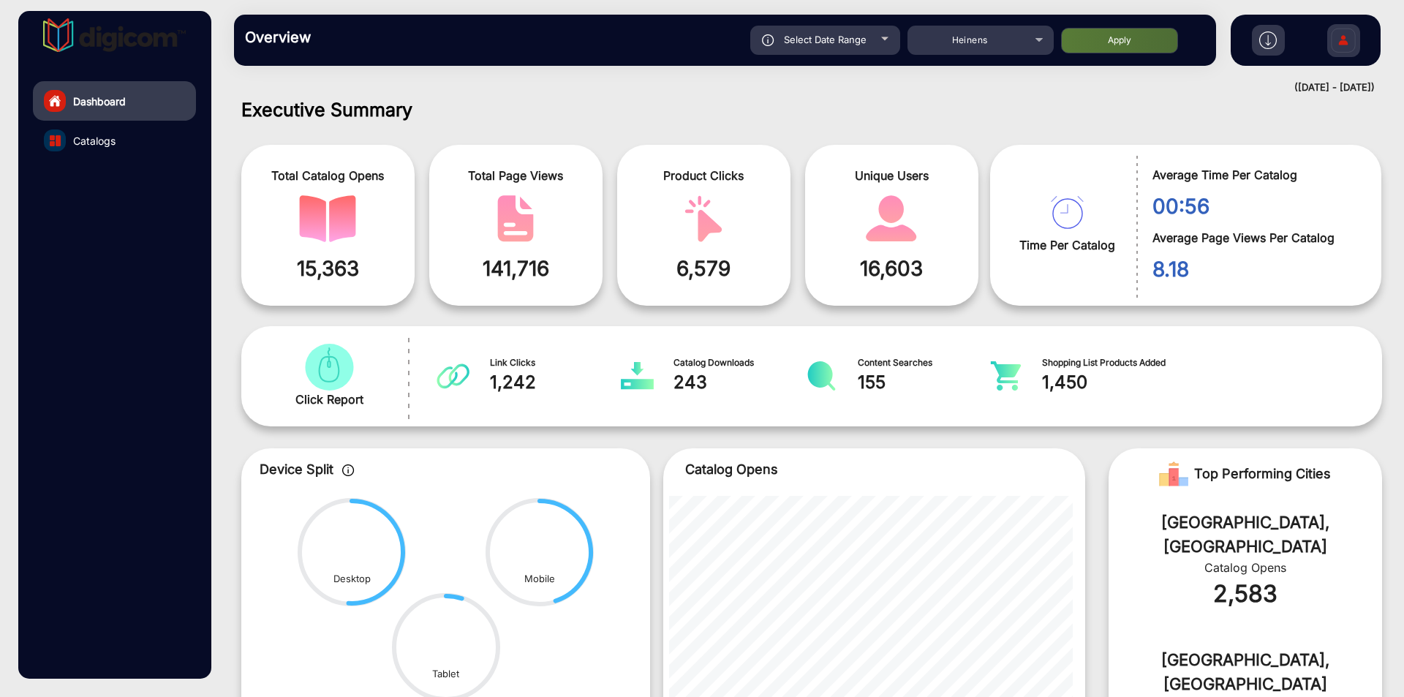
click at [868, 44] on div "Select Date Range" at bounding box center [825, 40] width 150 height 29
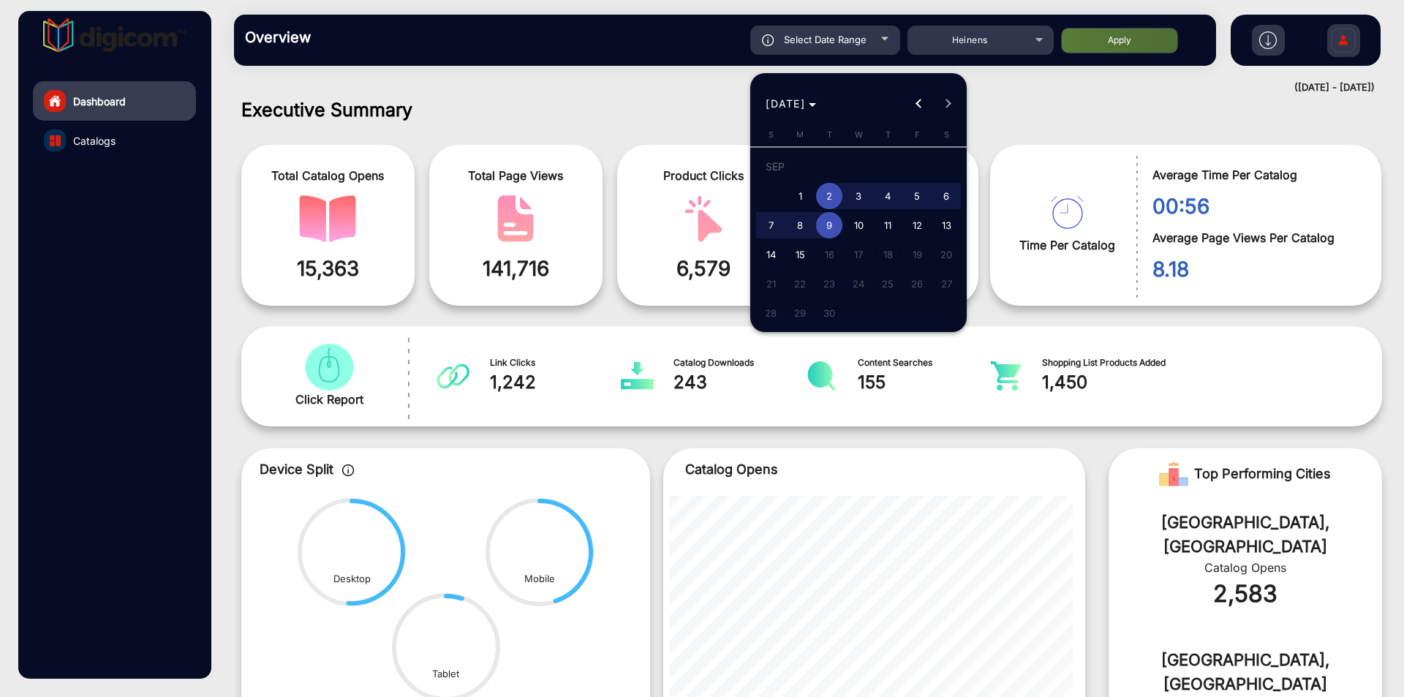
click at [919, 102] on button "Previous month" at bounding box center [919, 103] width 29 height 29
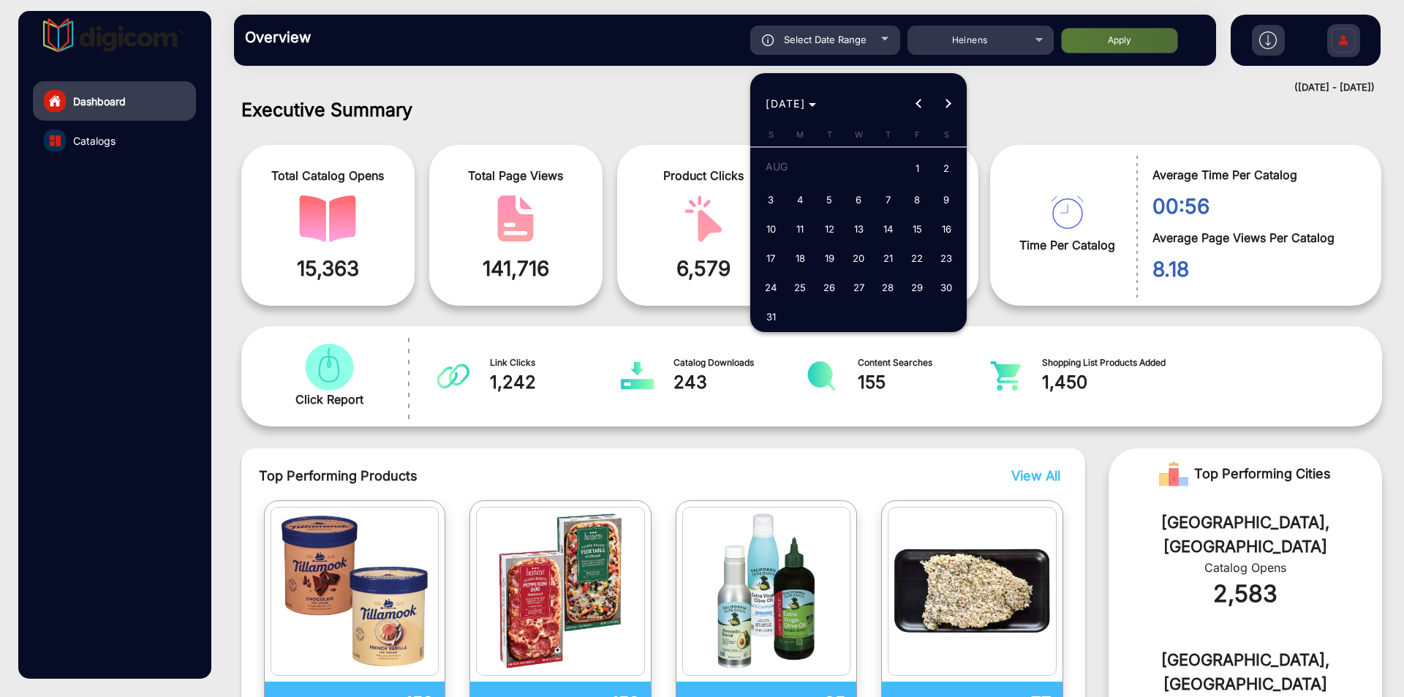
click at [827, 285] on span "26" at bounding box center [829, 287] width 26 height 26
type input "8/26/2025"
click at [952, 102] on span "Next month" at bounding box center [948, 103] width 29 height 29
click at [825, 195] on span "2" at bounding box center [829, 196] width 26 height 26
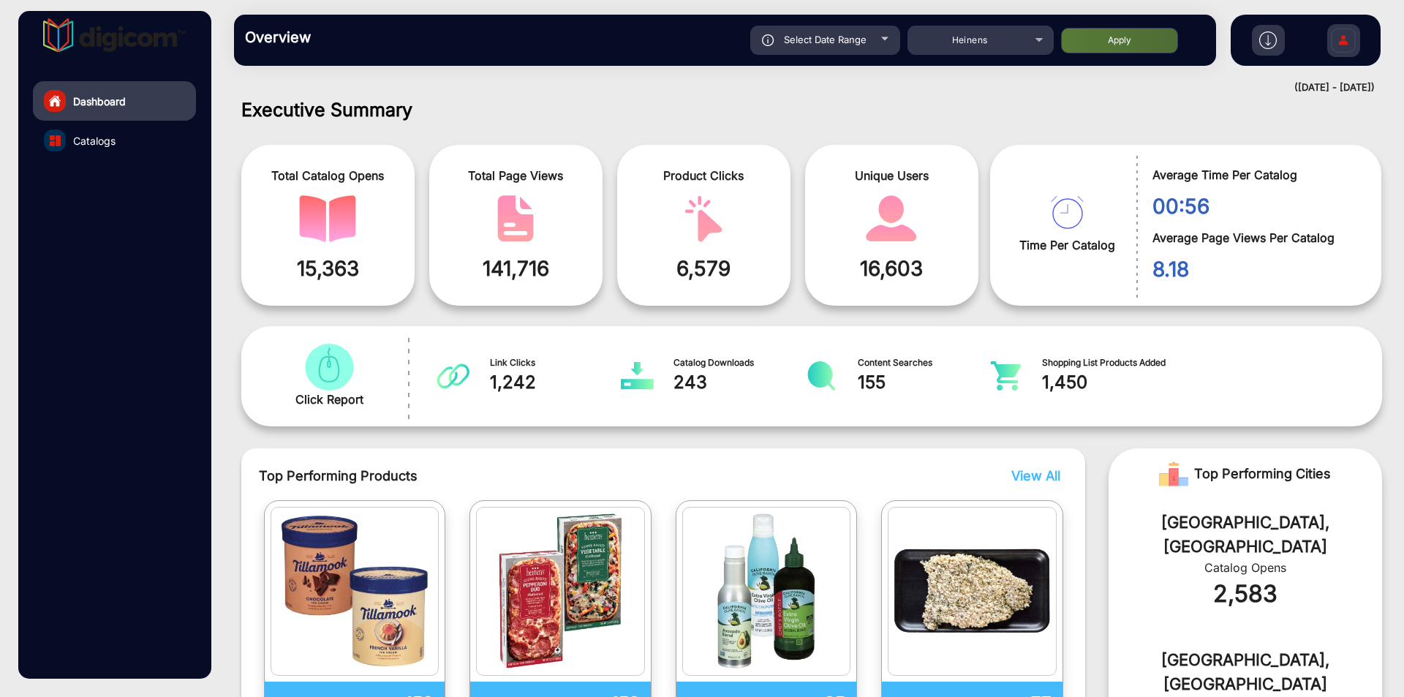
type input "[DATE]"
click at [1121, 39] on button "Apply" at bounding box center [1119, 41] width 117 height 26
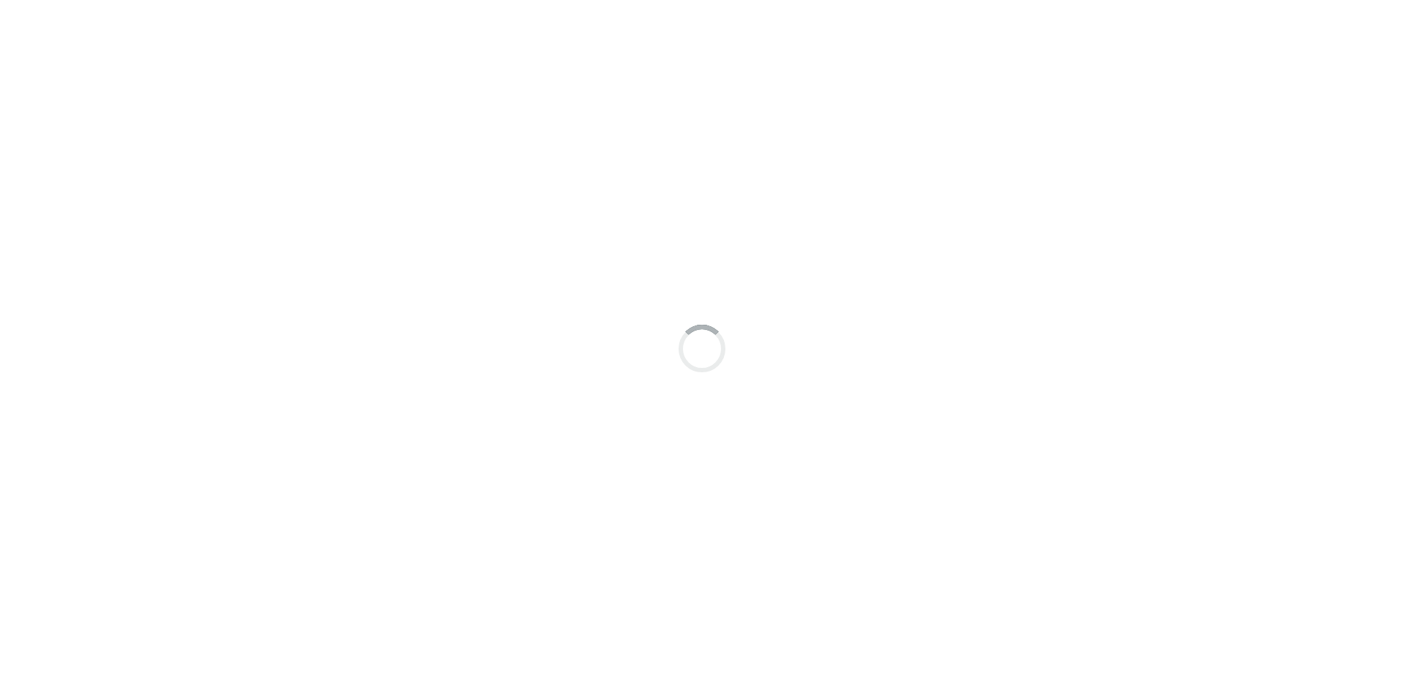
scroll to position [11, 0]
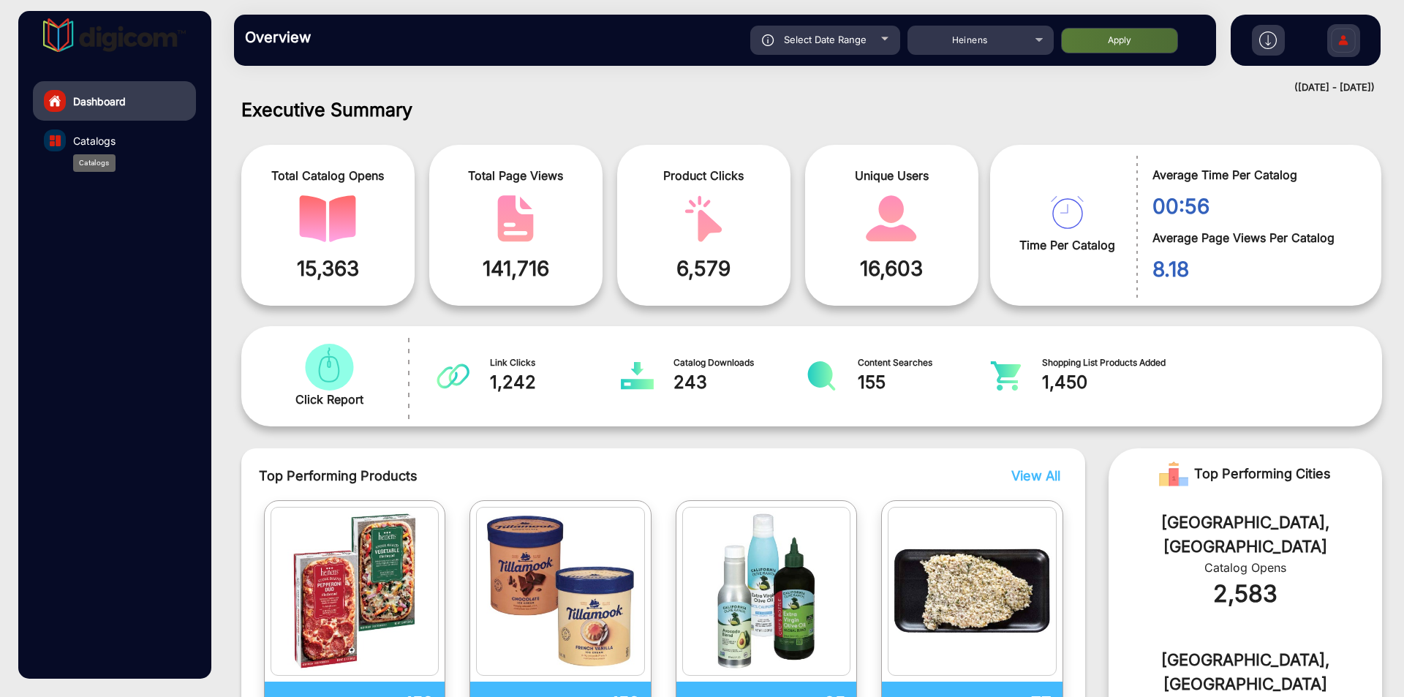
click at [113, 147] on span "Catalogs" at bounding box center [94, 140] width 42 height 15
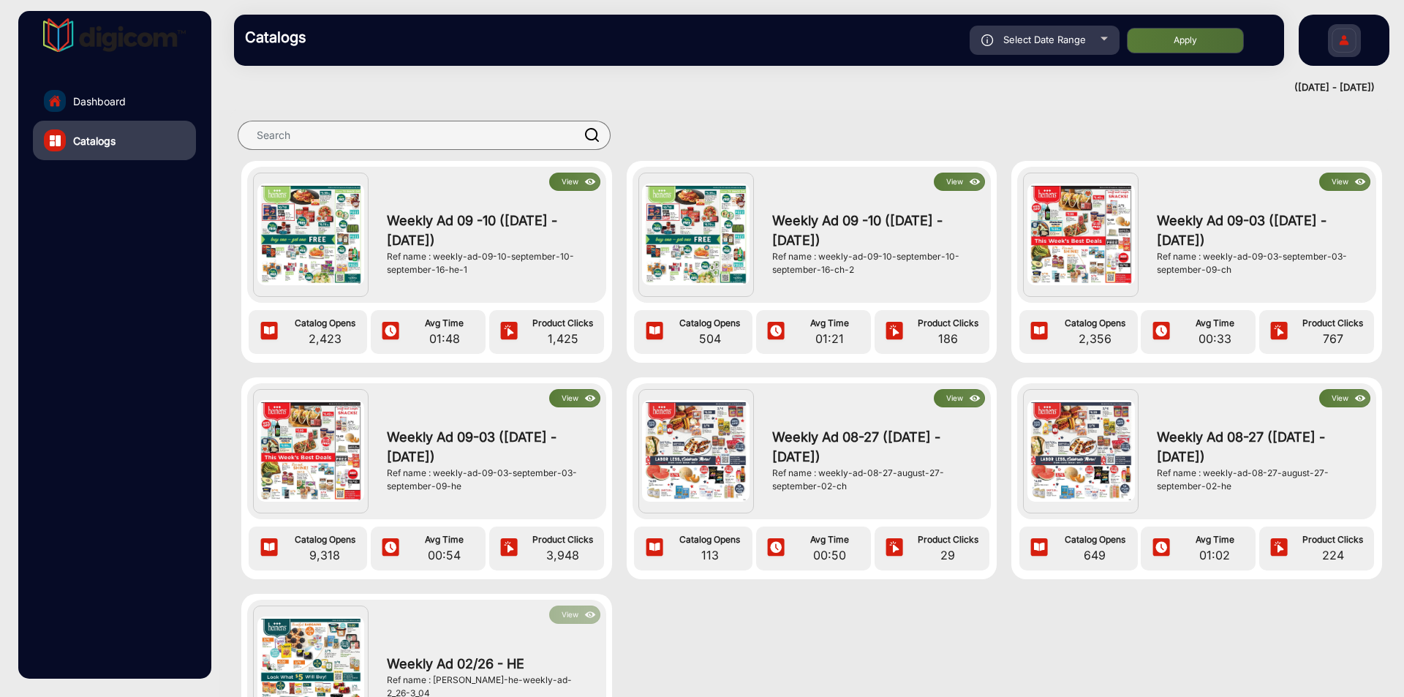
click at [572, 182] on button "View" at bounding box center [574, 182] width 51 height 18
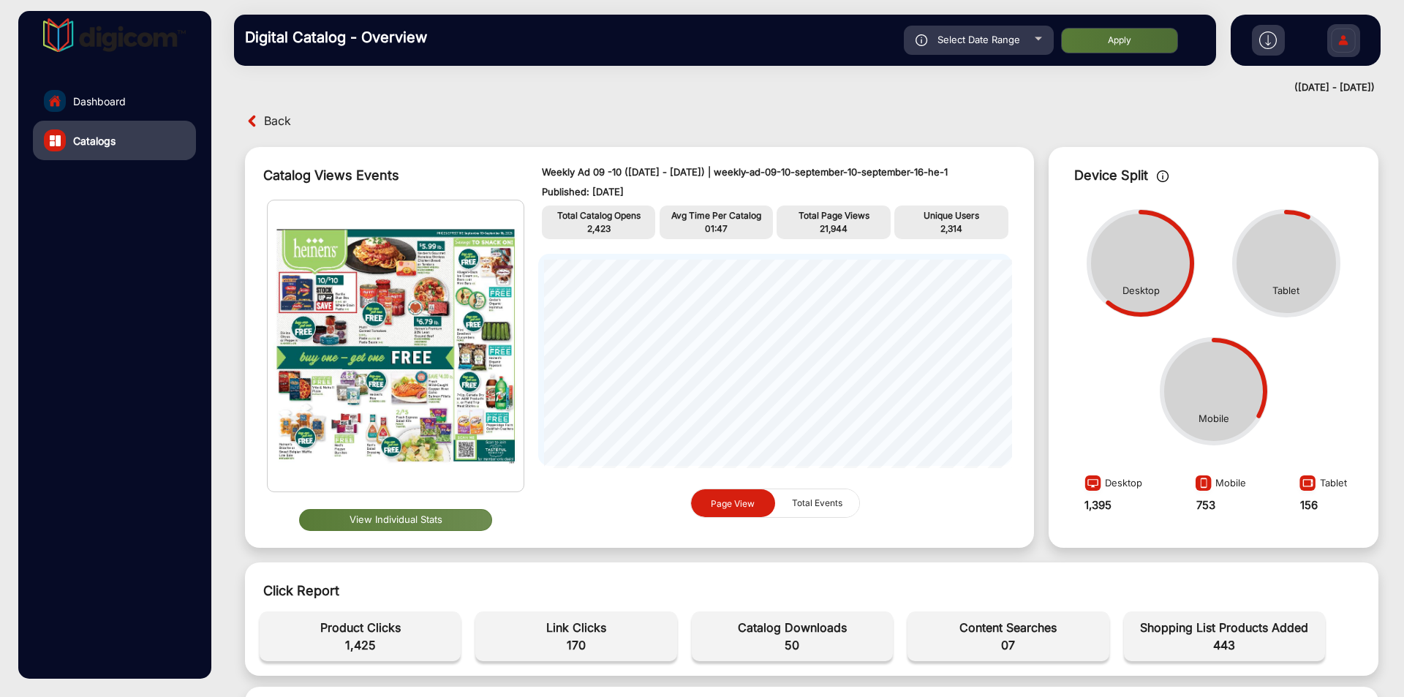
click at [998, 41] on span "Select Date Range" at bounding box center [979, 40] width 83 height 12
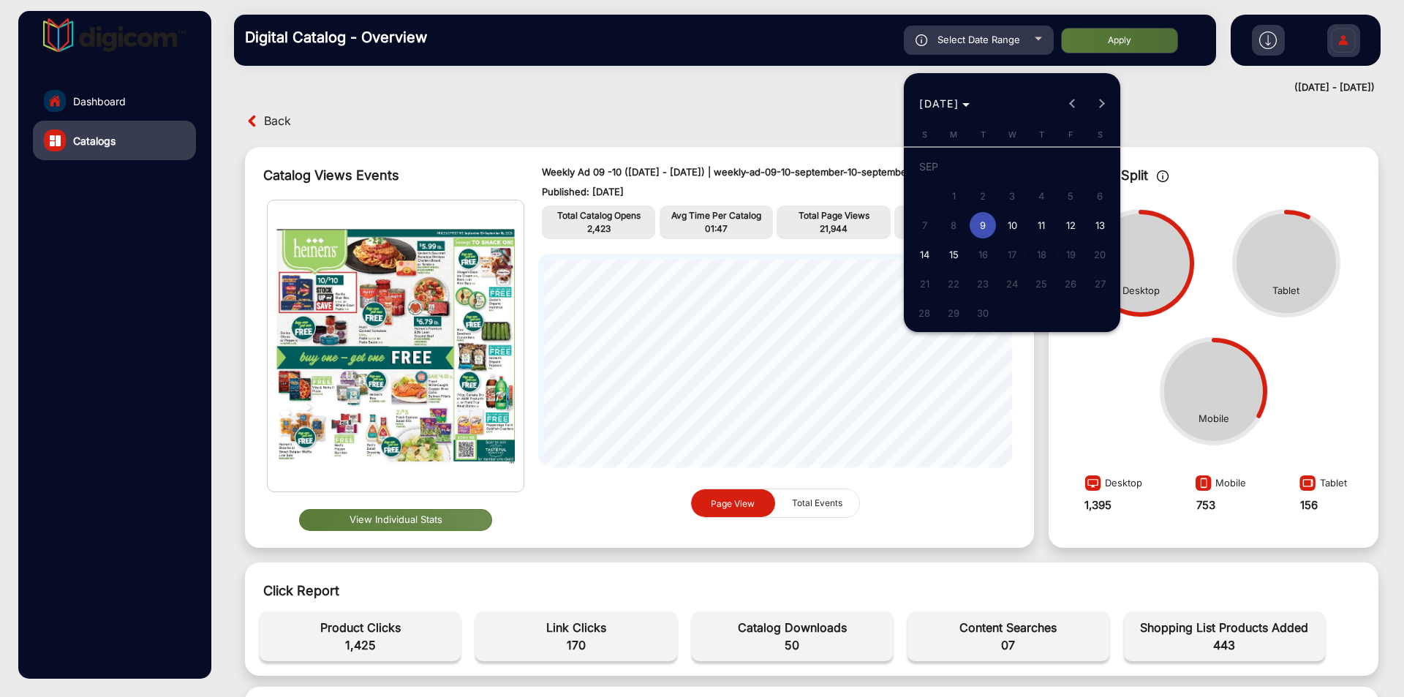
click at [1075, 105] on div "SEP 2025 SEP 2025" at bounding box center [1012, 103] width 209 height 29
click at [748, 124] on div at bounding box center [702, 348] width 1404 height 697
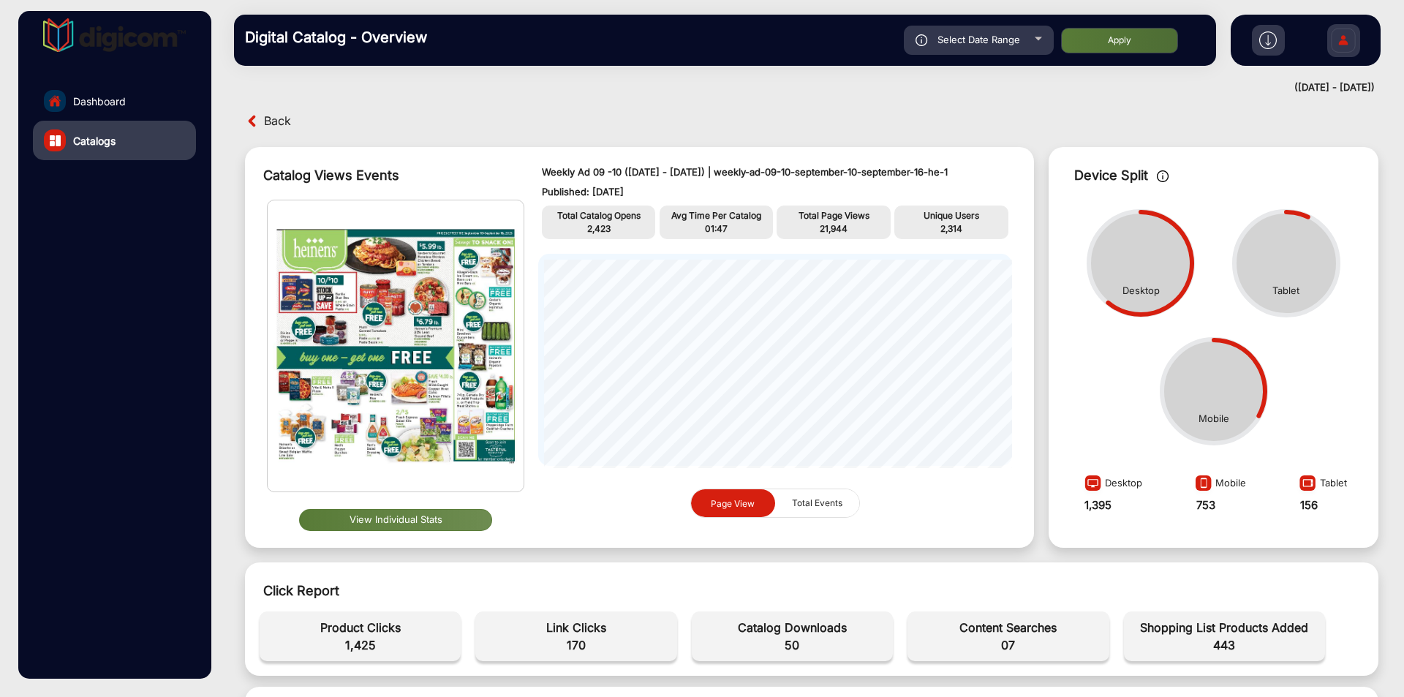
click at [135, 106] on link "Dashboard" at bounding box center [114, 100] width 163 height 39
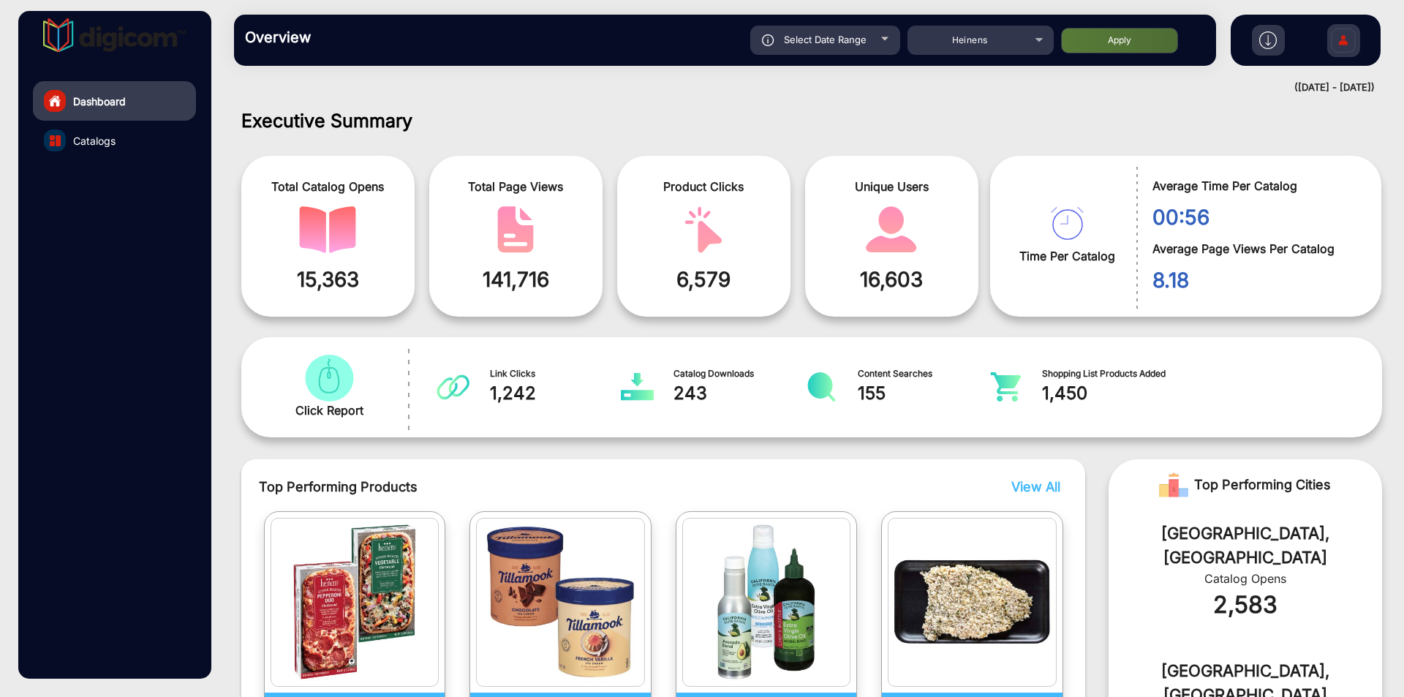
scroll to position [11, 0]
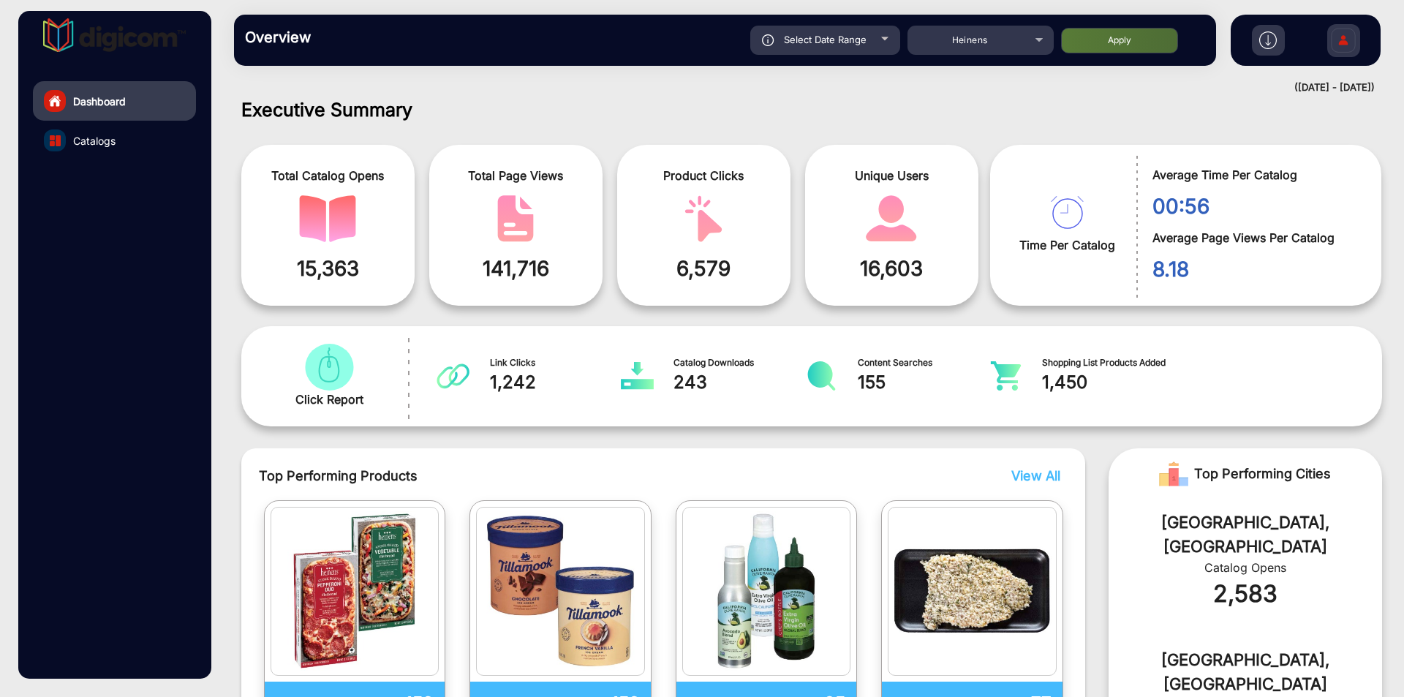
click at [799, 59] on div "Overview Reports Understand what makes your customers tick and learn how they a…" at bounding box center [725, 40] width 982 height 51
click at [813, 37] on span "Select Date Range" at bounding box center [825, 40] width 83 height 12
type input "[DATE]"
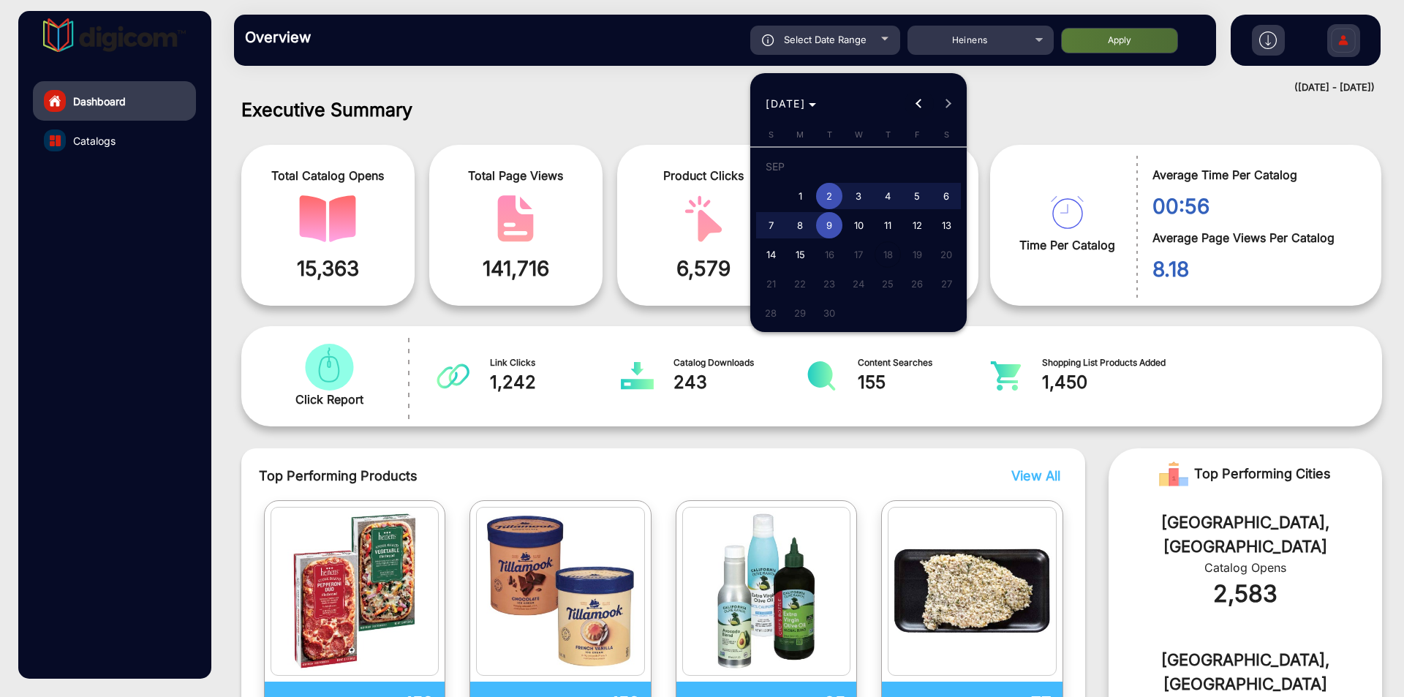
click at [915, 108] on span "Previous month" at bounding box center [919, 103] width 29 height 29
click at [1082, 98] on div at bounding box center [702, 348] width 1404 height 697
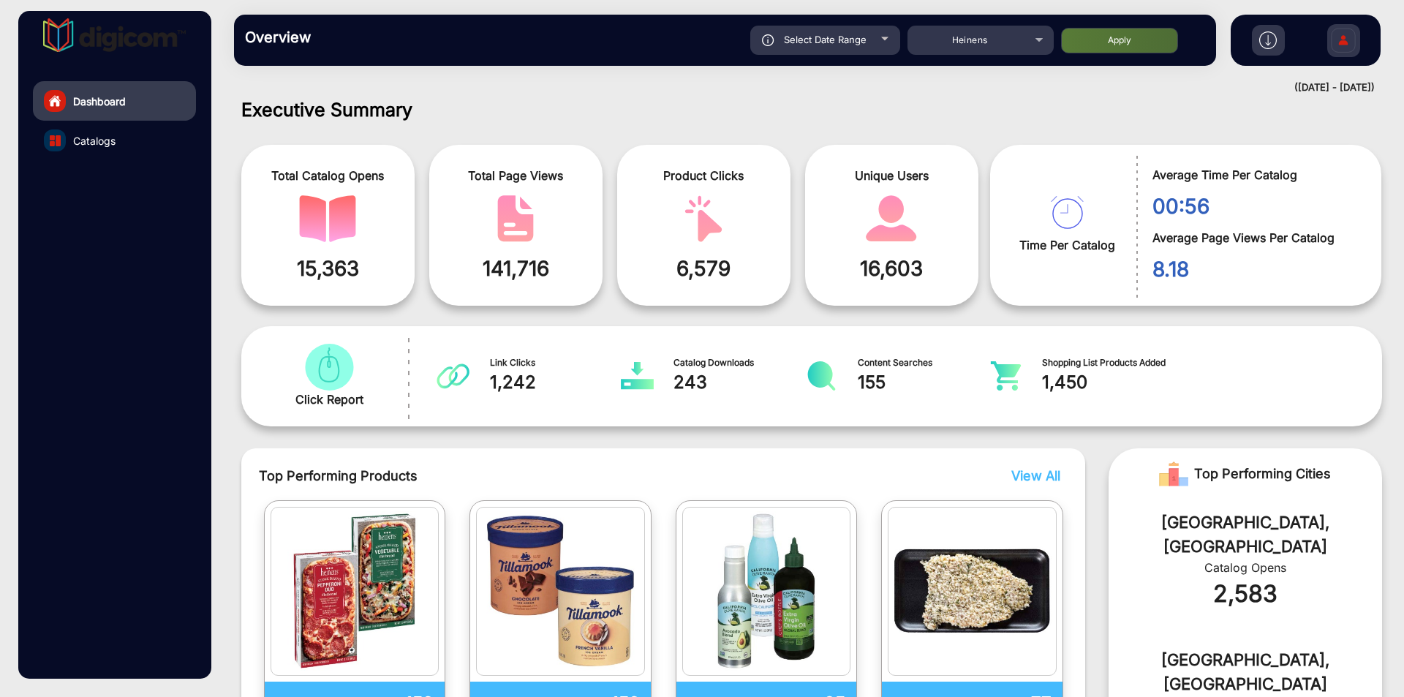
click at [116, 143] on link "Catalogs" at bounding box center [114, 140] width 163 height 39
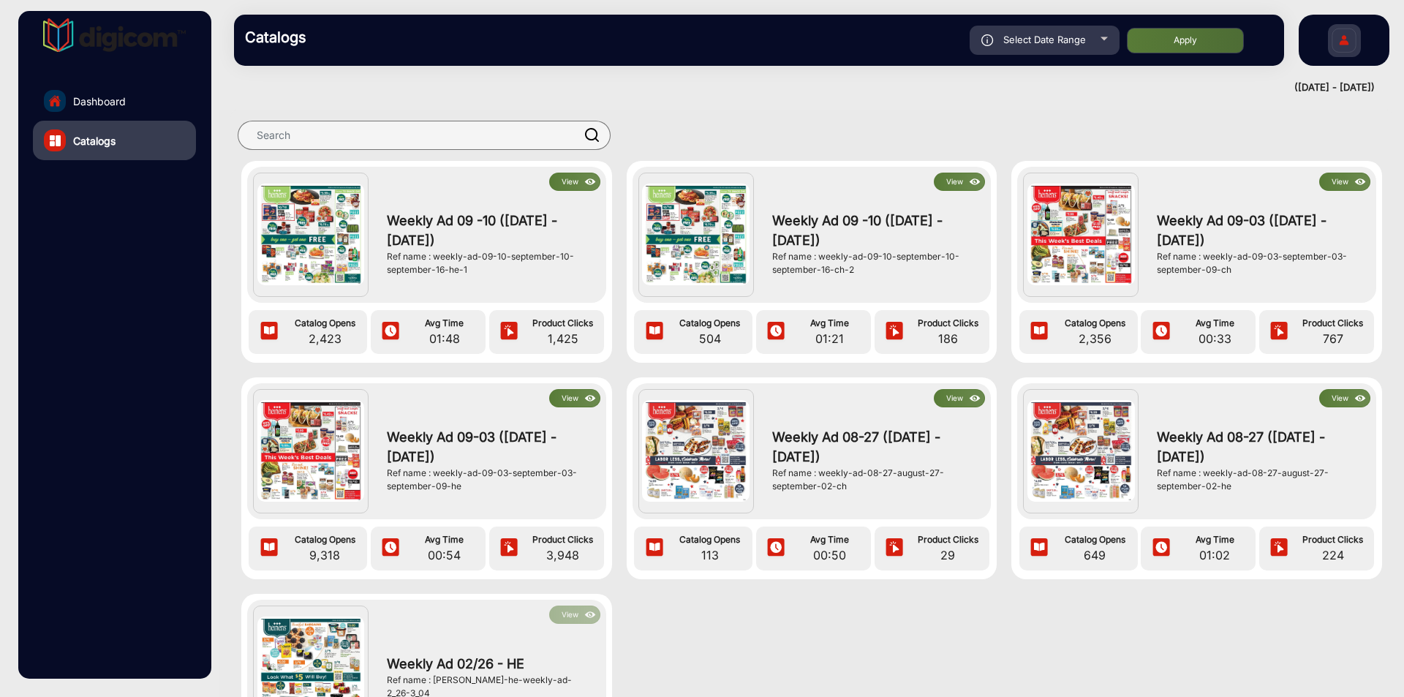
click at [584, 189] on img at bounding box center [590, 182] width 17 height 16
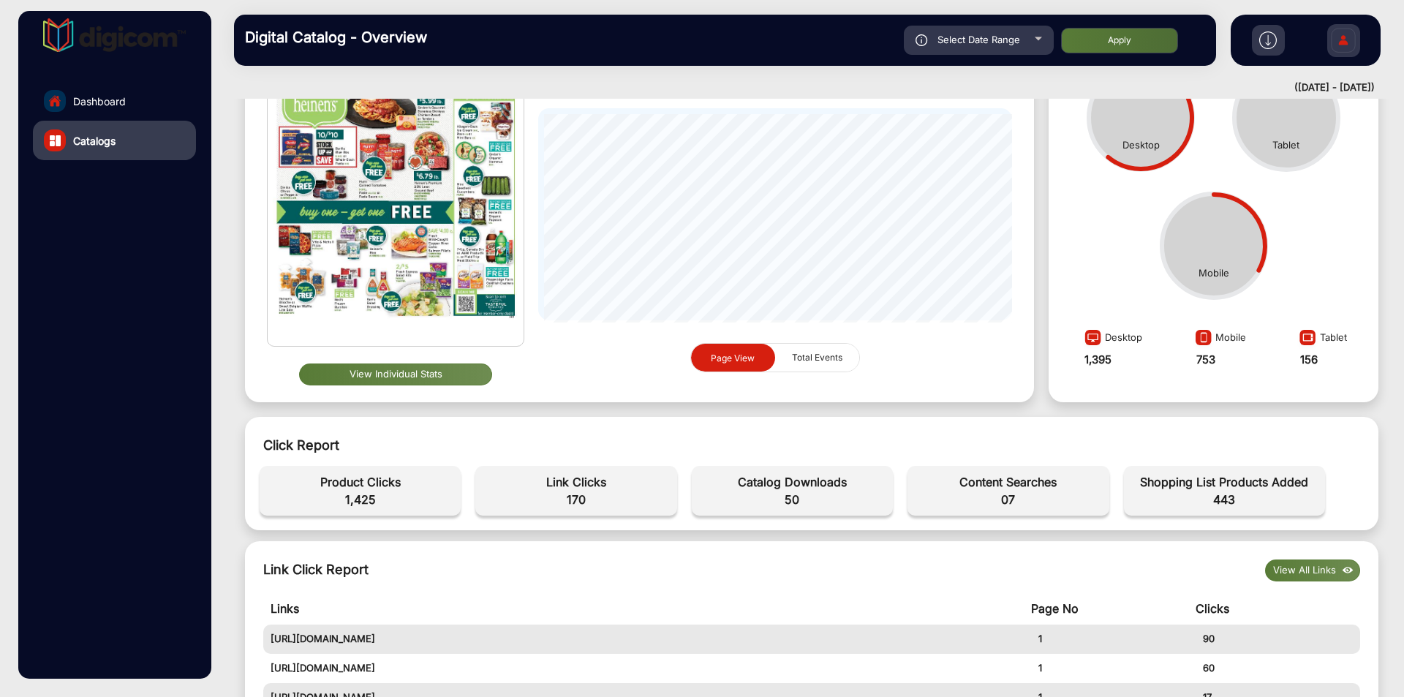
scroll to position [146, 0]
drag, startPoint x: 568, startPoint y: 503, endPoint x: 587, endPoint y: 500, distance: 20.1
click at [587, 500] on span "170" at bounding box center [576, 499] width 187 height 18
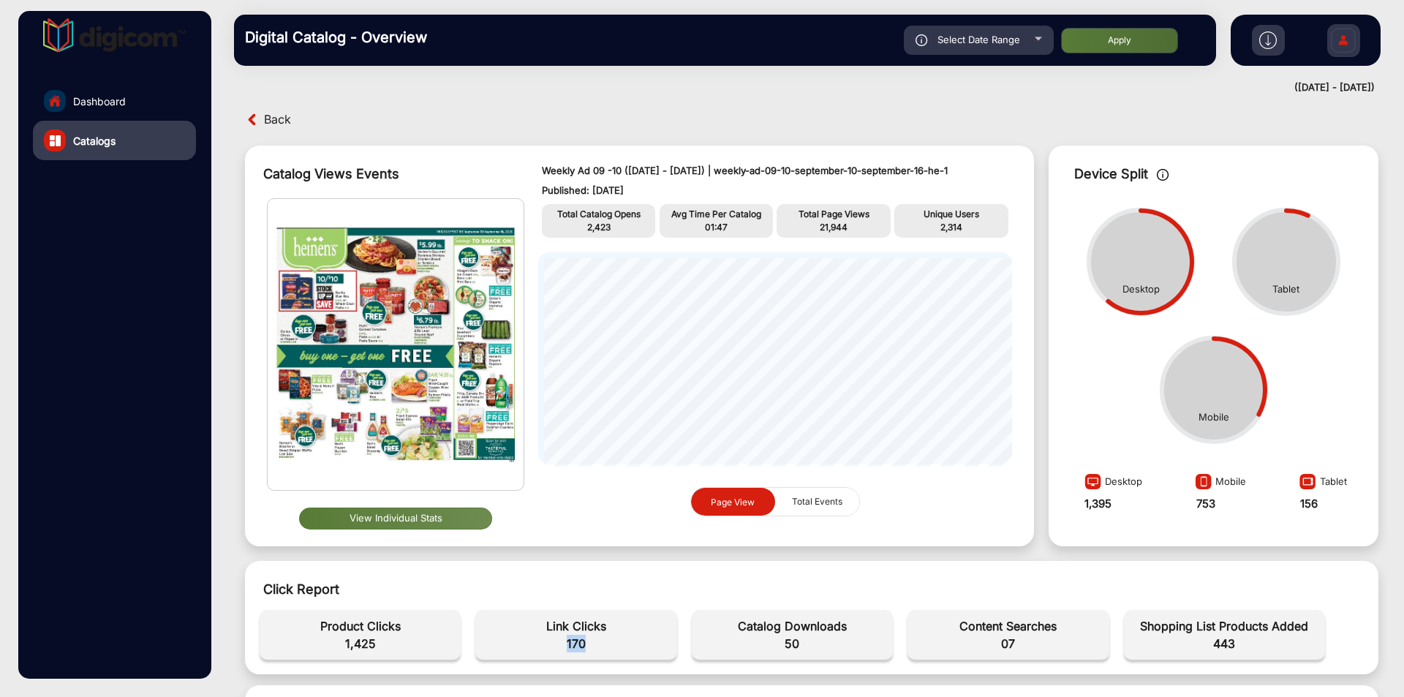
scroll to position [0, 0]
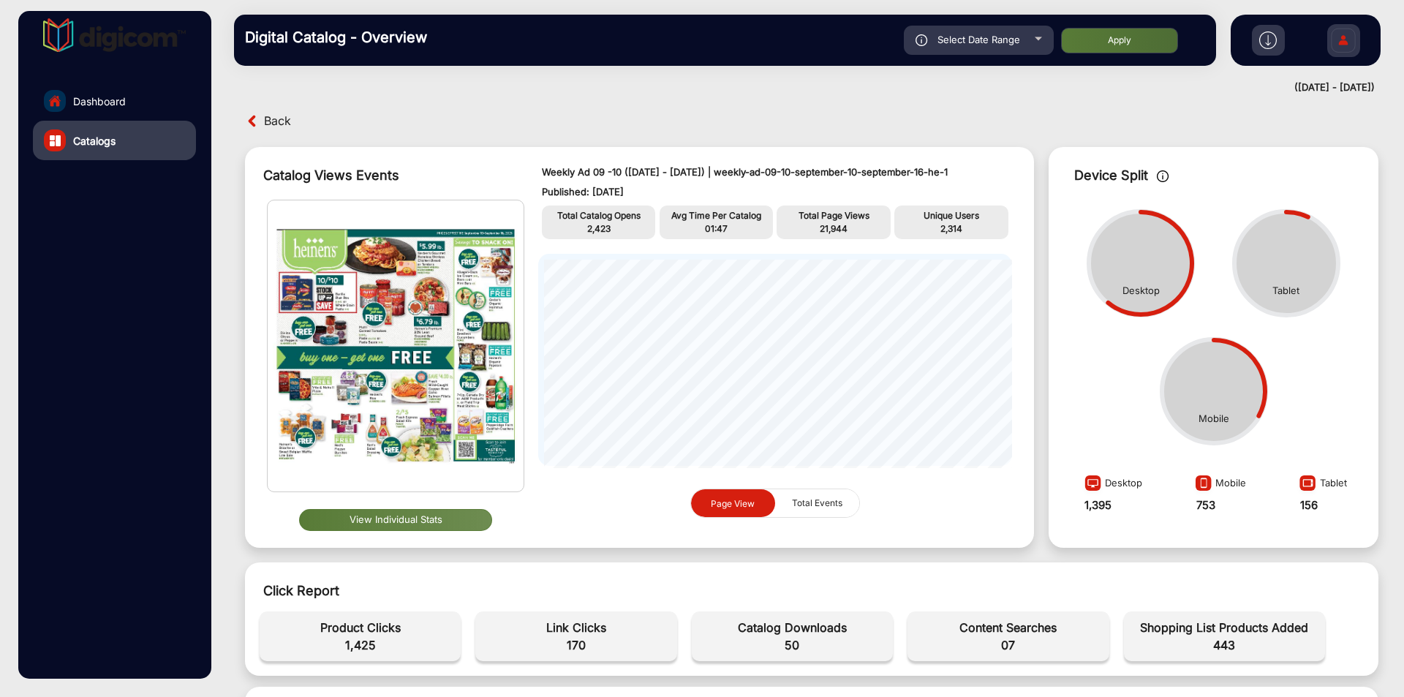
click at [843, 592] on div "Click Report" at bounding box center [811, 591] width 1097 height 20
click at [1268, 40] on img at bounding box center [1269, 40] width 18 height 18
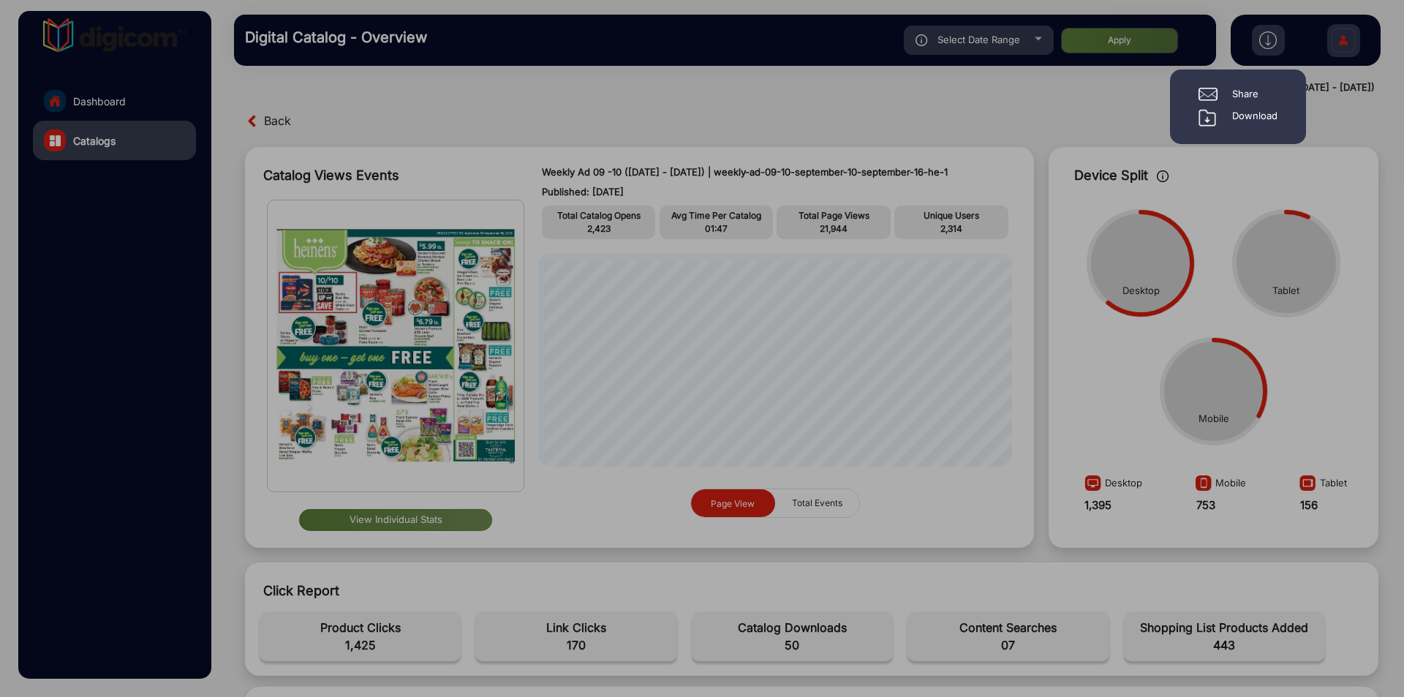
click at [1238, 112] on div "Download" at bounding box center [1254, 118] width 45 height 18
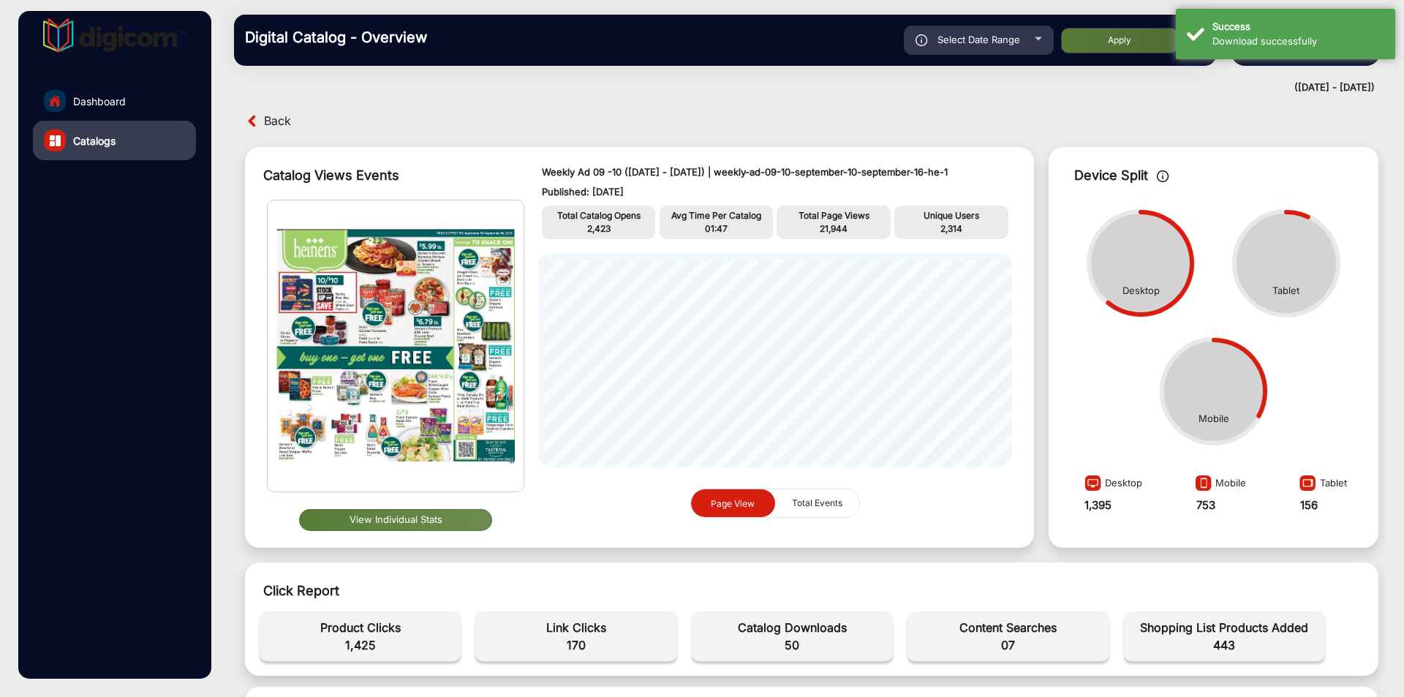
click at [427, 516] on button "View Individual Stats" at bounding box center [395, 520] width 193 height 22
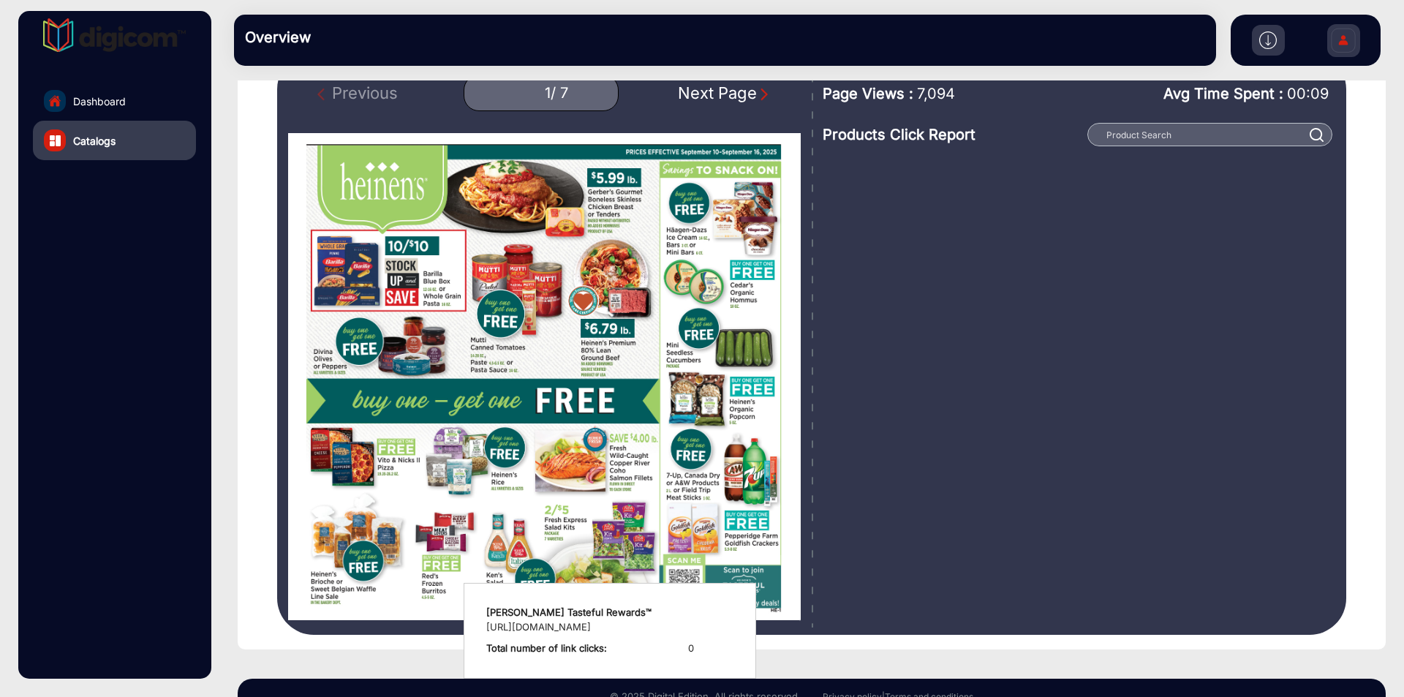
scroll to position [70, 0]
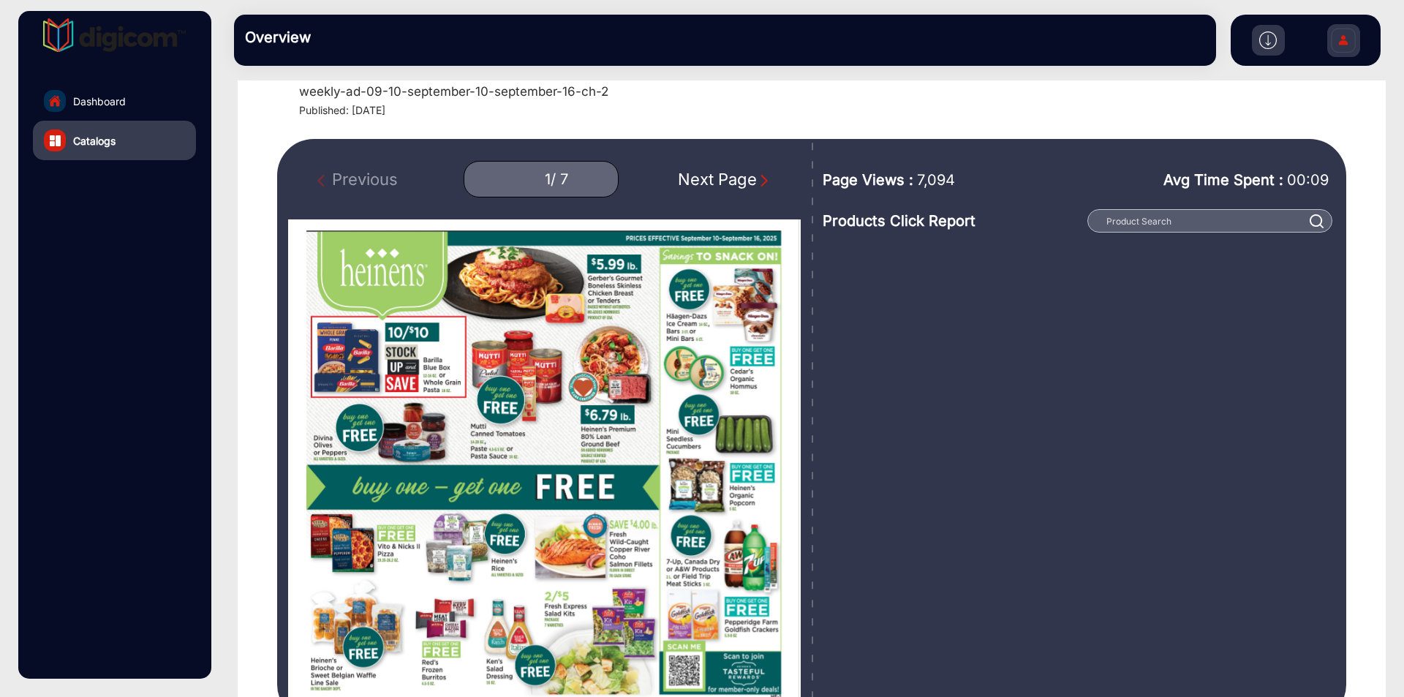
click at [767, 180] on img "Next Page" at bounding box center [764, 180] width 15 height 15
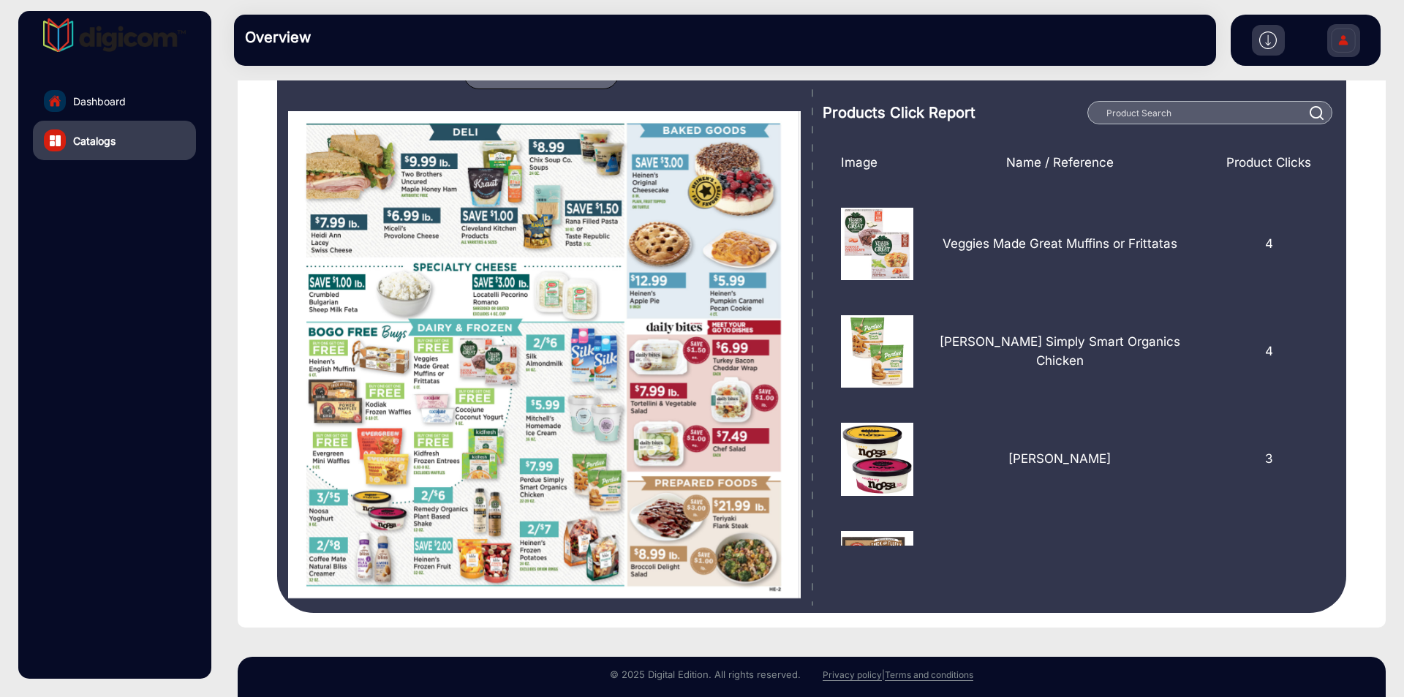
scroll to position [143, 0]
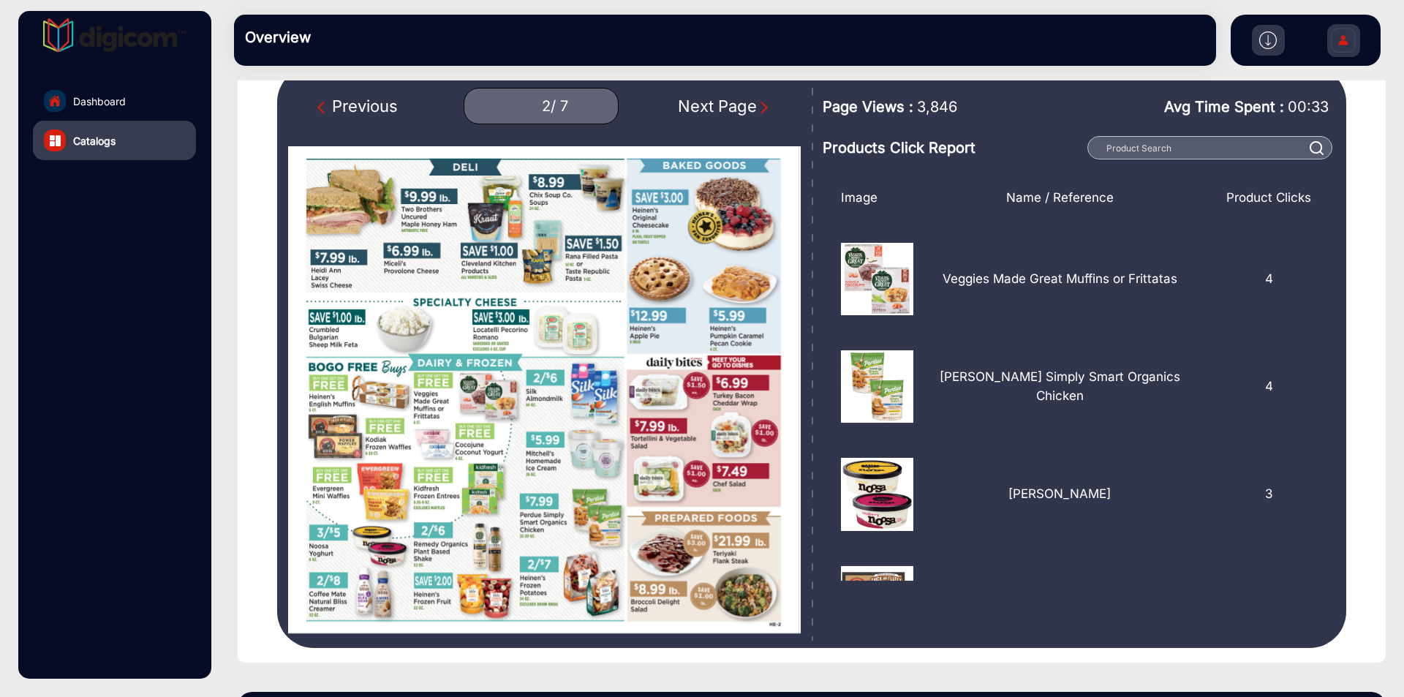
click at [764, 108] on img "Next Page" at bounding box center [764, 107] width 15 height 15
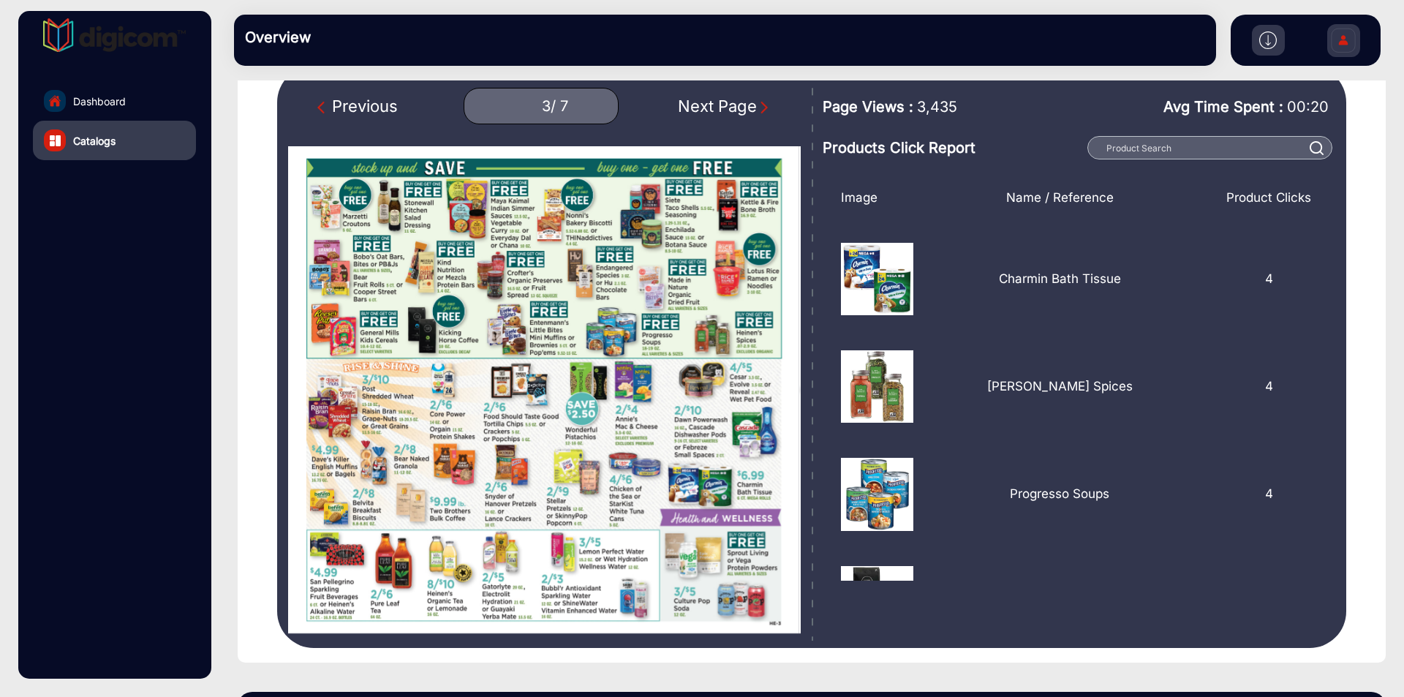
click at [764, 108] on img "Next Page" at bounding box center [764, 107] width 15 height 15
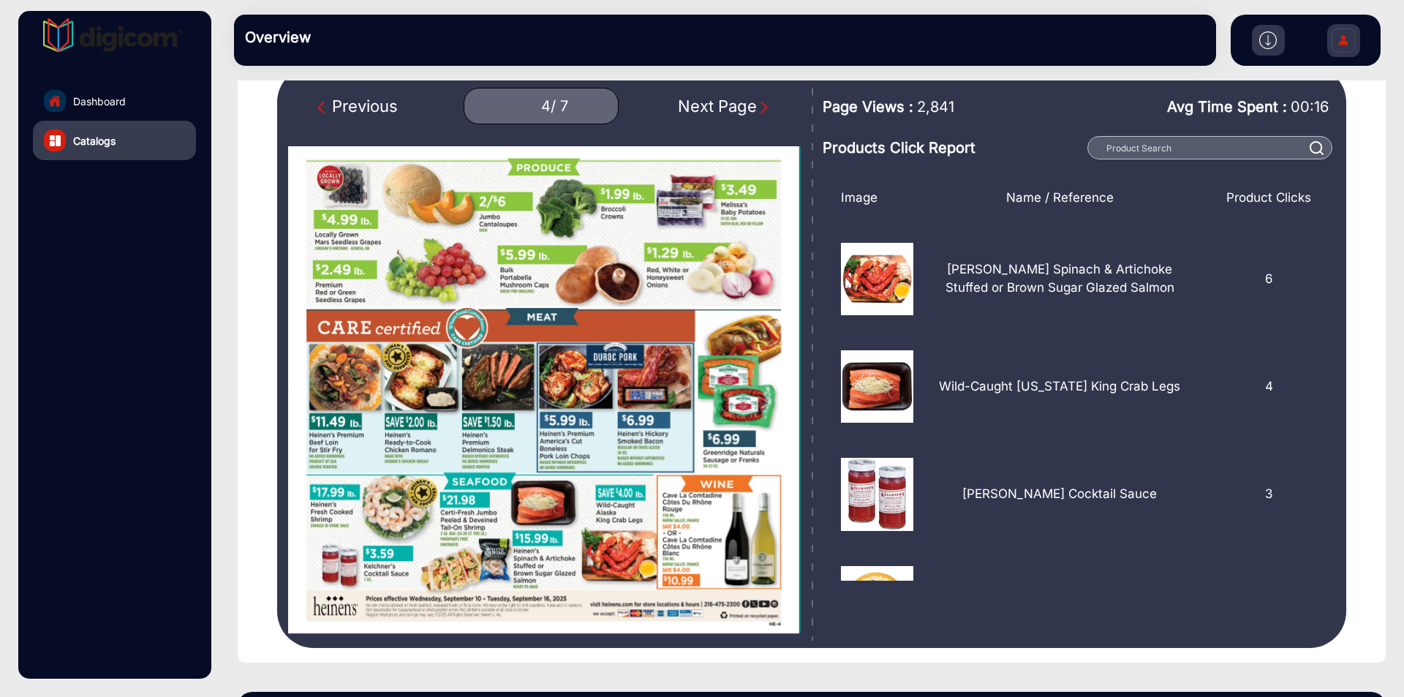
click at [761, 109] on img "Next Page" at bounding box center [764, 107] width 15 height 15
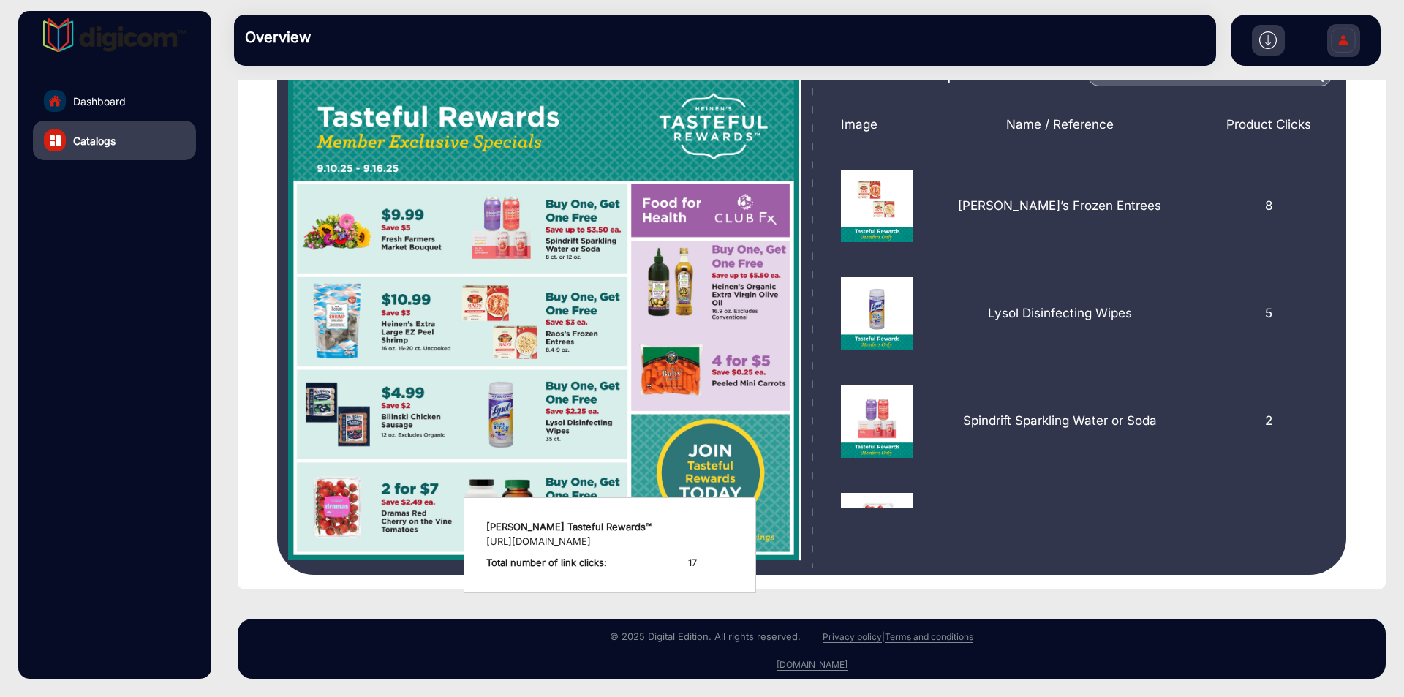
scroll to position [143, 0]
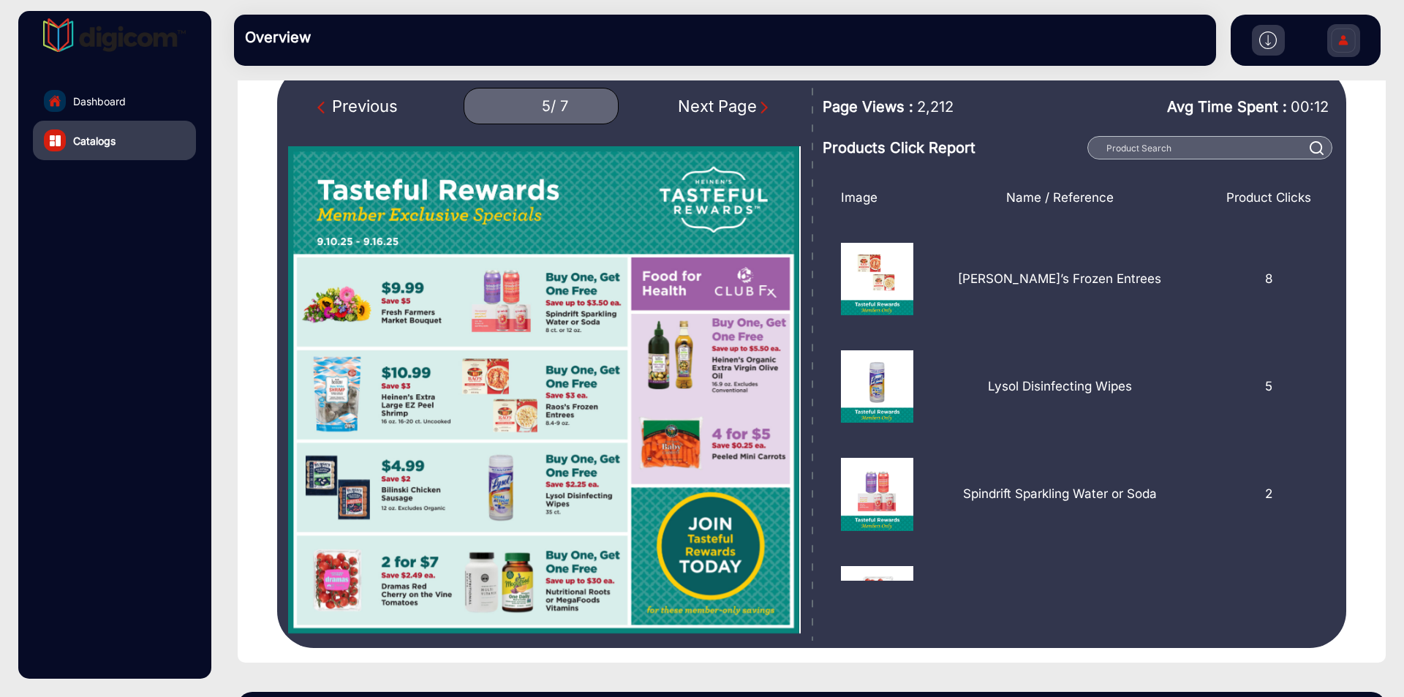
click at [763, 101] on img "Next Page" at bounding box center [764, 107] width 15 height 15
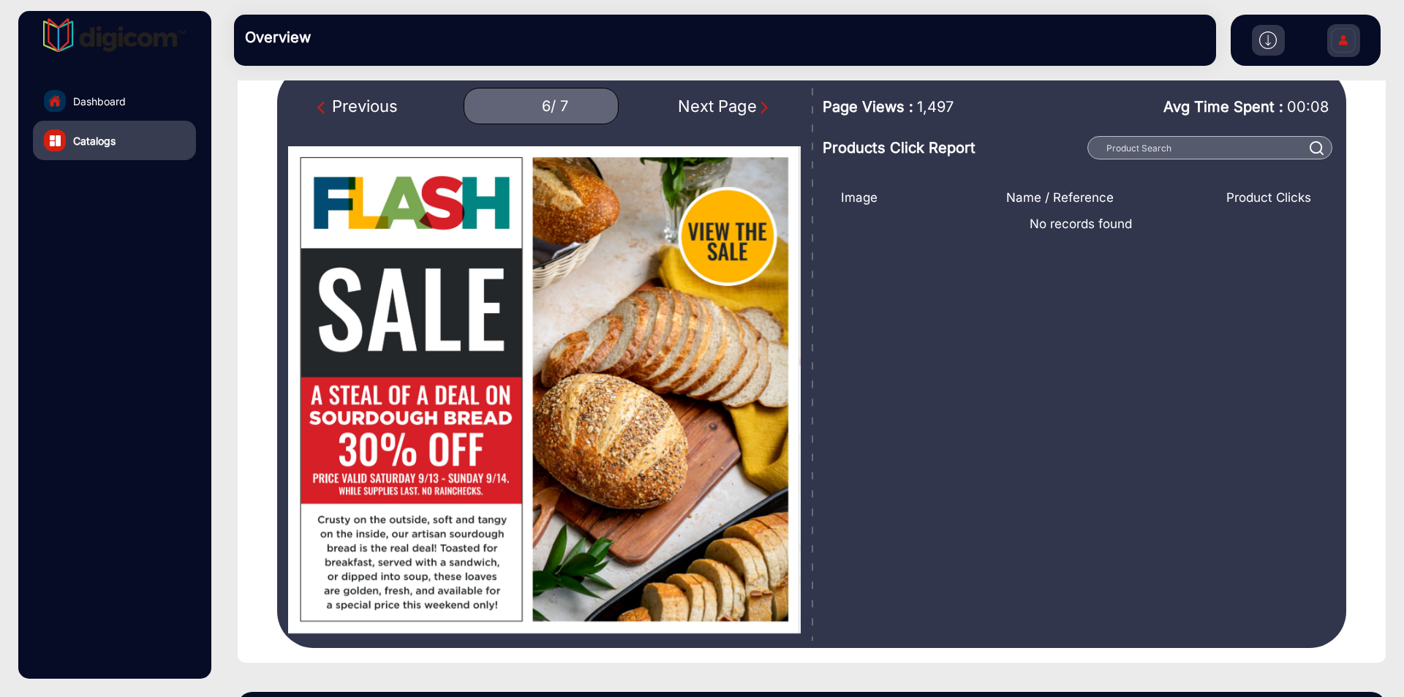
click at [766, 110] on img "Next Page" at bounding box center [764, 107] width 15 height 15
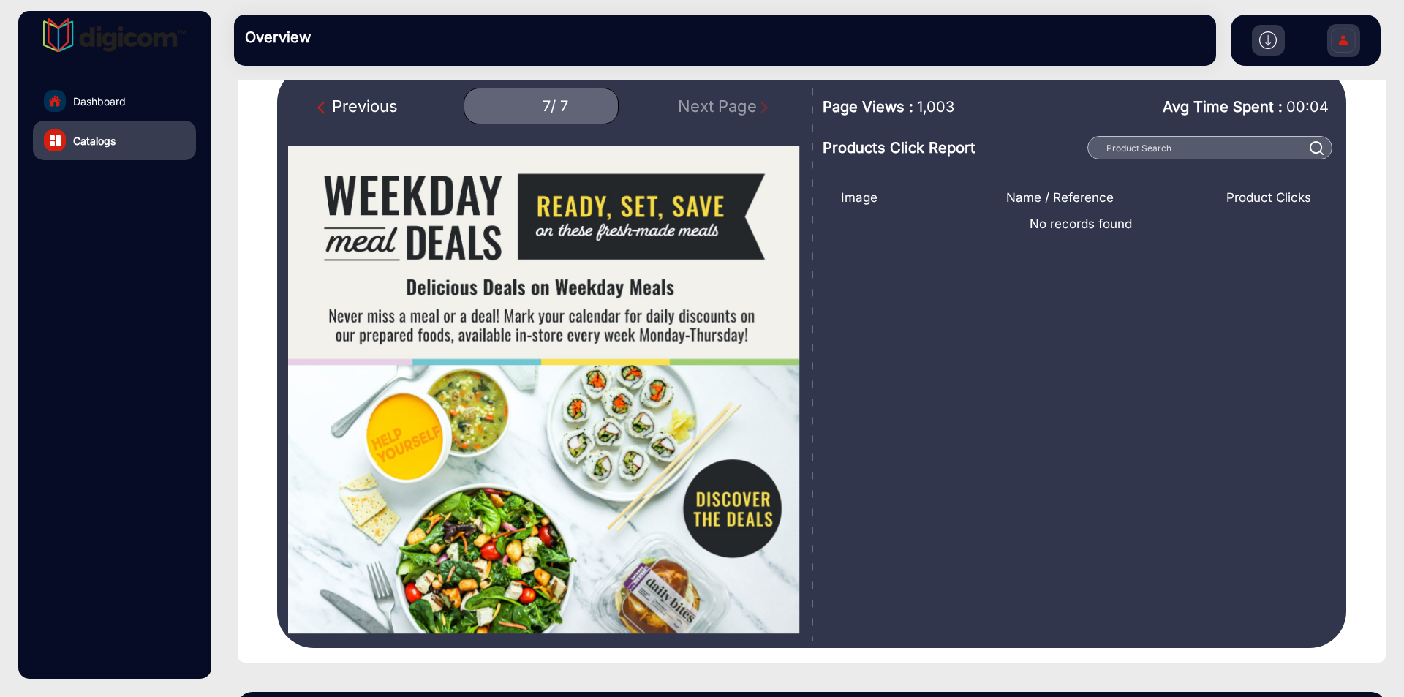
click at [322, 105] on img "Previous Page" at bounding box center [324, 107] width 15 height 15
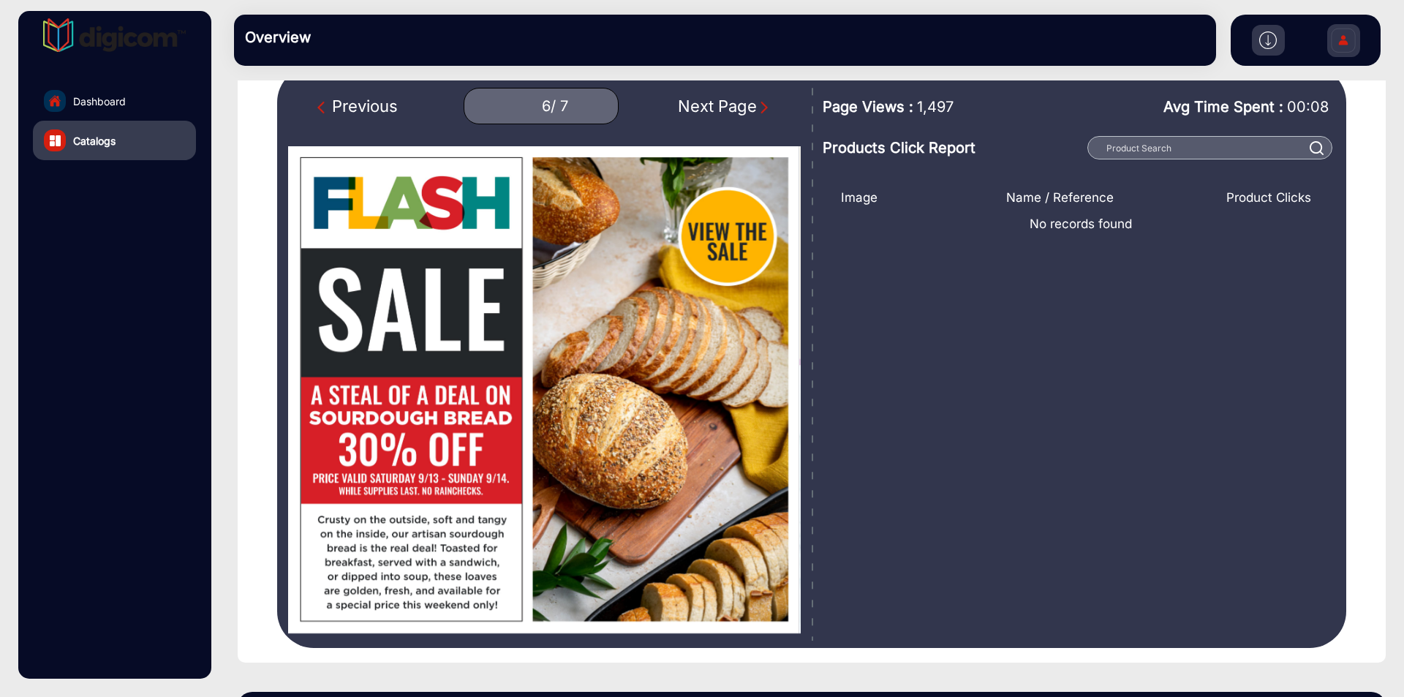
click at [322, 105] on img "Previous Page" at bounding box center [324, 107] width 15 height 15
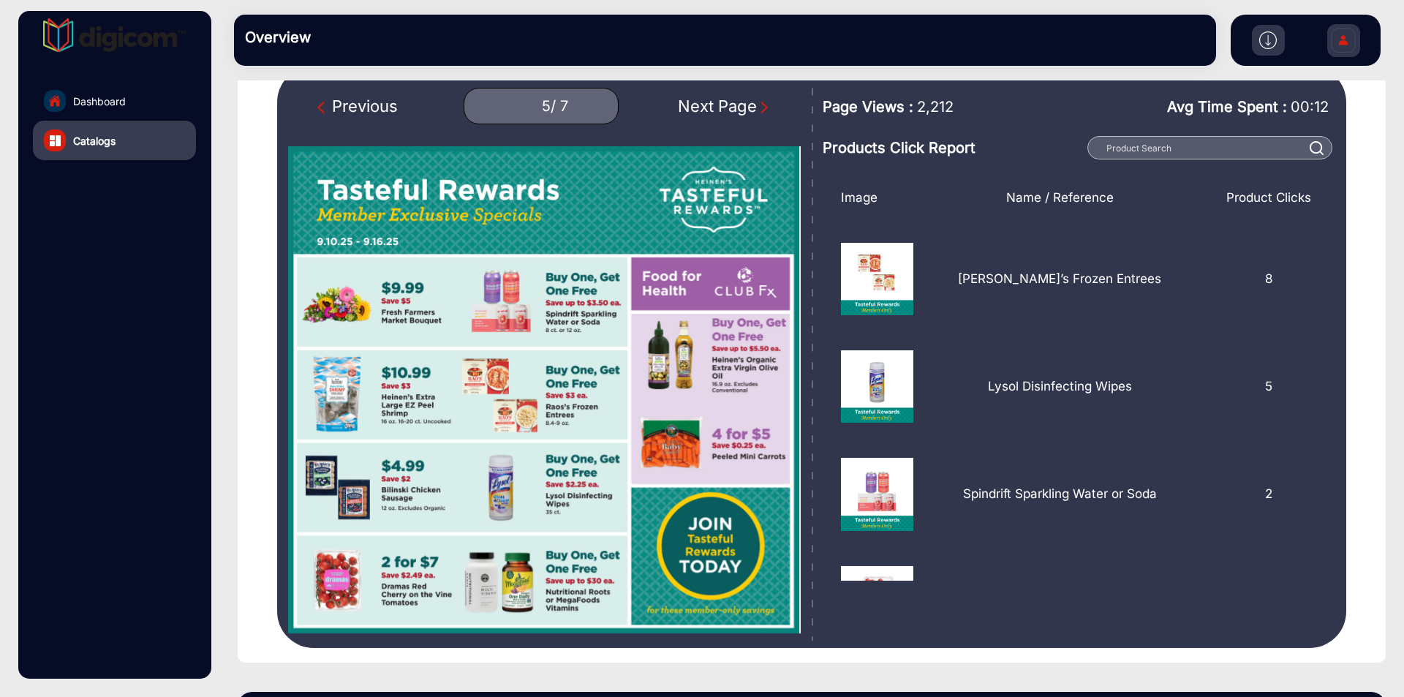
click at [322, 105] on img "Previous Page" at bounding box center [324, 107] width 15 height 15
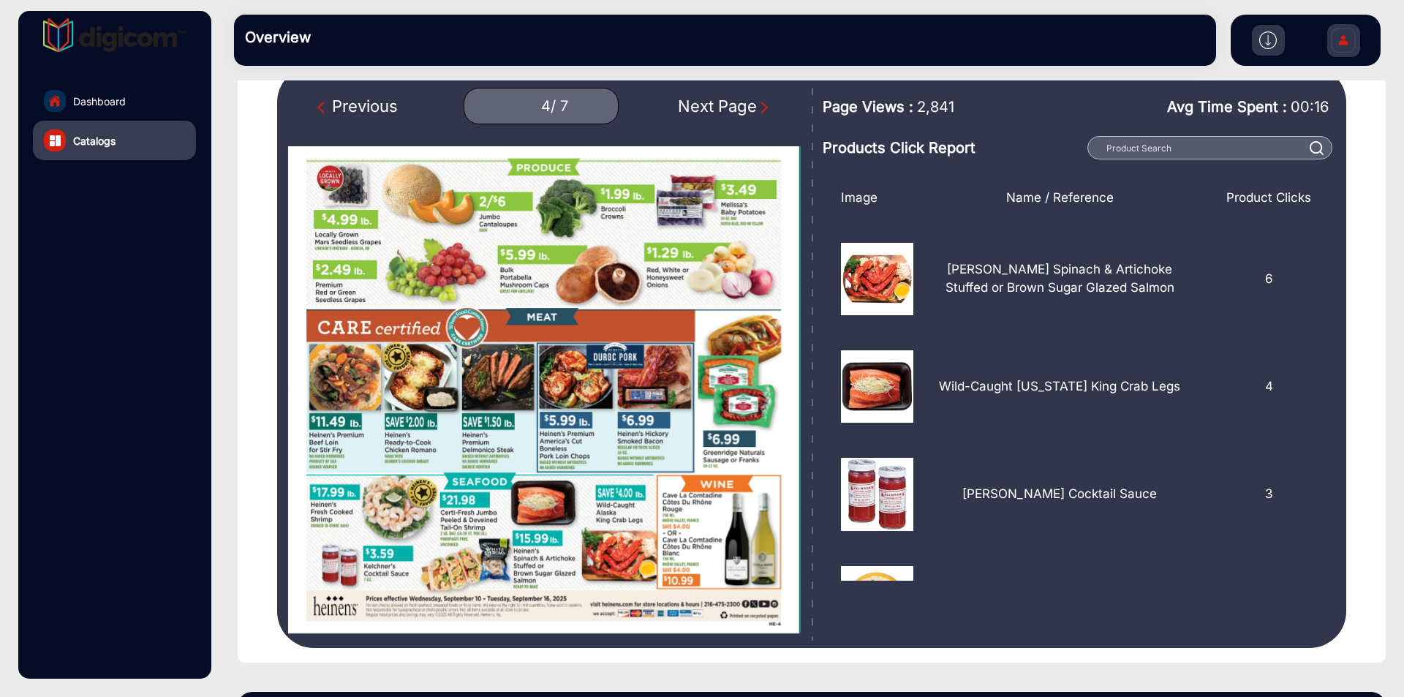
click at [328, 108] on img "Previous Page" at bounding box center [324, 107] width 15 height 15
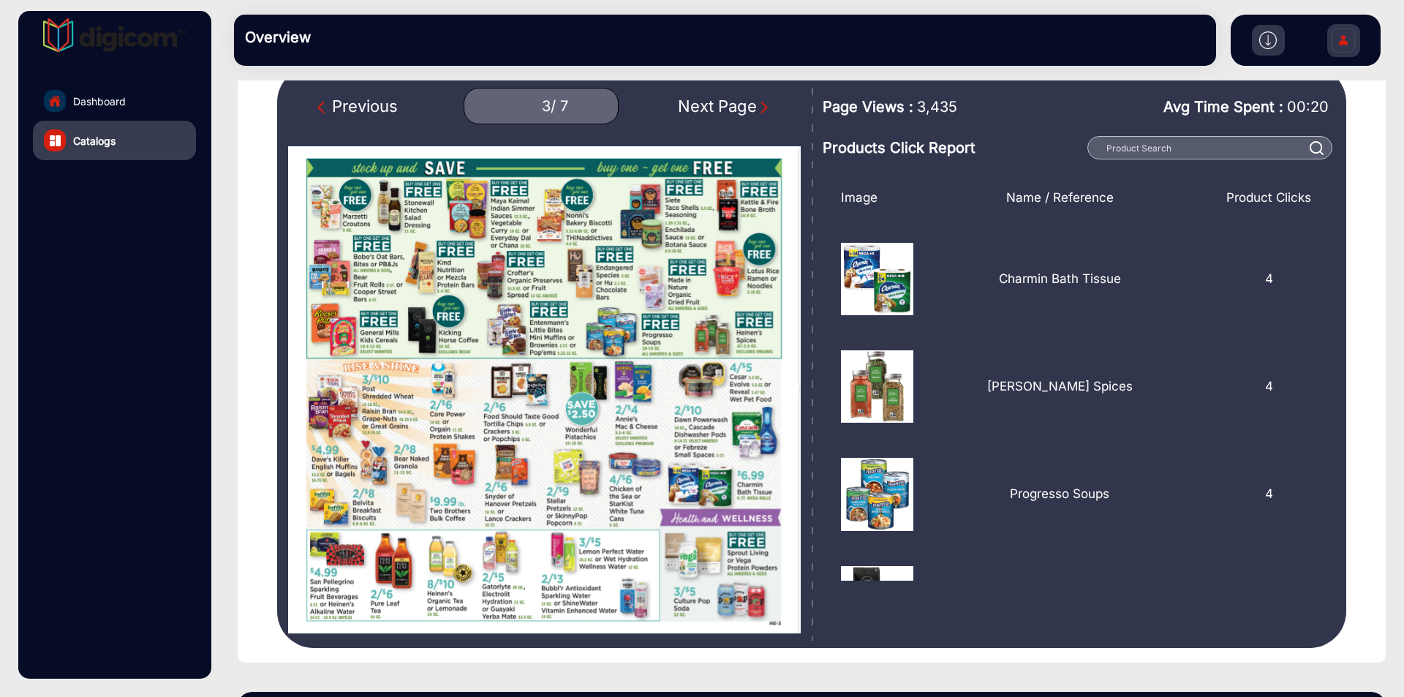
click at [328, 108] on img "Previous Page" at bounding box center [324, 107] width 15 height 15
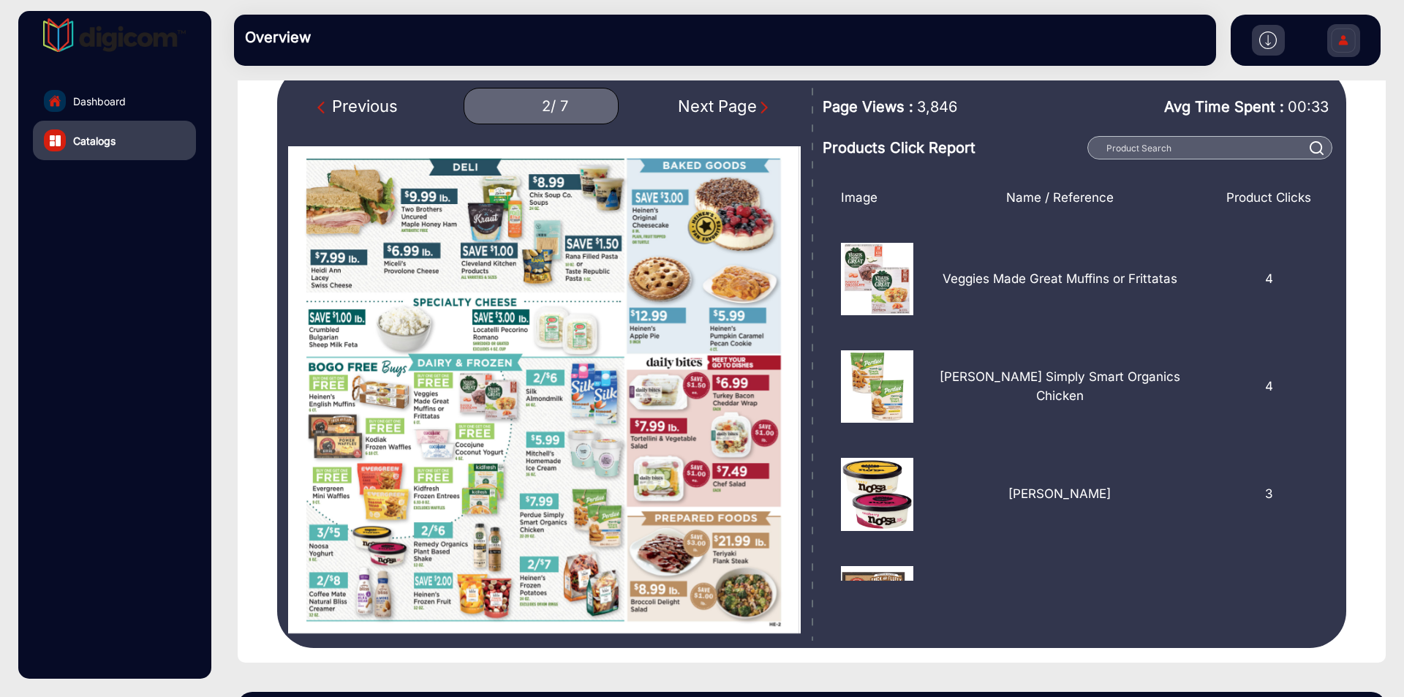
click at [328, 108] on img "Previous Page" at bounding box center [324, 107] width 15 height 15
type input "1"
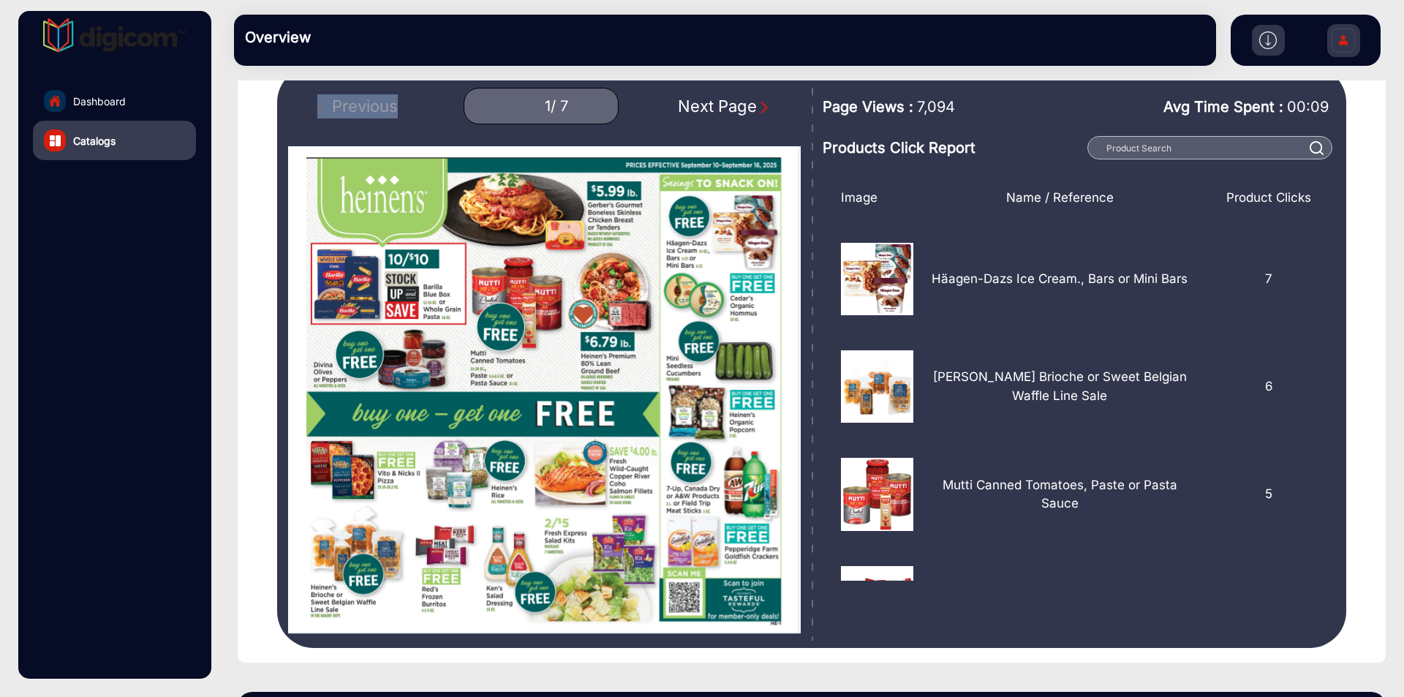
click at [328, 108] on div "Previous 1 / 7 Next Page" at bounding box center [544, 106] width 513 height 37
click at [418, 108] on div "Previous 1 / 7 Next Page" at bounding box center [544, 106] width 513 height 37
click at [366, 111] on div "Previous 1 / 7 Next Page" at bounding box center [544, 106] width 513 height 37
click at [114, 147] on span "Catalogs" at bounding box center [94, 140] width 42 height 15
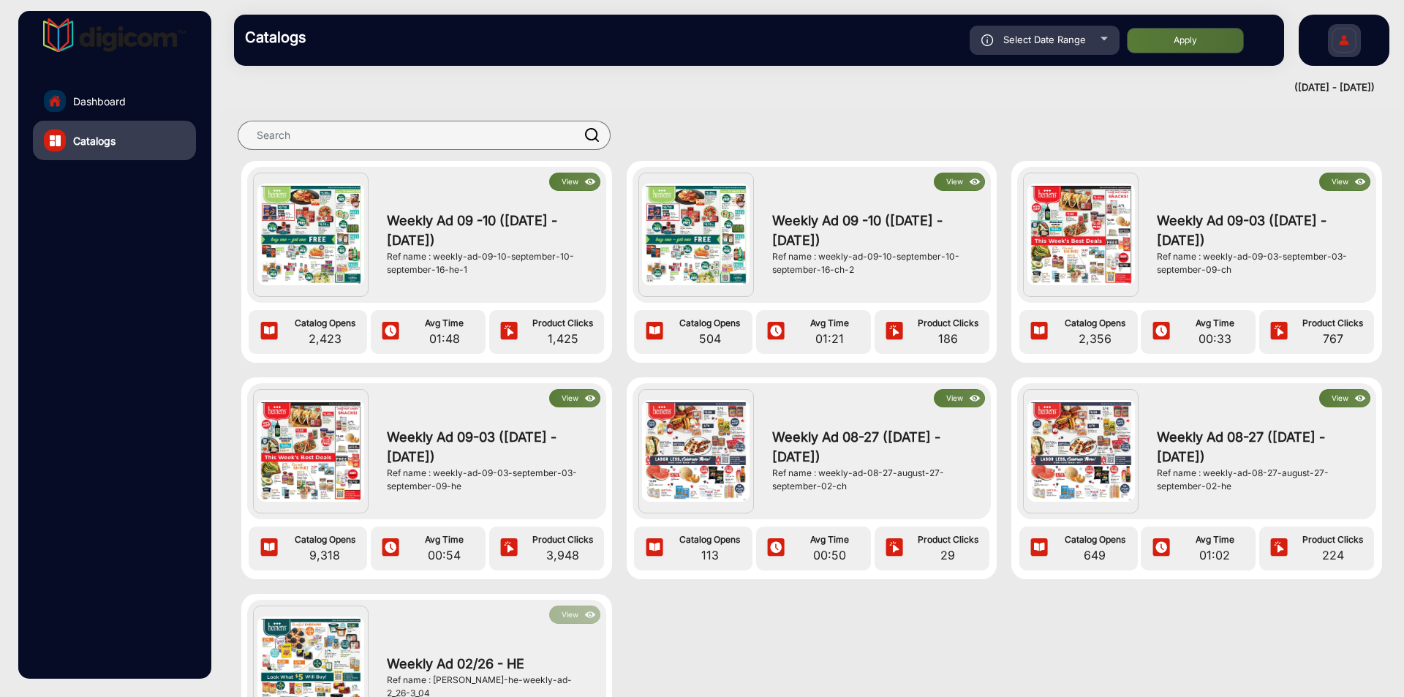
click at [950, 175] on button "View" at bounding box center [959, 182] width 51 height 18
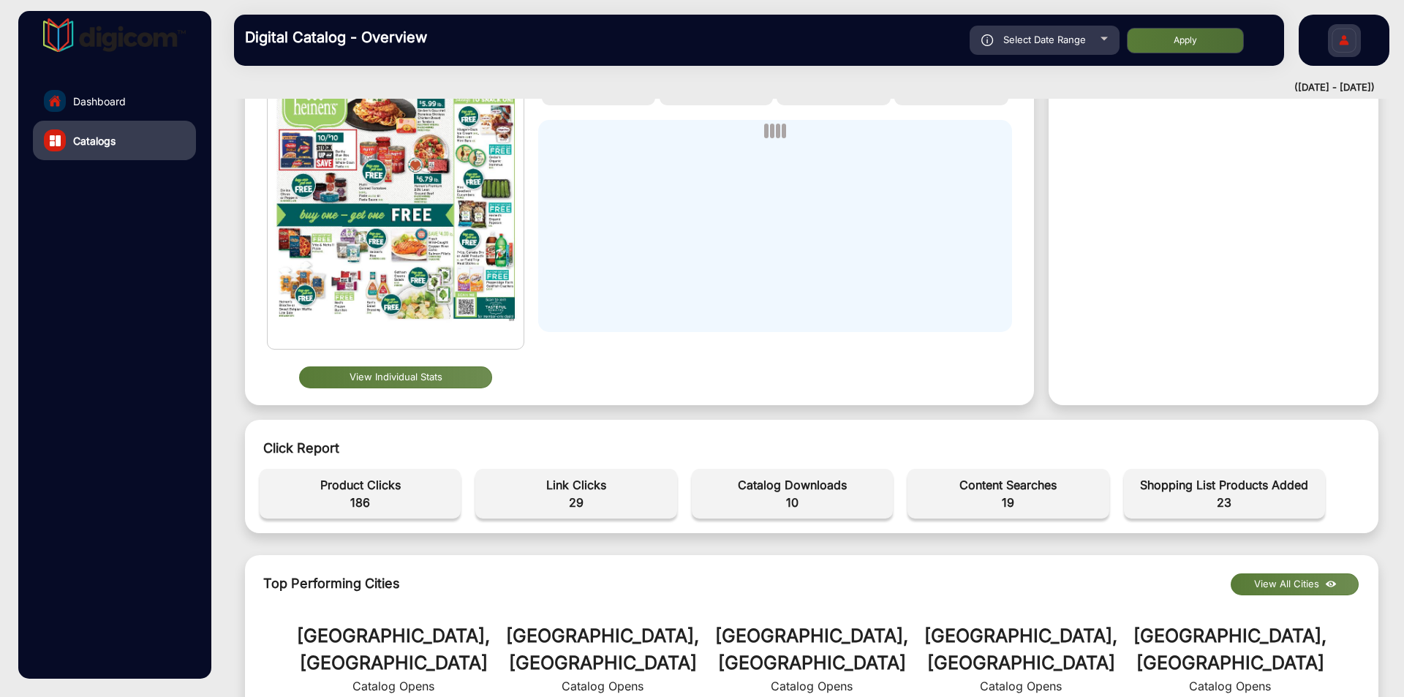
scroll to position [60, 0]
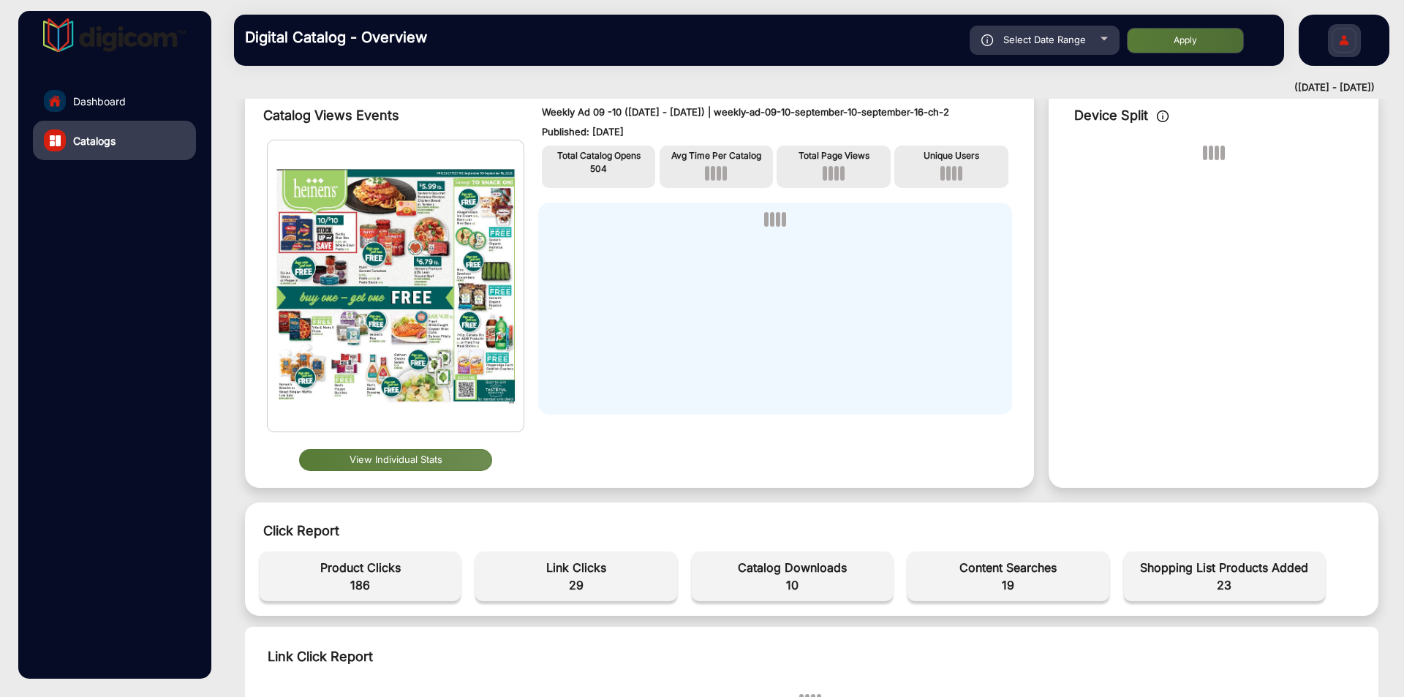
click at [441, 465] on button "View Individual Stats" at bounding box center [395, 460] width 193 height 22
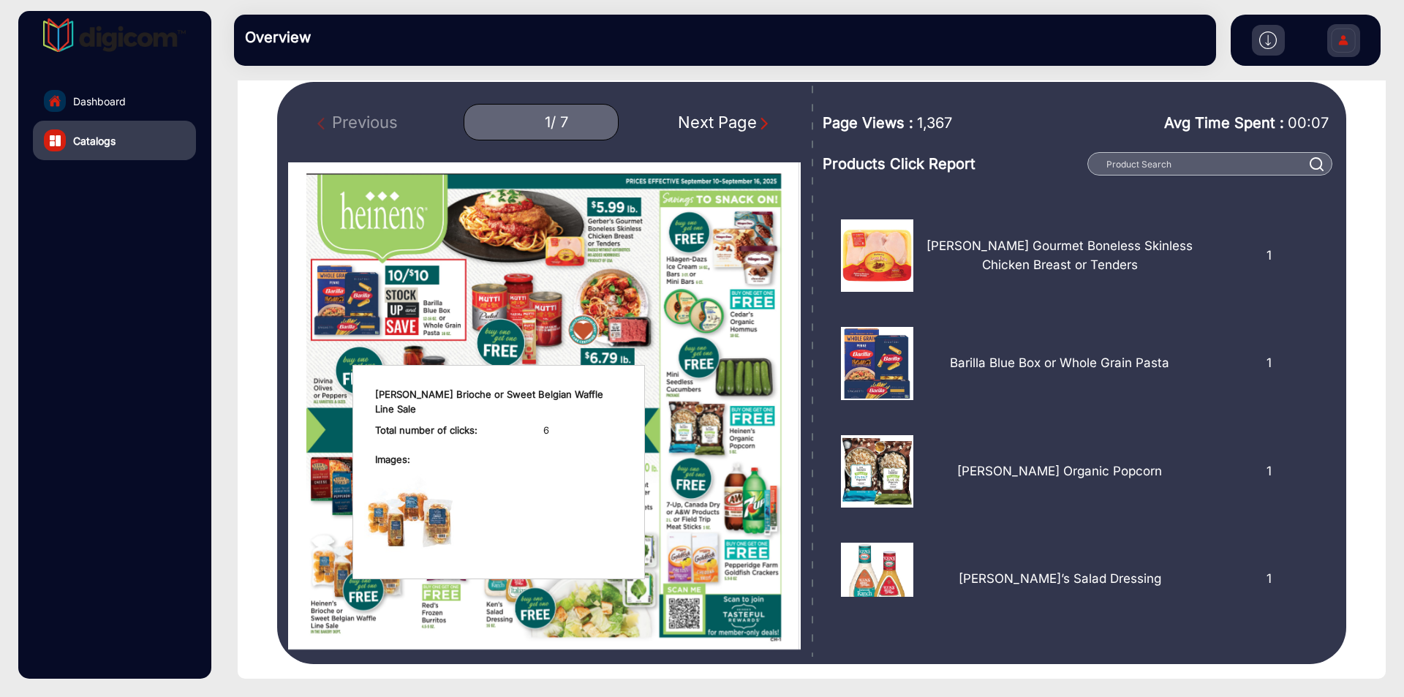
scroll to position [143, 0]
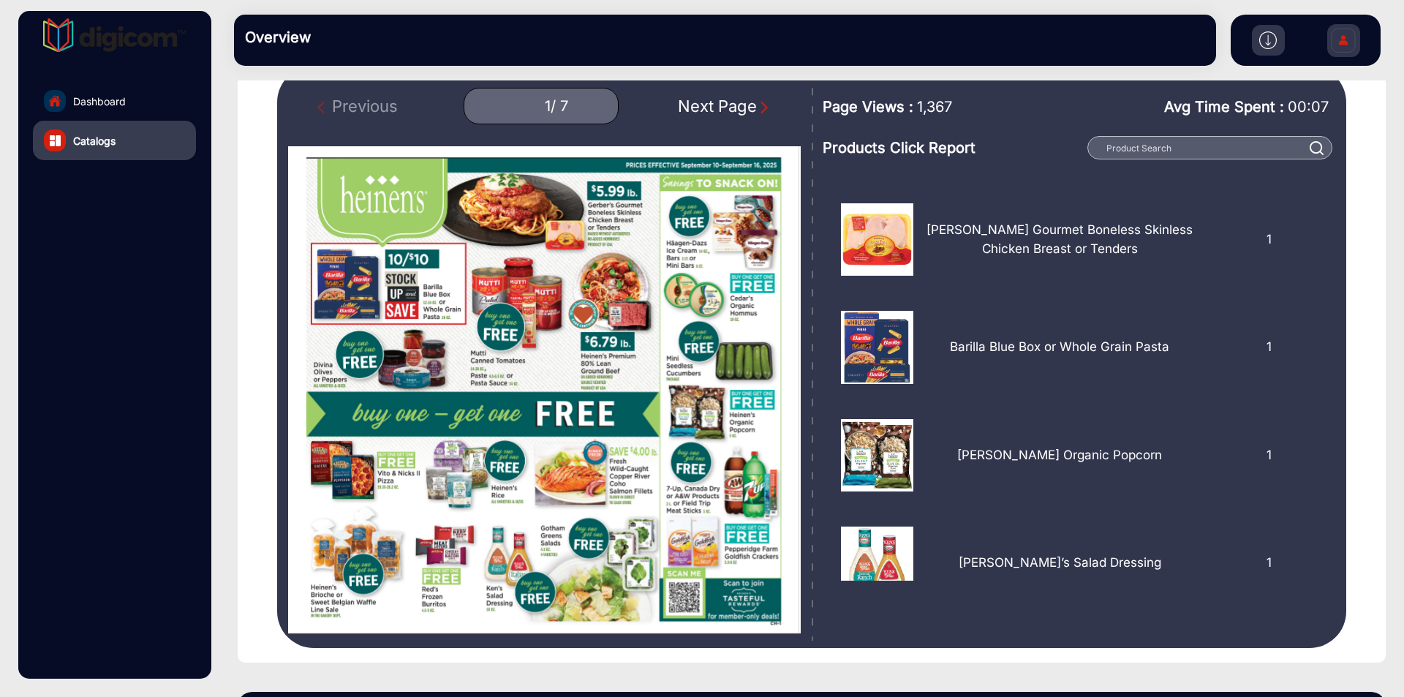
click at [127, 96] on link "Dashboard" at bounding box center [114, 100] width 163 height 39
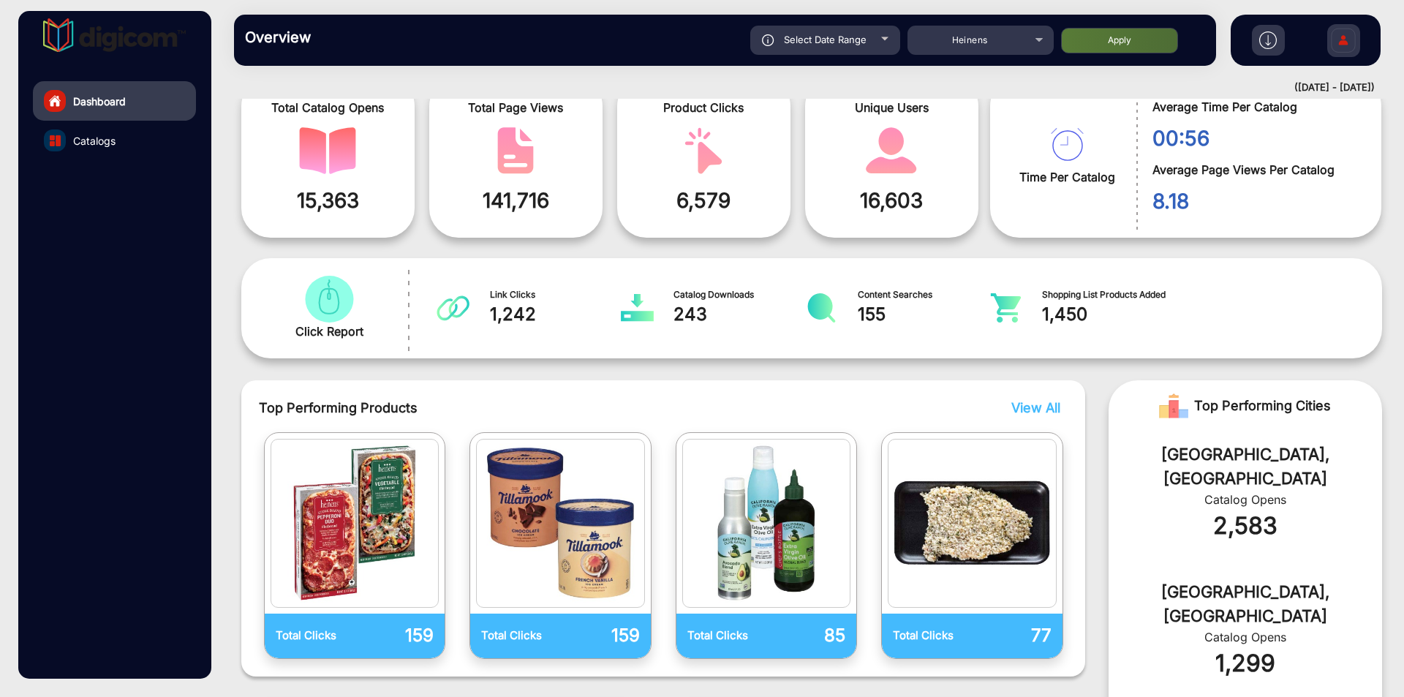
scroll to position [11, 0]
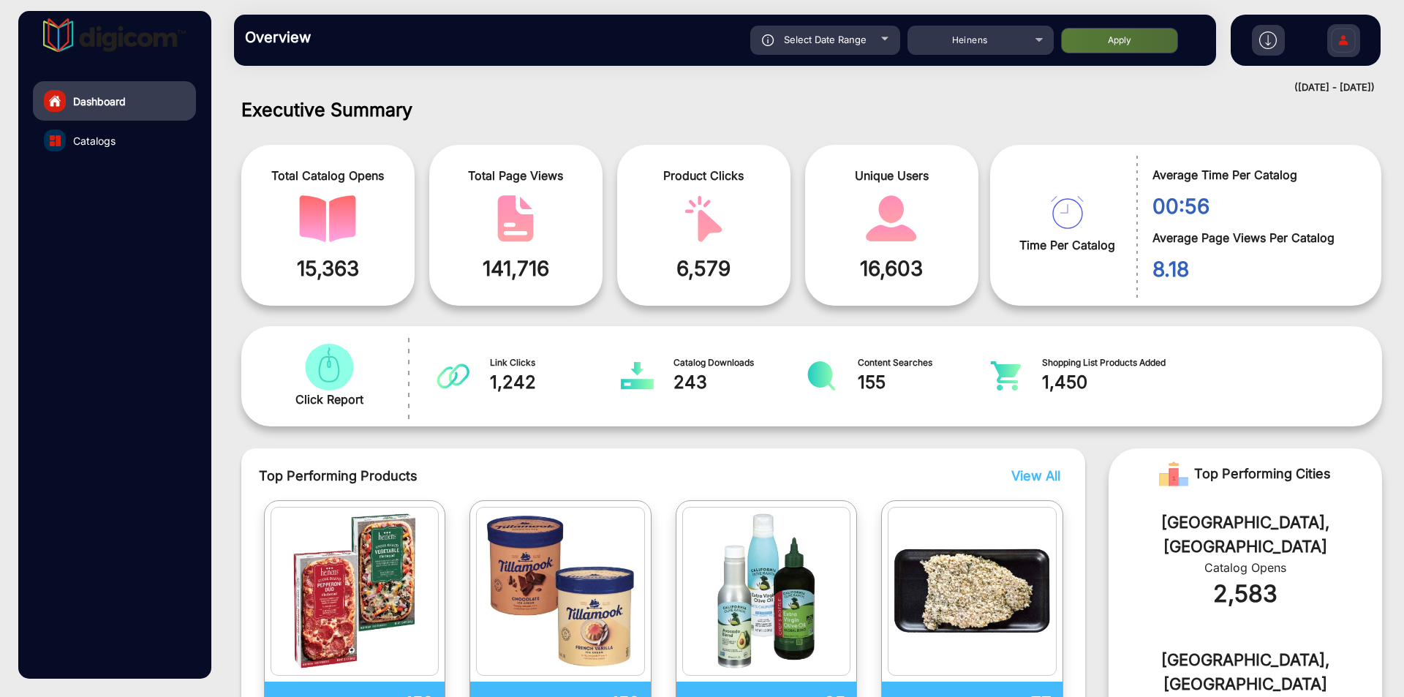
click at [839, 36] on span "Select Date Range" at bounding box center [825, 40] width 83 height 12
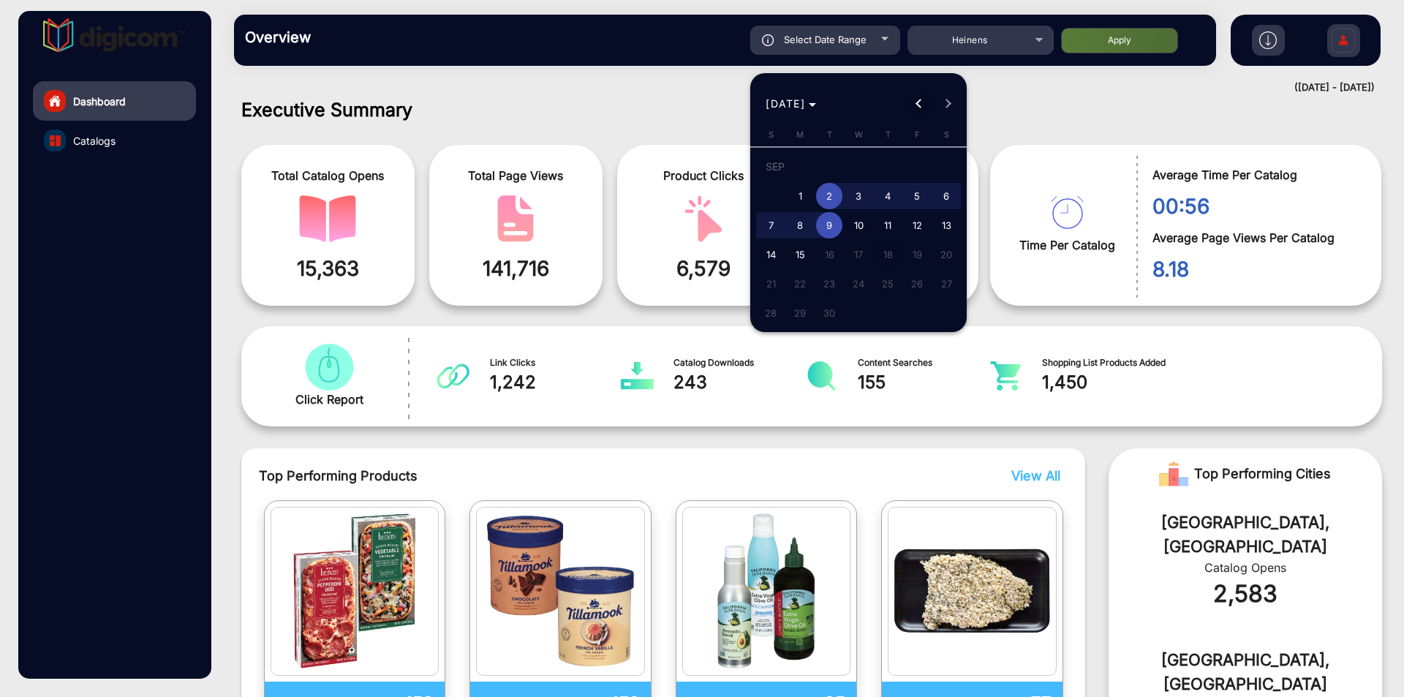
click at [922, 106] on button "Previous month" at bounding box center [919, 103] width 29 height 29
click at [829, 287] on span "26" at bounding box center [829, 287] width 26 height 26
type input "8/26/2025"
click at [957, 99] on span "Next month" at bounding box center [948, 103] width 29 height 29
click at [827, 197] on span "2" at bounding box center [829, 196] width 26 height 26
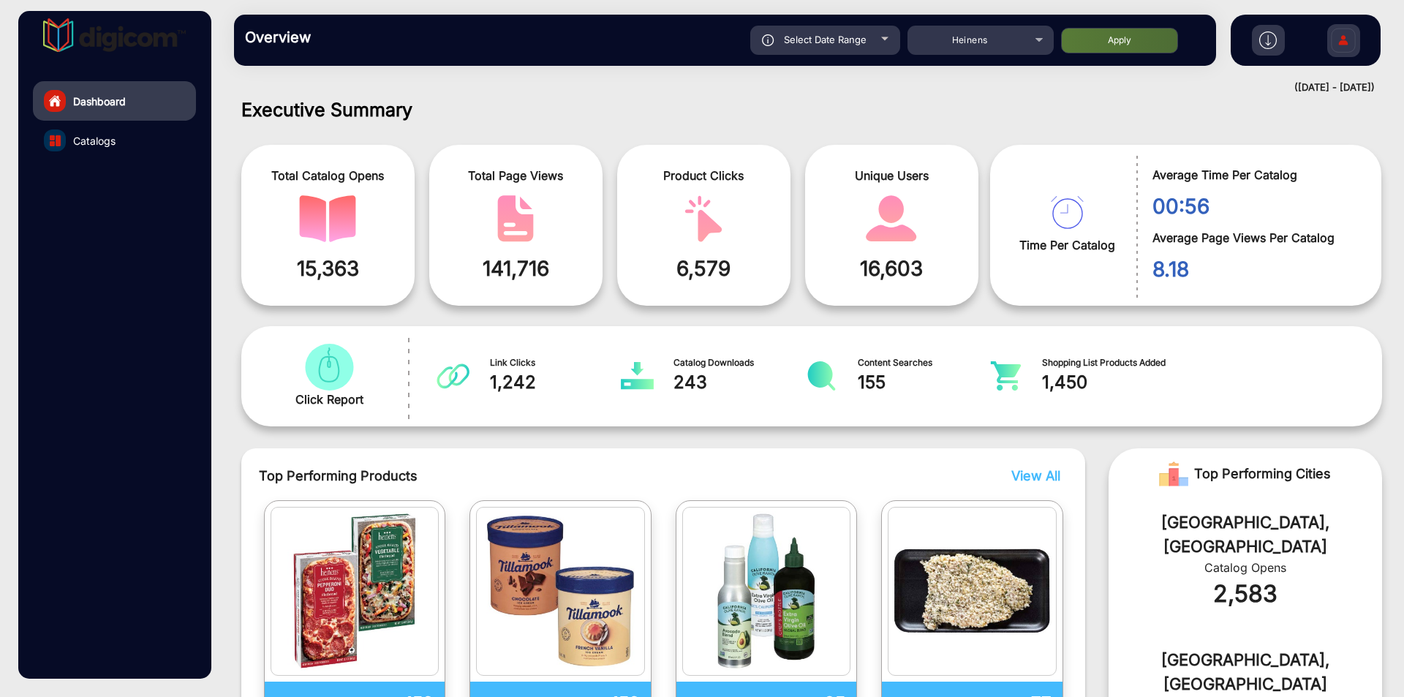
type input "[DATE]"
click at [1096, 43] on button "Apply" at bounding box center [1119, 41] width 117 height 26
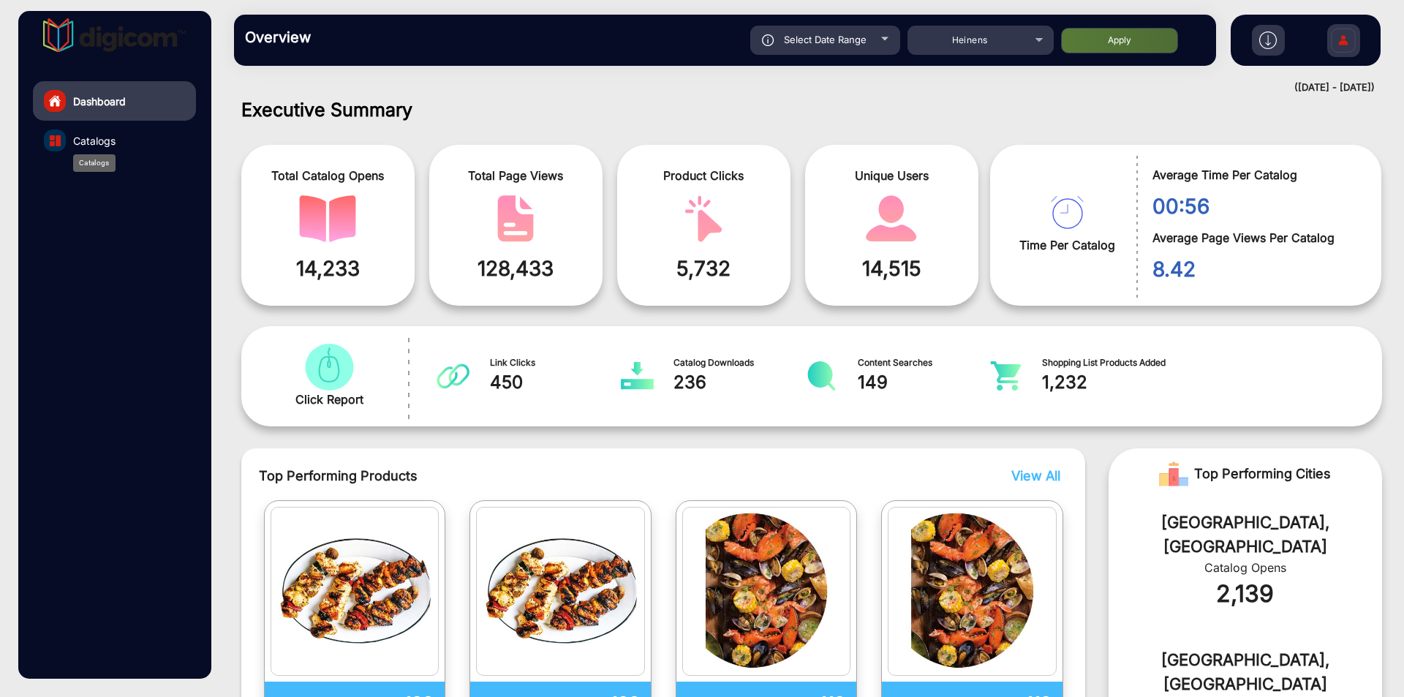
click at [105, 146] on span "Catalogs" at bounding box center [94, 140] width 42 height 15
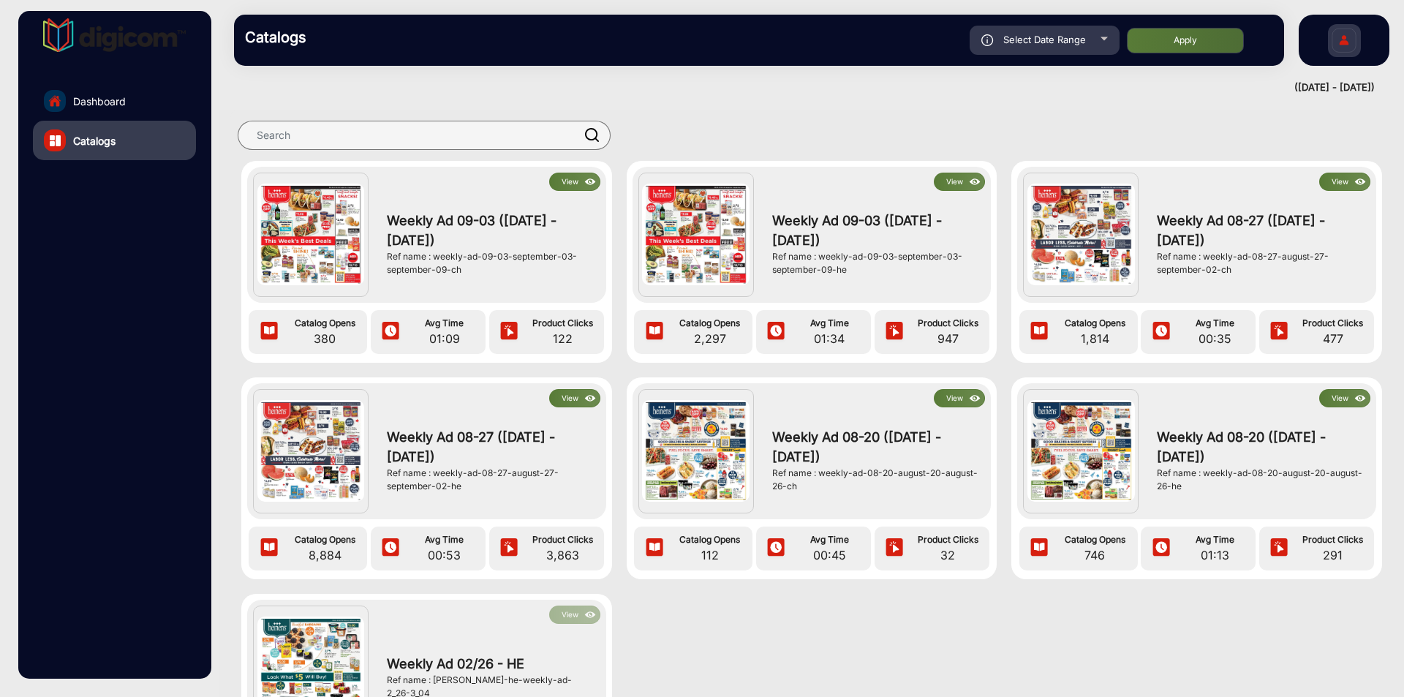
click at [1342, 187] on button "View" at bounding box center [1344, 182] width 51 height 18
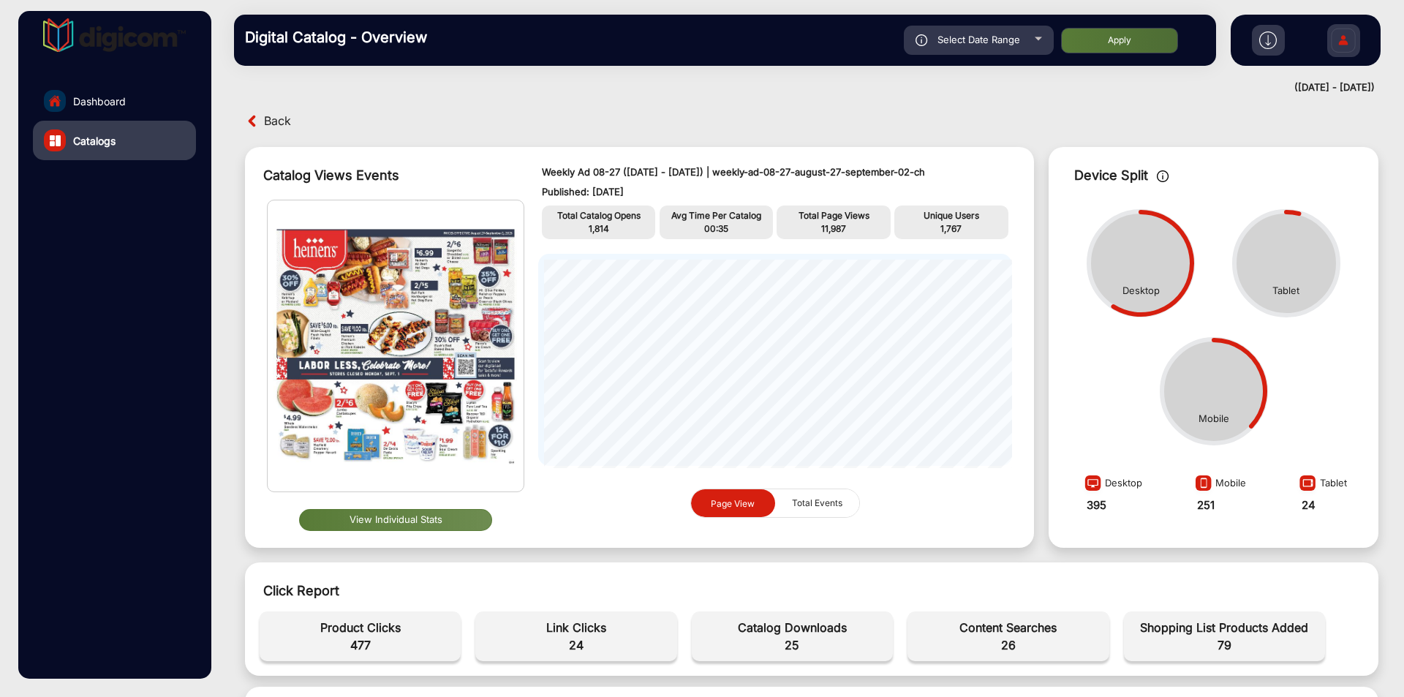
click at [1264, 50] on div at bounding box center [1268, 40] width 33 height 31
